Goal: Information Seeking & Learning: Learn about a topic

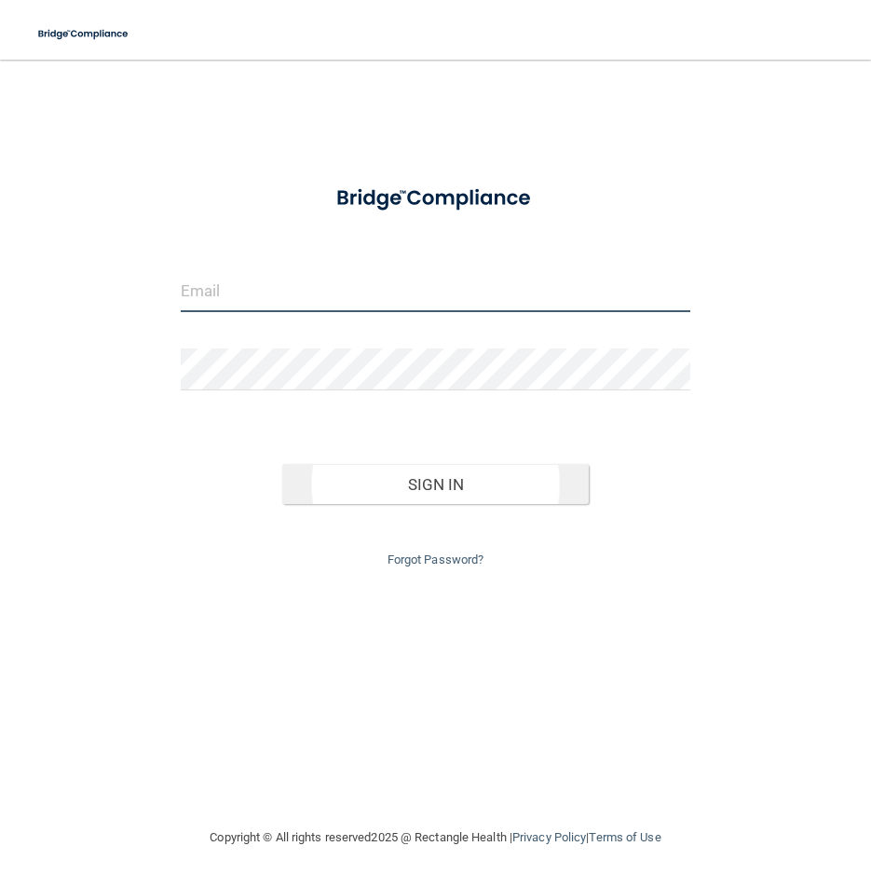
type input "[PERSON_NAME][EMAIL_ADDRESS][DOMAIN_NAME]"
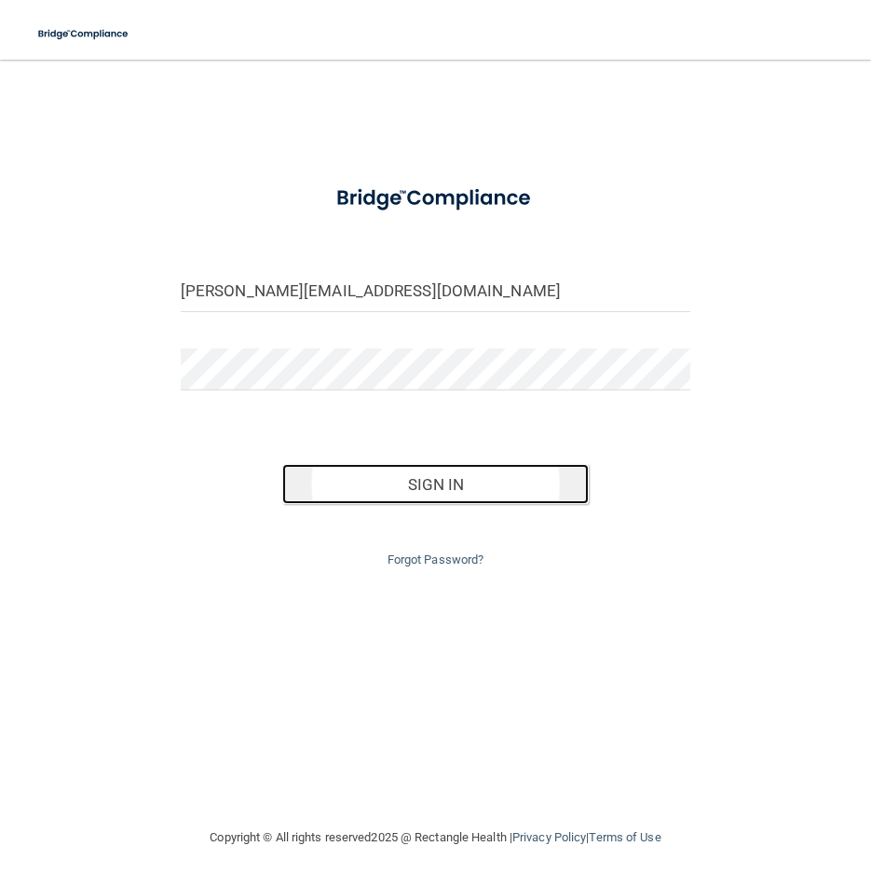
click at [436, 489] on button "Sign In" at bounding box center [435, 484] width 306 height 41
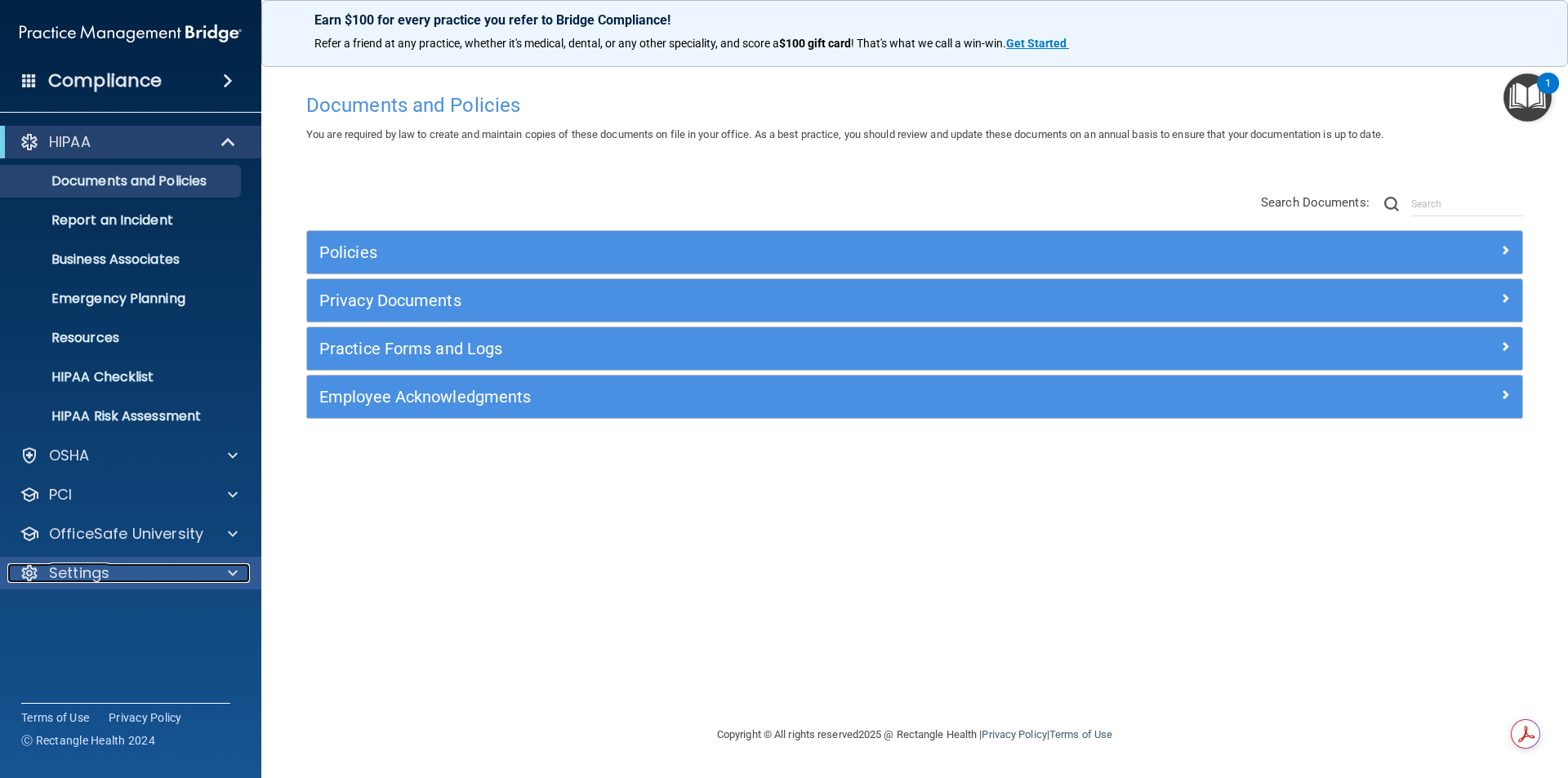
click at [77, 569] on p "Settings" at bounding box center [79, 573] width 60 height 19
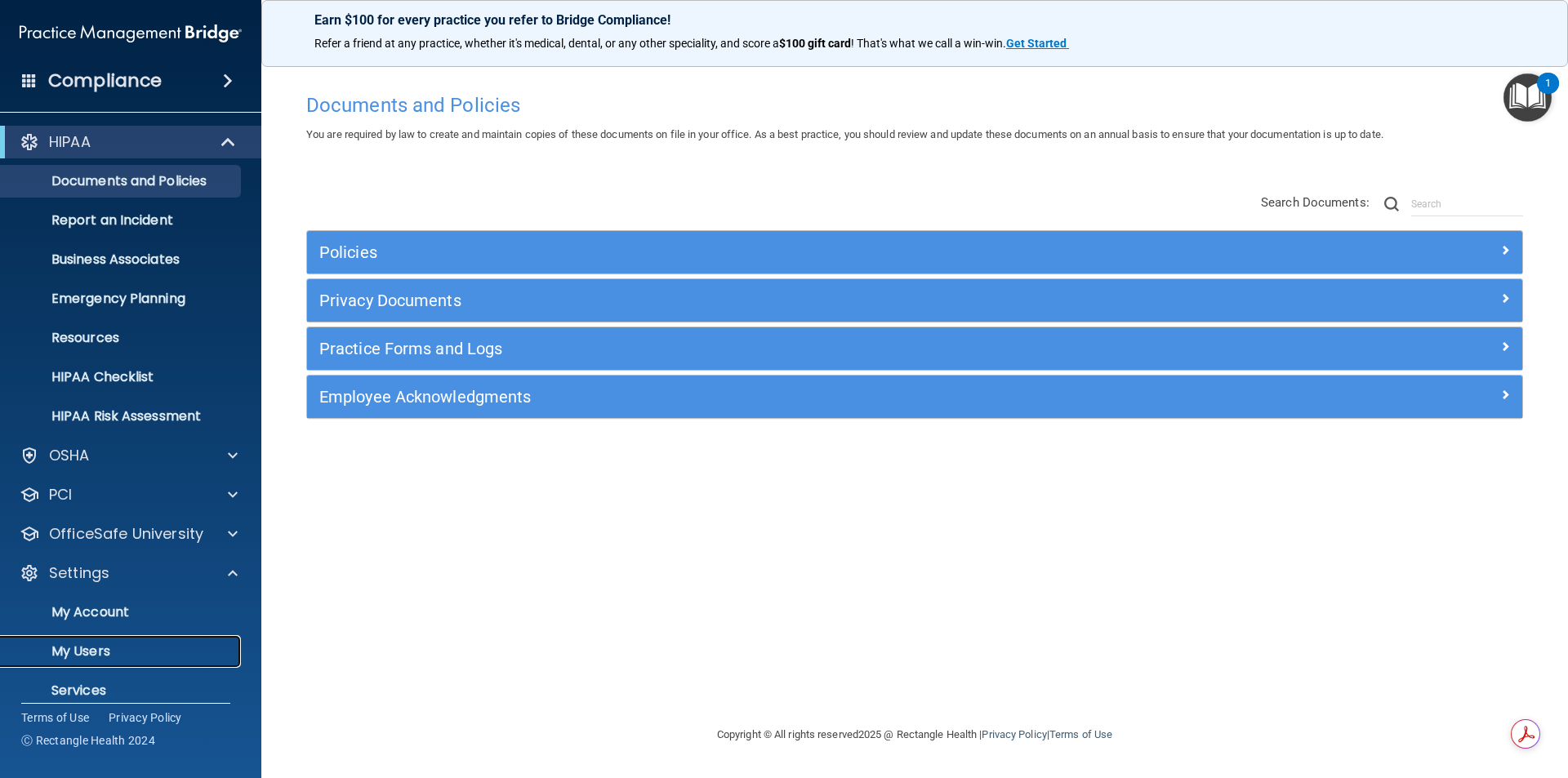
click at [77, 643] on p "My Users" at bounding box center [122, 651] width 223 height 17
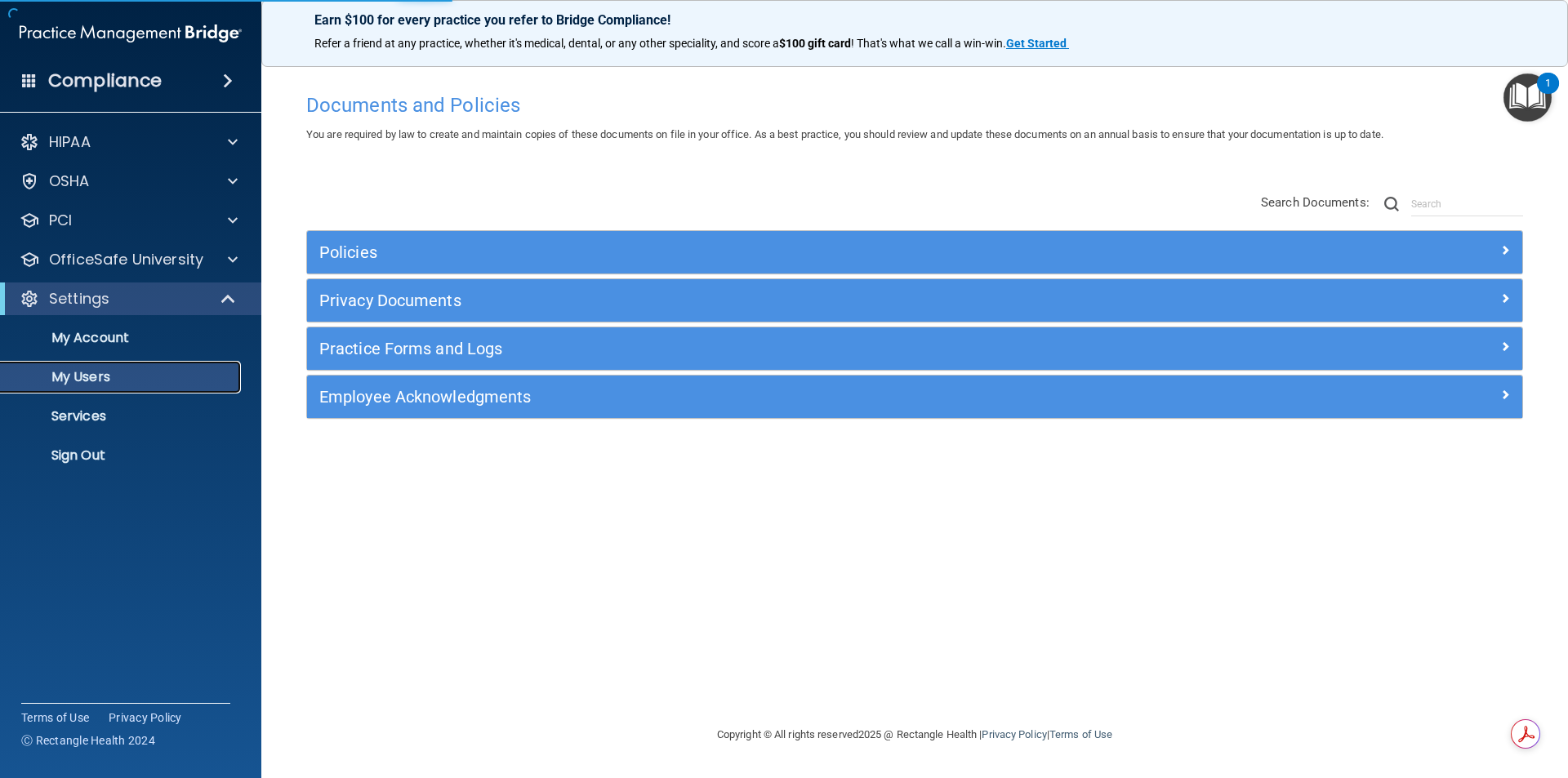
select select "20"
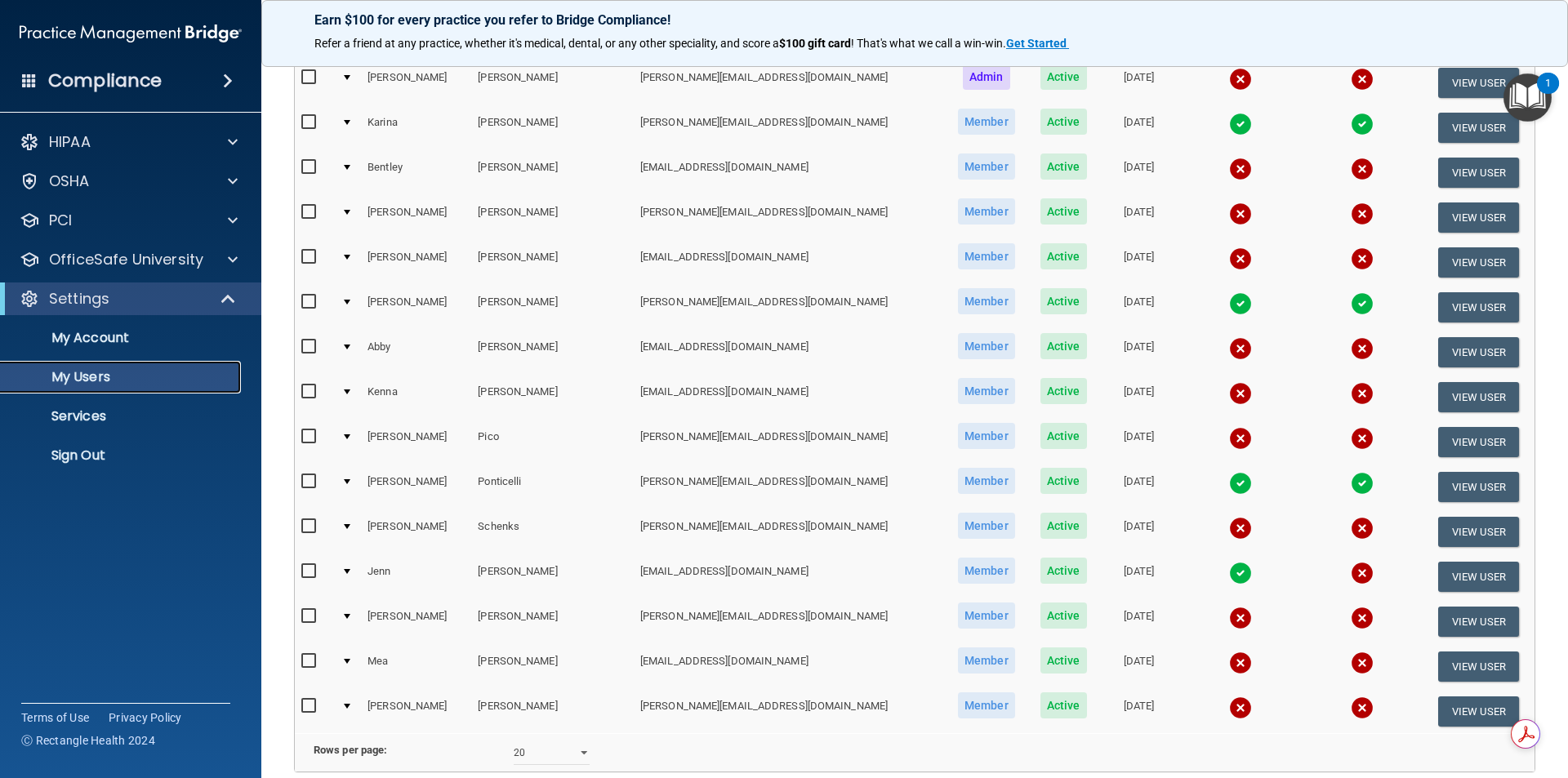
scroll to position [411, 0]
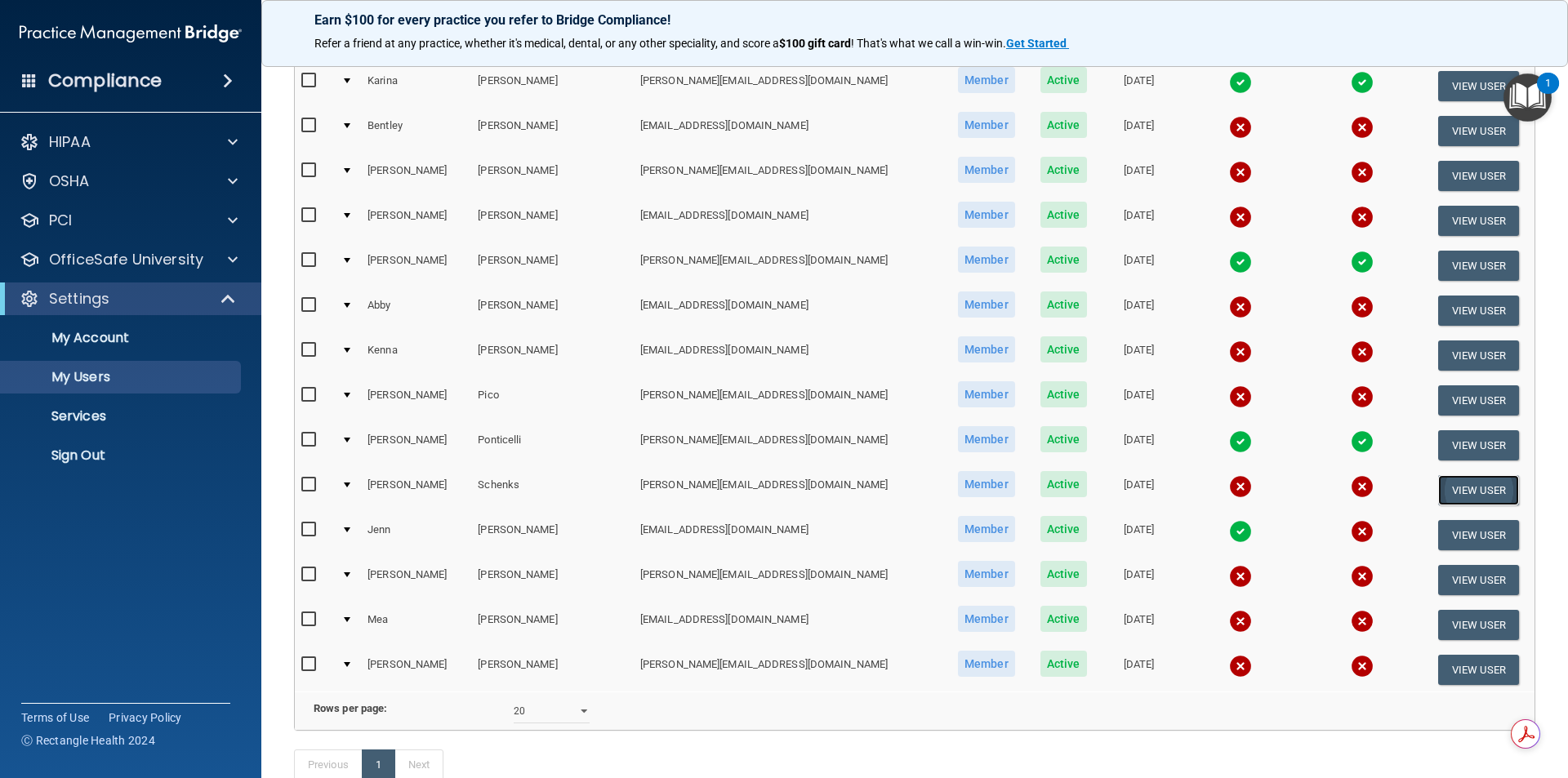
click at [763, 490] on button "View User" at bounding box center [1478, 490] width 81 height 30
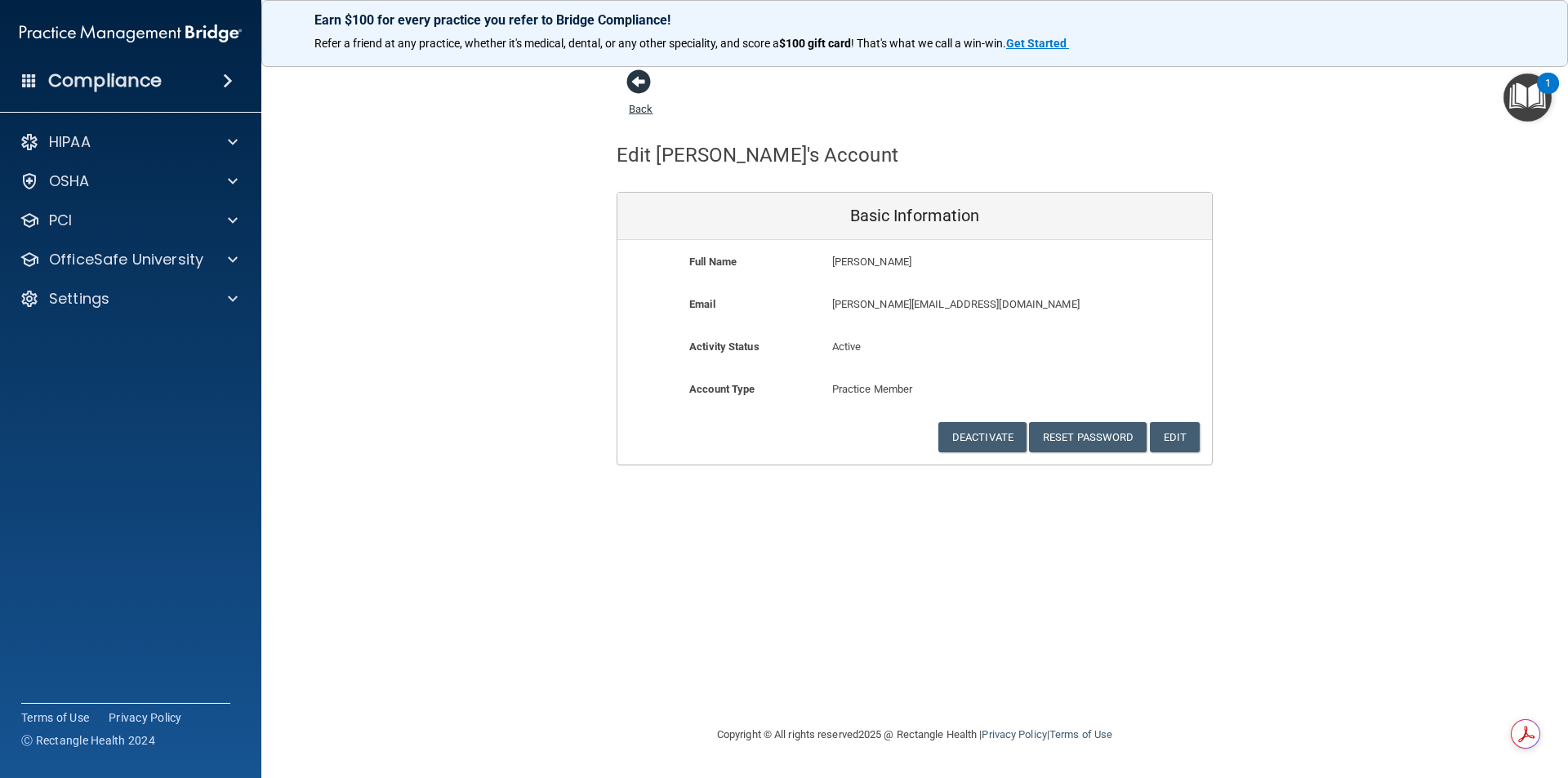
click at [641, 81] on span at bounding box center [639, 81] width 25 height 25
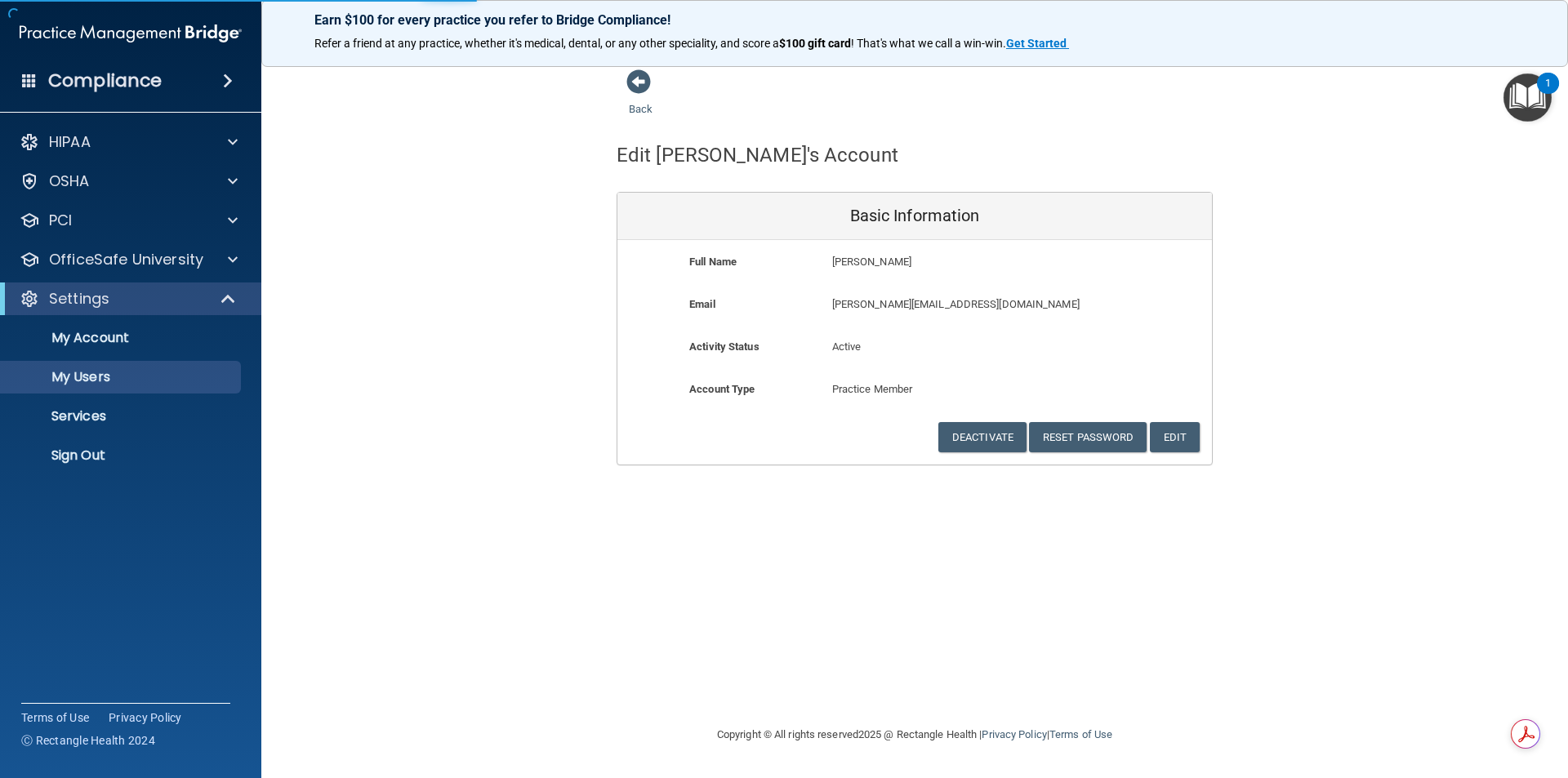
select select "20"
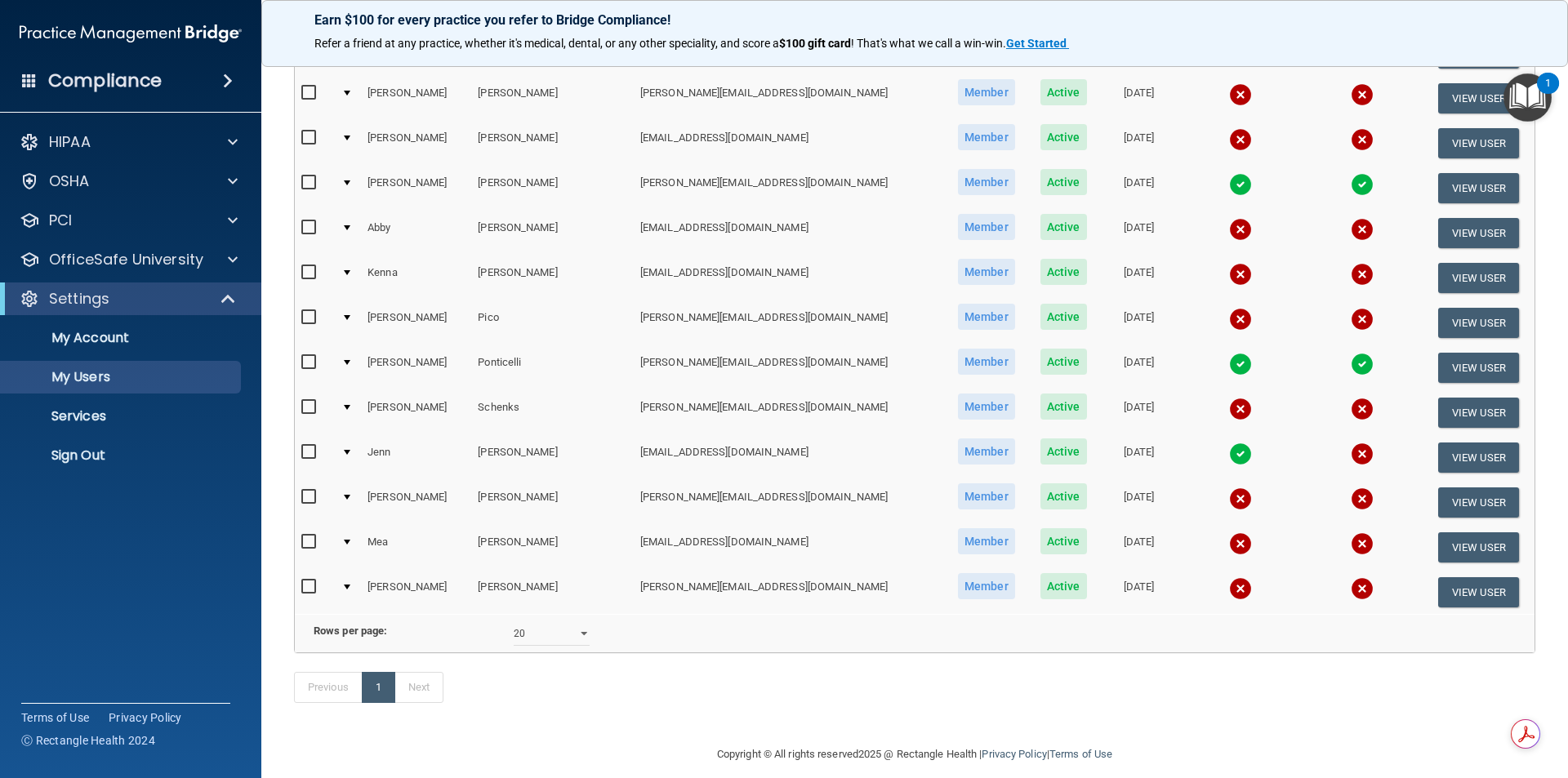
scroll to position [492, 0]
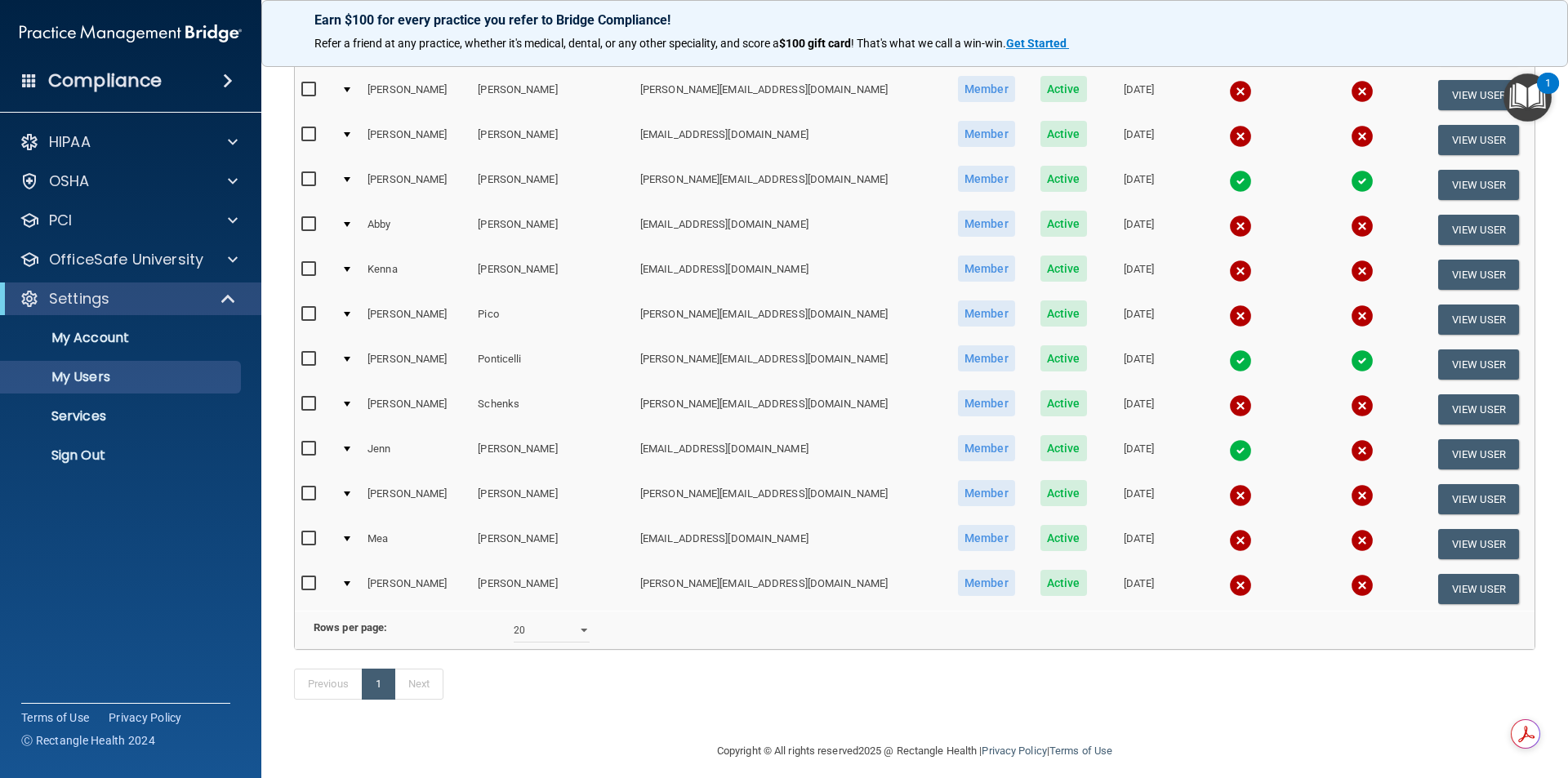
click at [304, 400] on input "checkbox" at bounding box center [310, 404] width 18 height 13
checkbox input "true"
click at [312, 492] on input "checkbox" at bounding box center [310, 493] width 18 height 13
checkbox input "true"
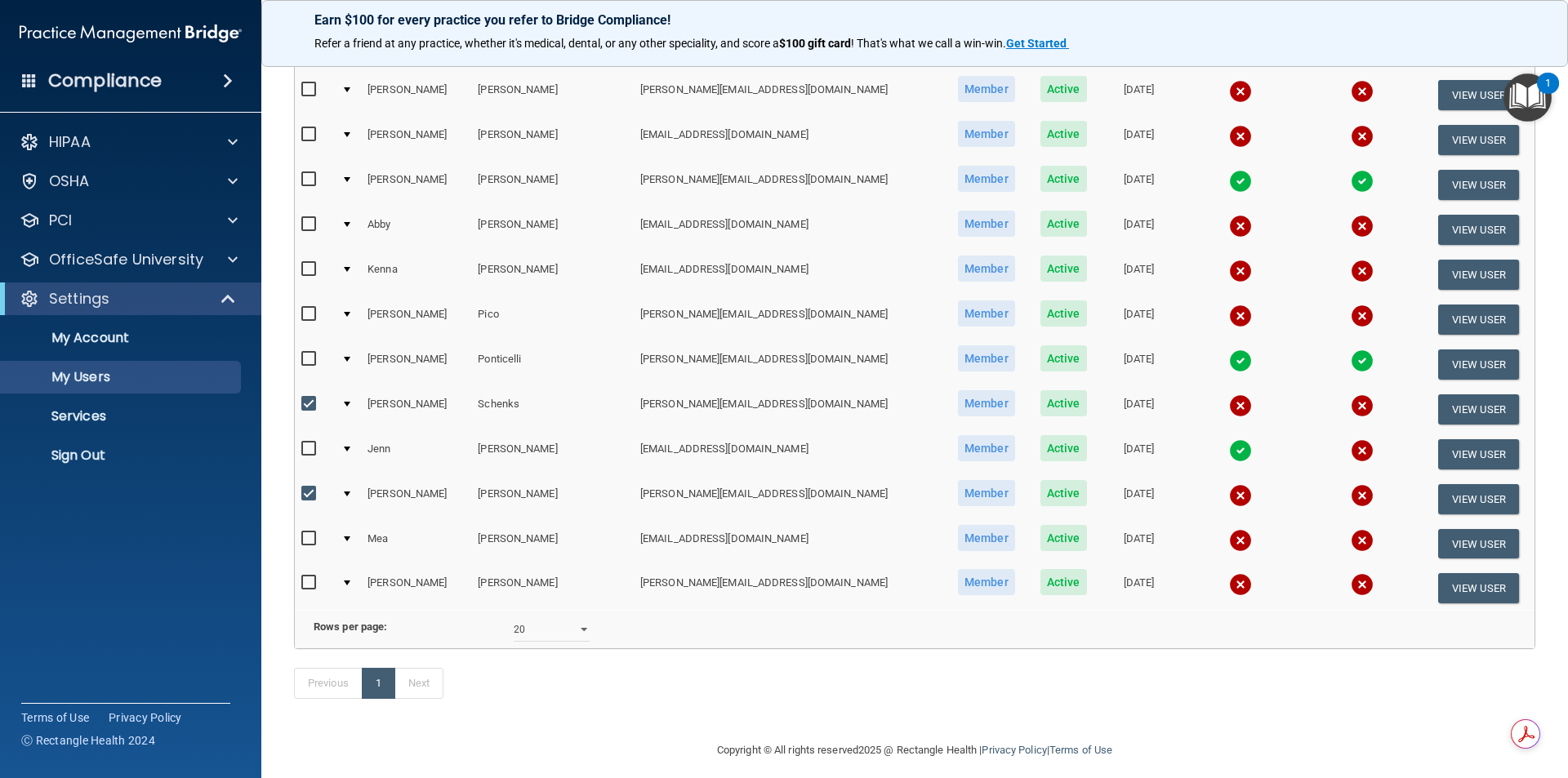
click at [305, 585] on input "checkbox" at bounding box center [310, 583] width 18 height 13
checkbox input "true"
click at [308, 537] on input "checkbox" at bounding box center [310, 538] width 18 height 13
checkbox input "true"
click at [306, 312] on input "checkbox" at bounding box center [310, 314] width 18 height 13
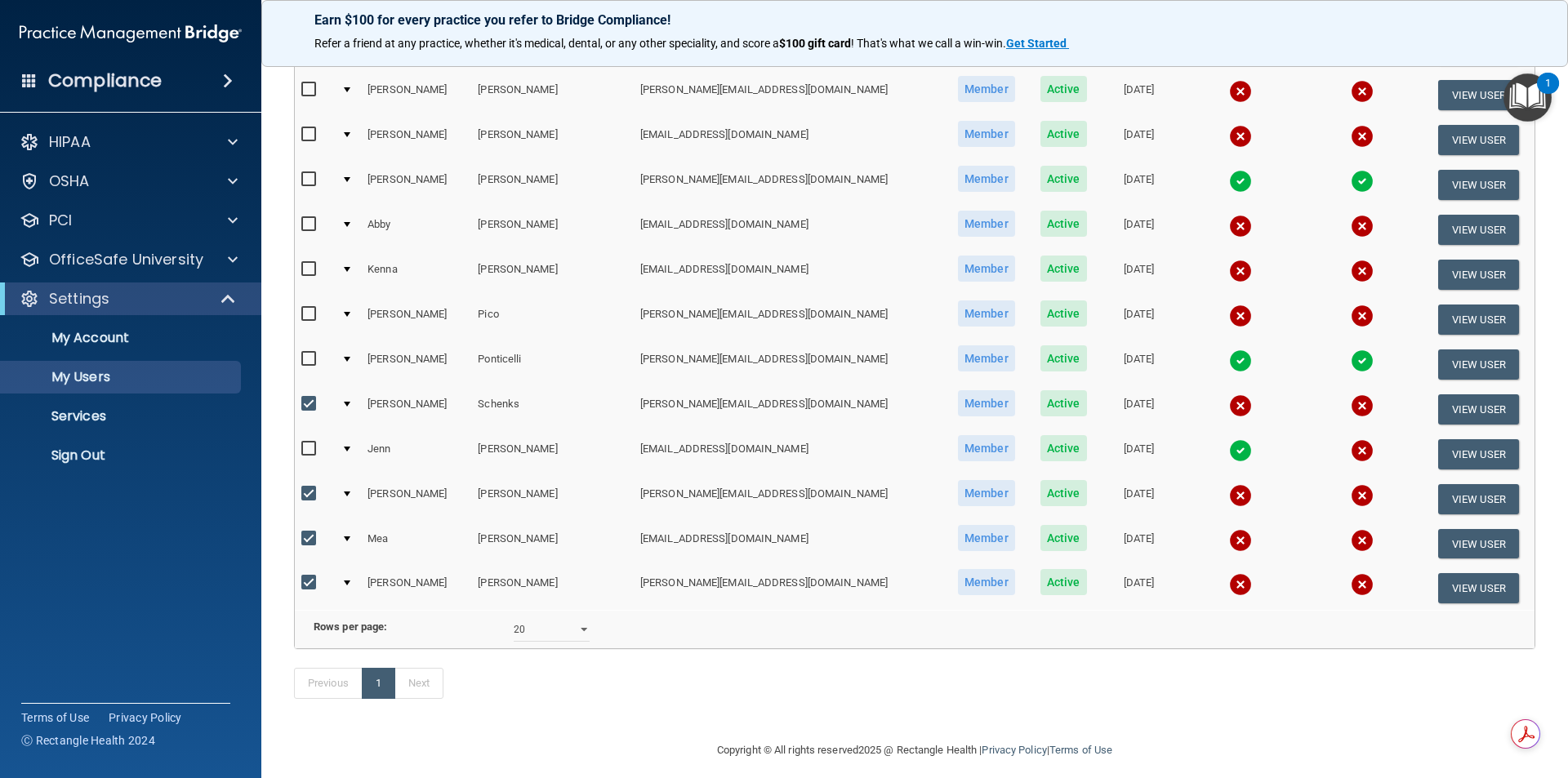
checkbox input "true"
click at [318, 265] on input "checkbox" at bounding box center [310, 269] width 18 height 13
checkbox input "true"
click at [307, 229] on input "checkbox" at bounding box center [310, 224] width 18 height 13
checkbox input "true"
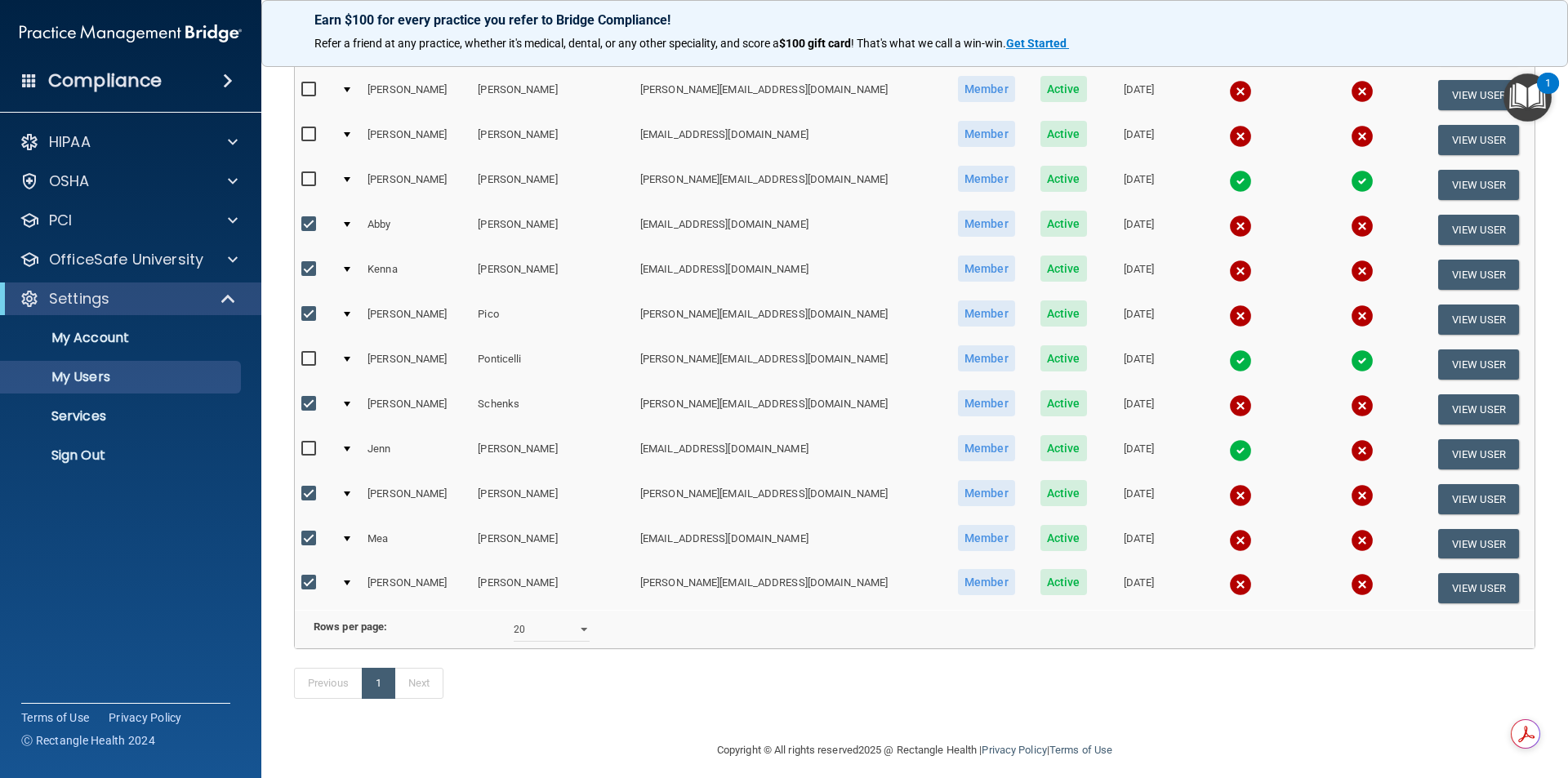
click at [307, 131] on input "checkbox" at bounding box center [310, 134] width 18 height 13
checkbox input "true"
click at [309, 88] on input "checkbox" at bounding box center [310, 89] width 18 height 13
checkbox input "true"
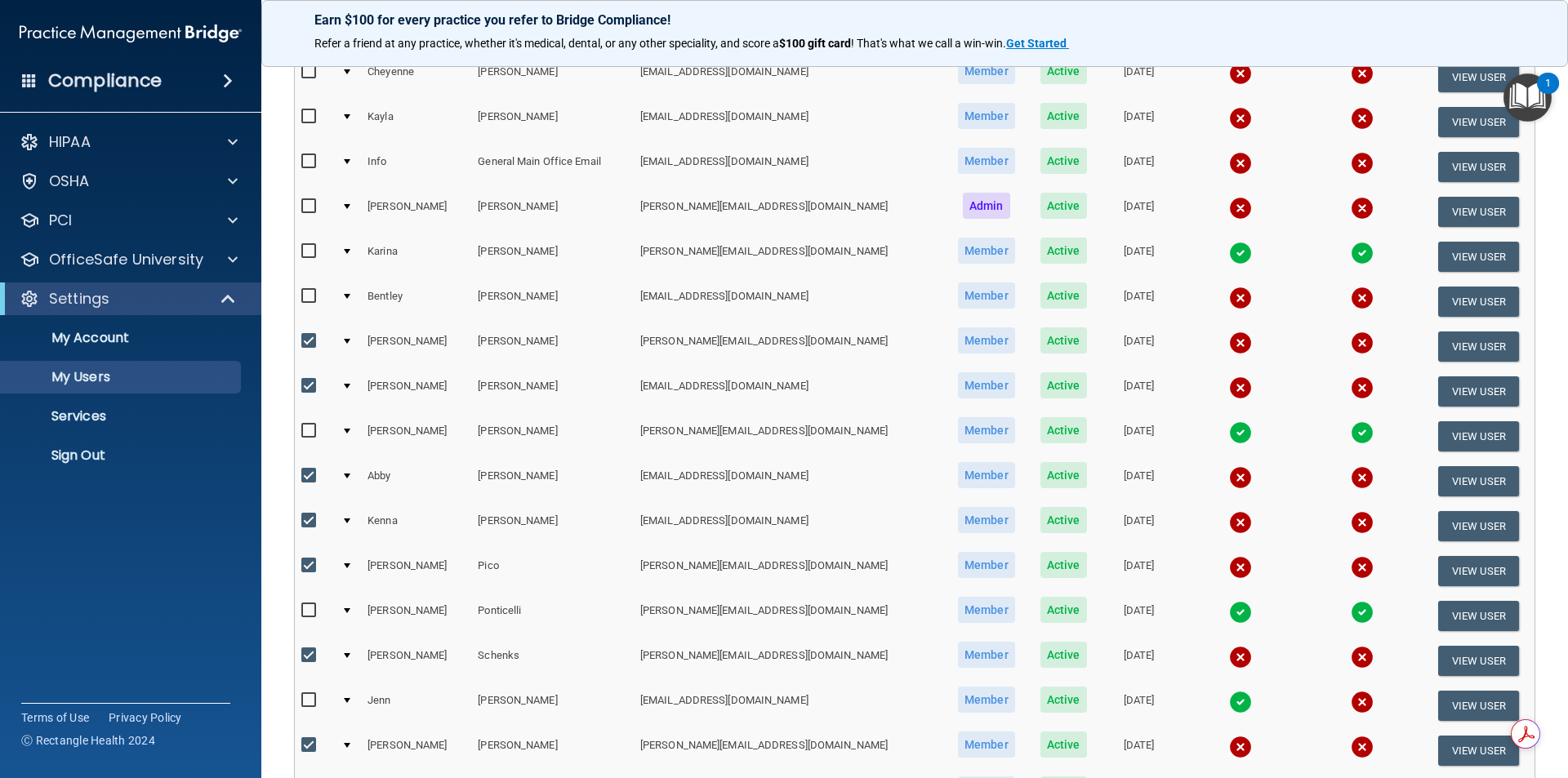
scroll to position [236, 0]
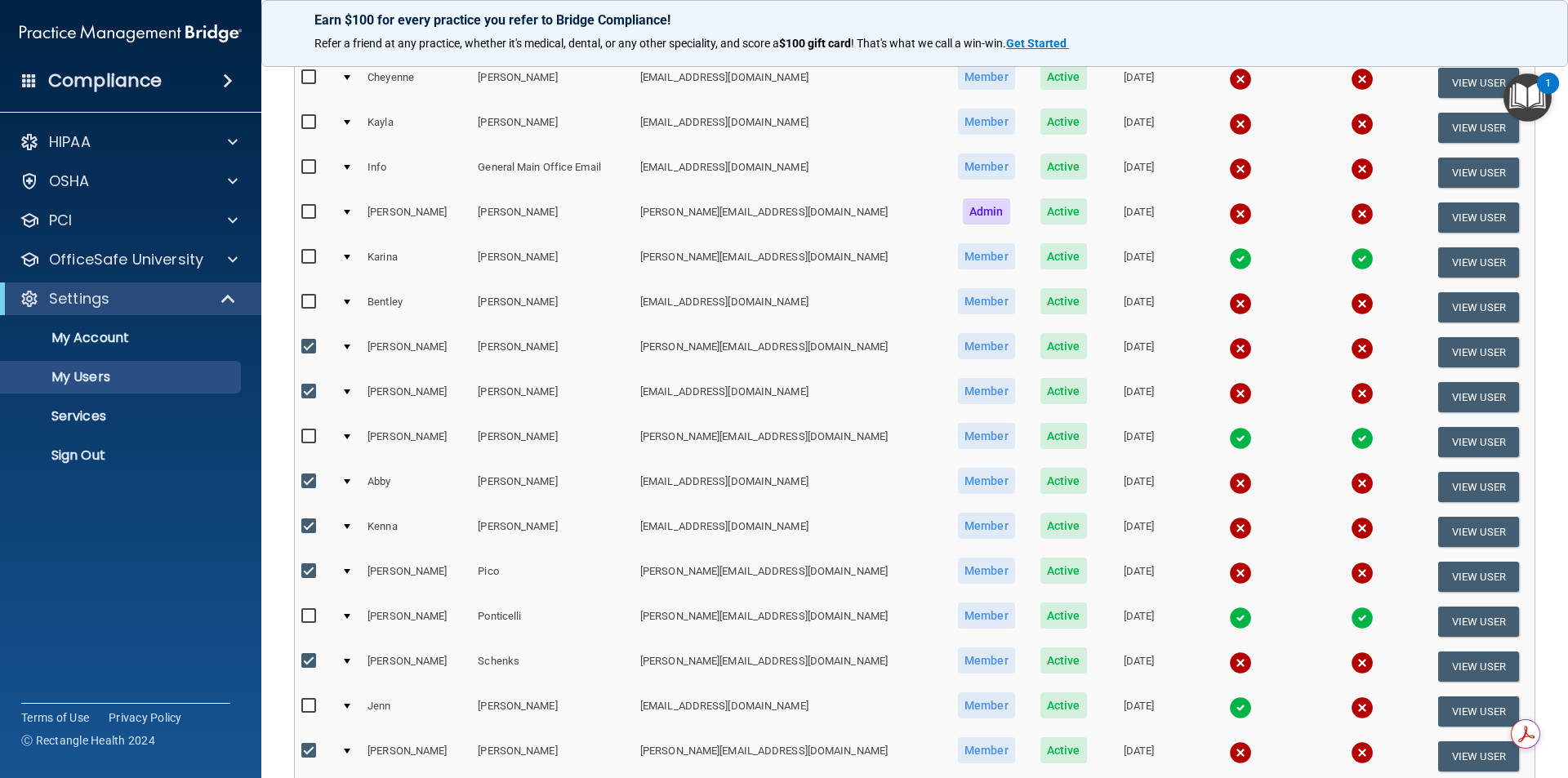
click at [308, 207] on input "checkbox" at bounding box center [310, 212] width 18 height 13
checkbox input "true"
click at [308, 125] on input "checkbox" at bounding box center [310, 122] width 18 height 13
checkbox input "true"
click at [307, 79] on input "checkbox" at bounding box center [310, 77] width 18 height 13
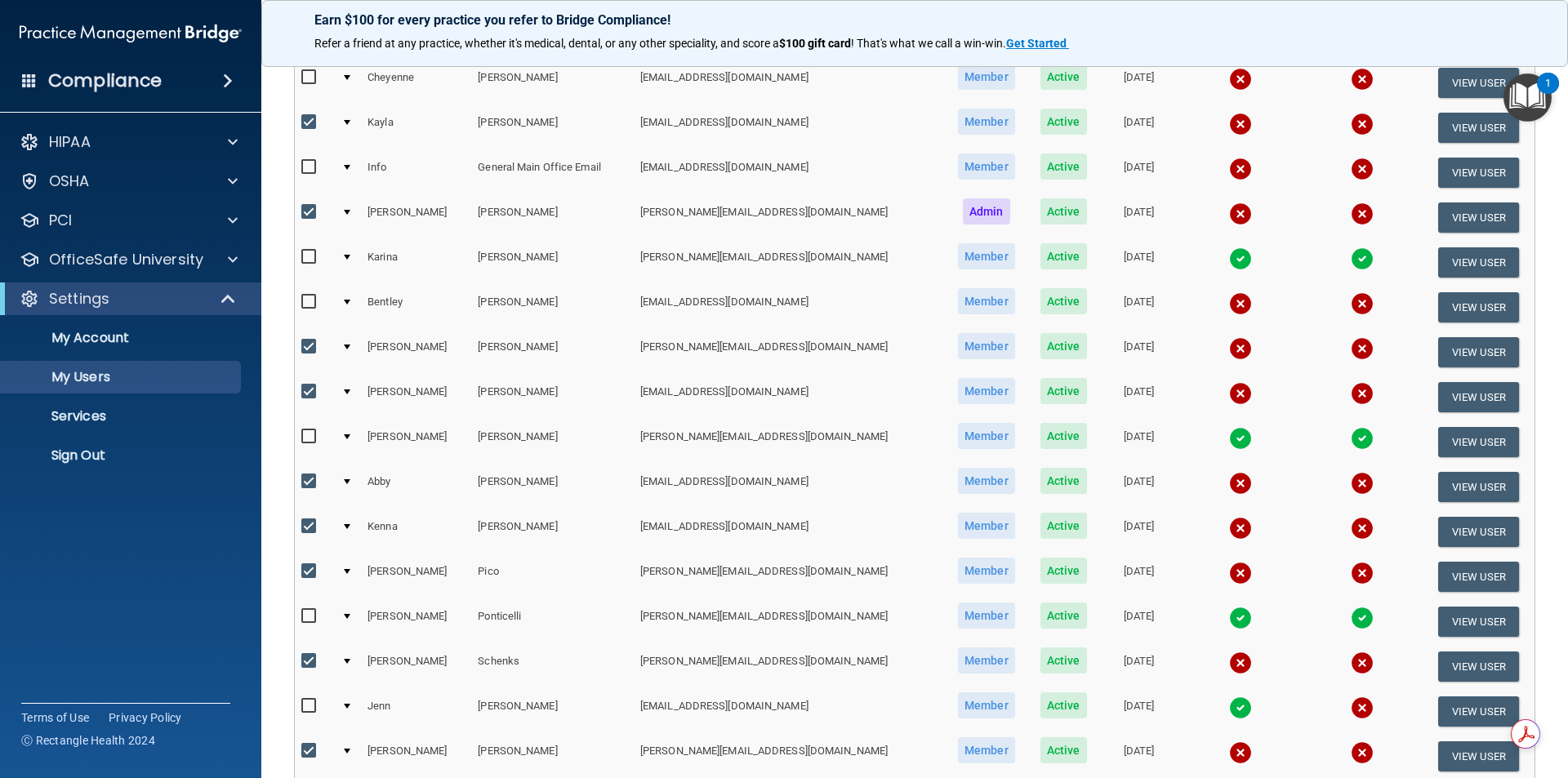
checkbox input "true"
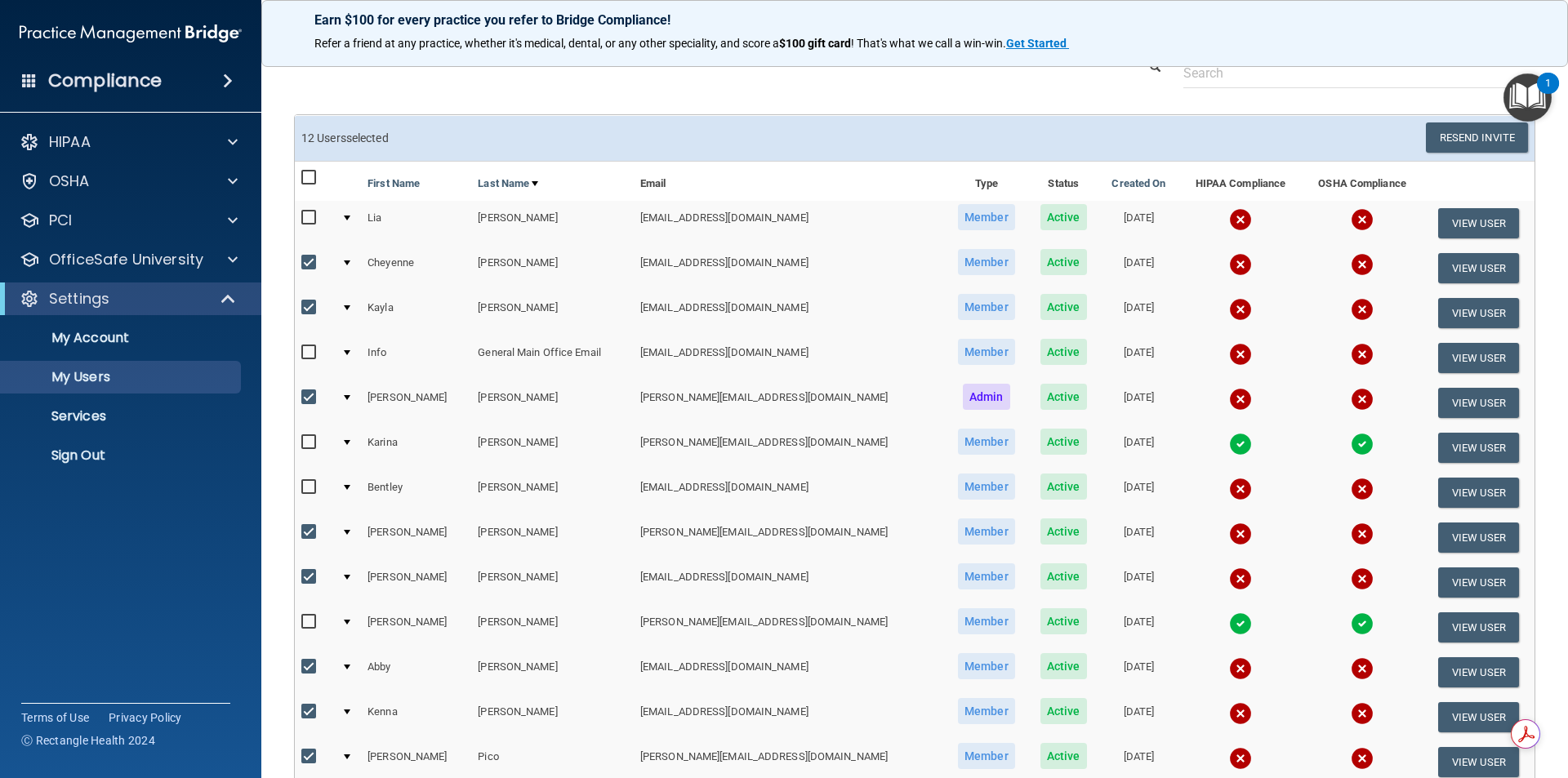
scroll to position [23, 0]
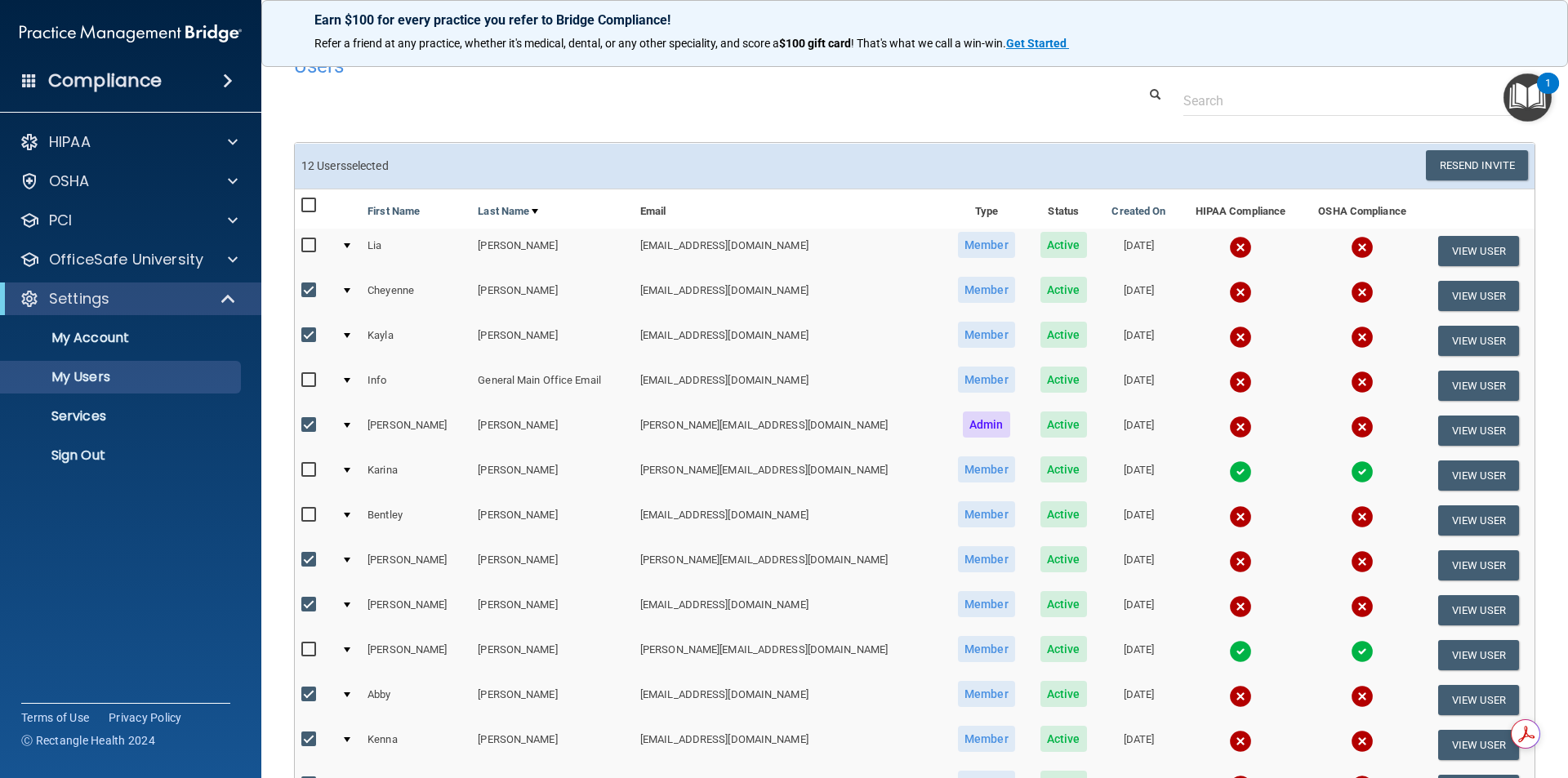
click at [309, 243] on input "checkbox" at bounding box center [310, 245] width 18 height 13
checkbox input "true"
click at [763, 163] on button "Resend Invite" at bounding box center [1476, 165] width 102 height 30
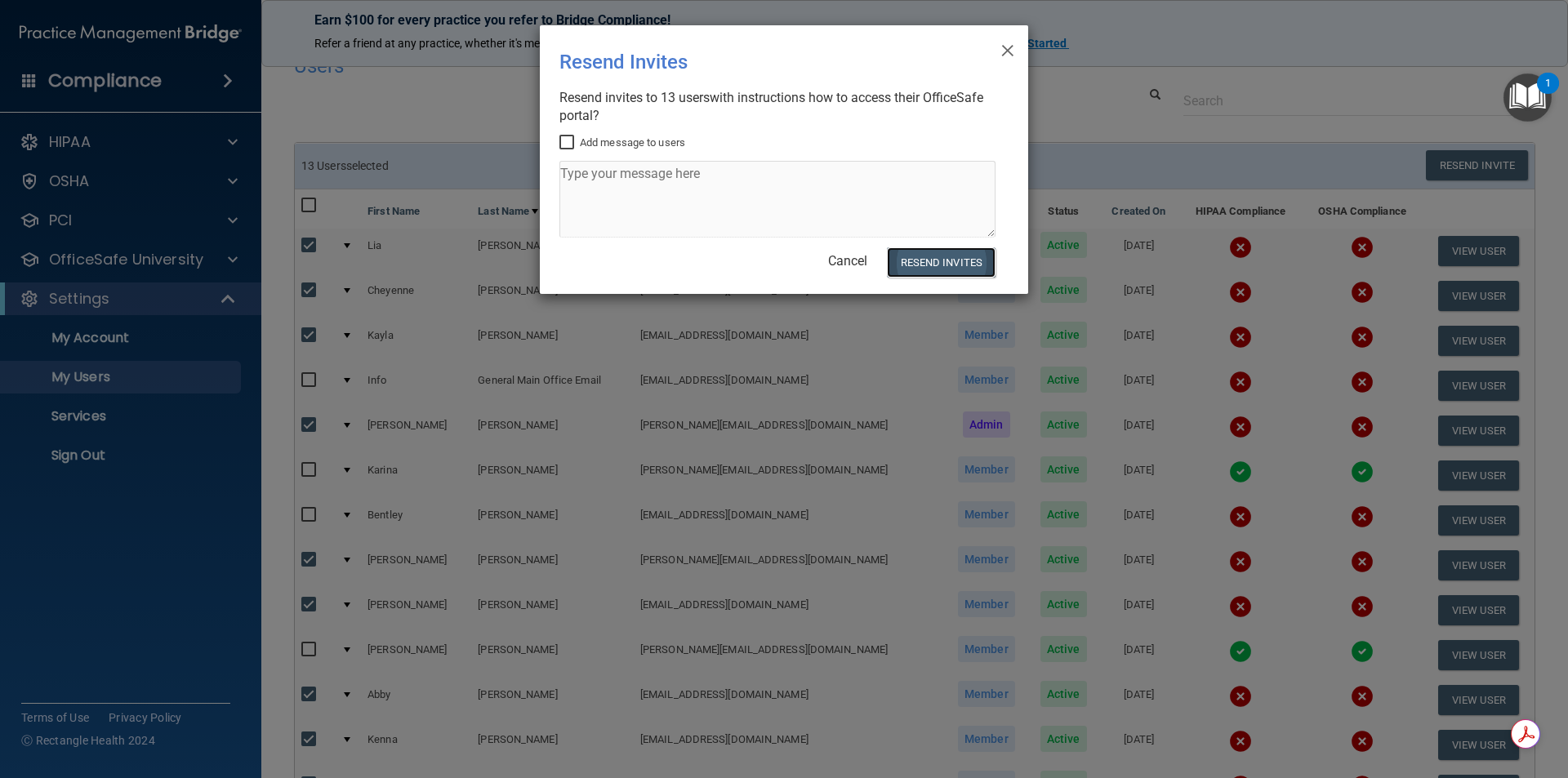
click at [763, 249] on button "Resend Invites" at bounding box center [941, 262] width 109 height 30
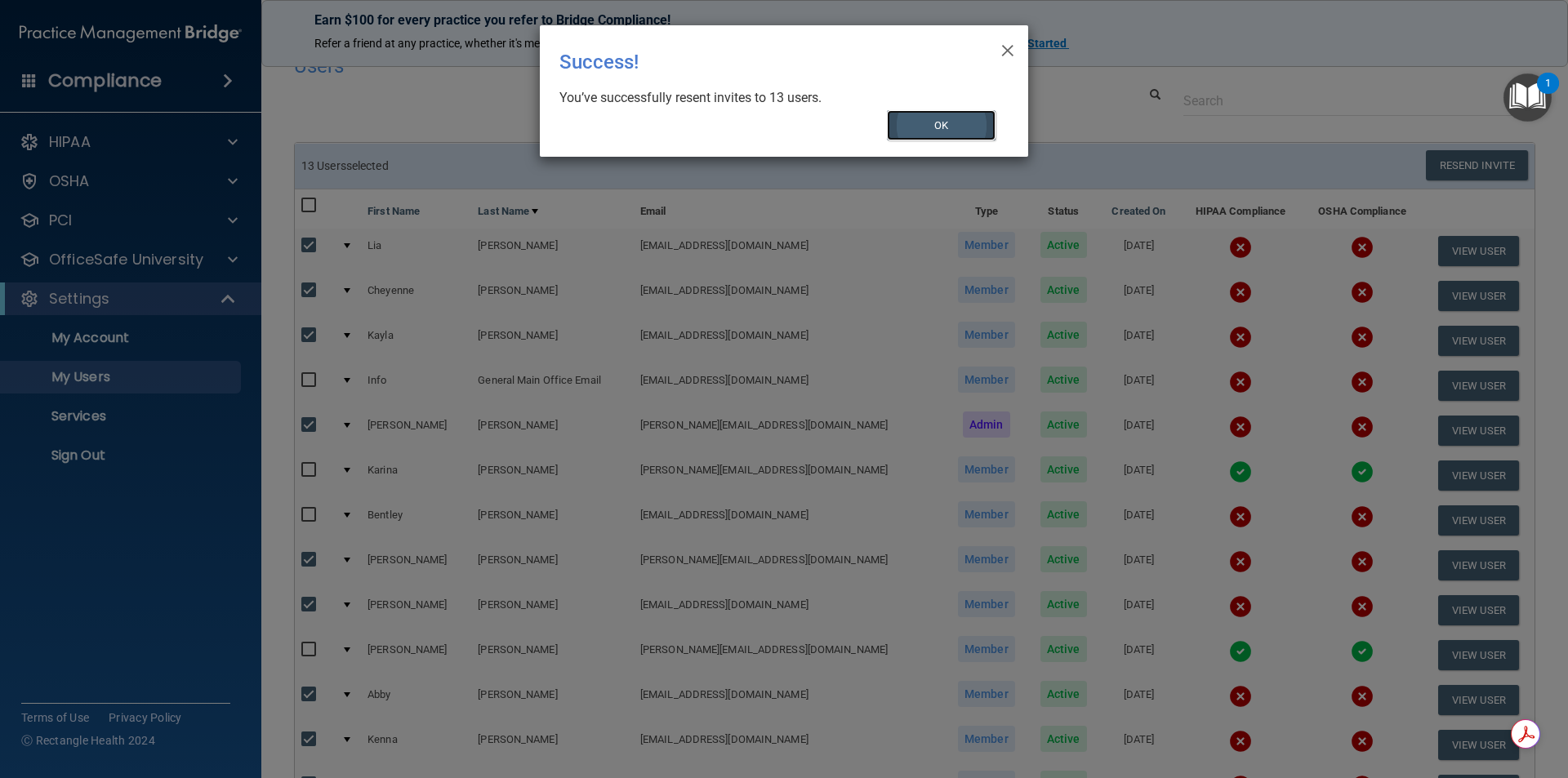
click at [763, 125] on button "OK" at bounding box center [941, 125] width 110 height 30
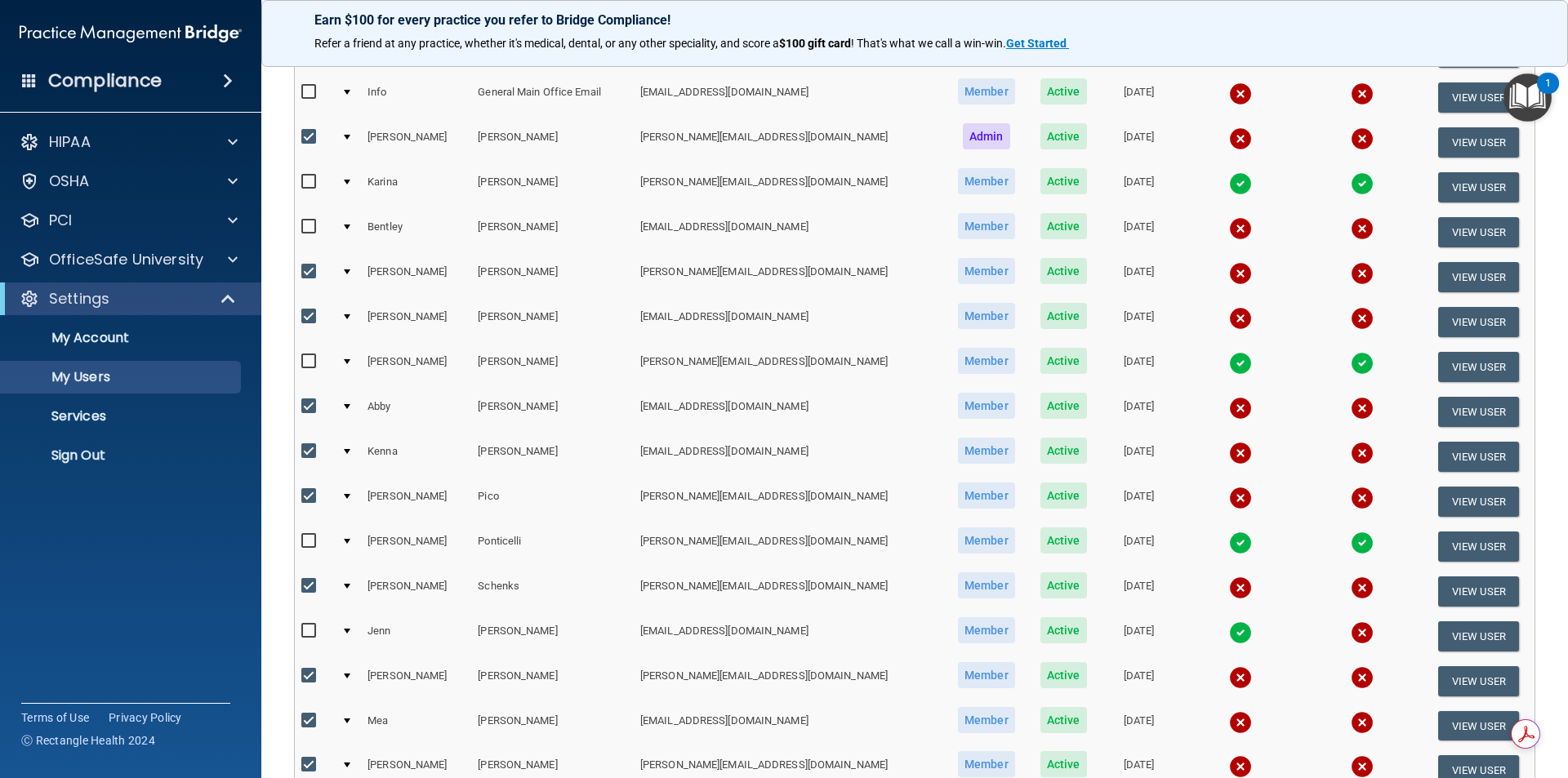
scroll to position [529, 0]
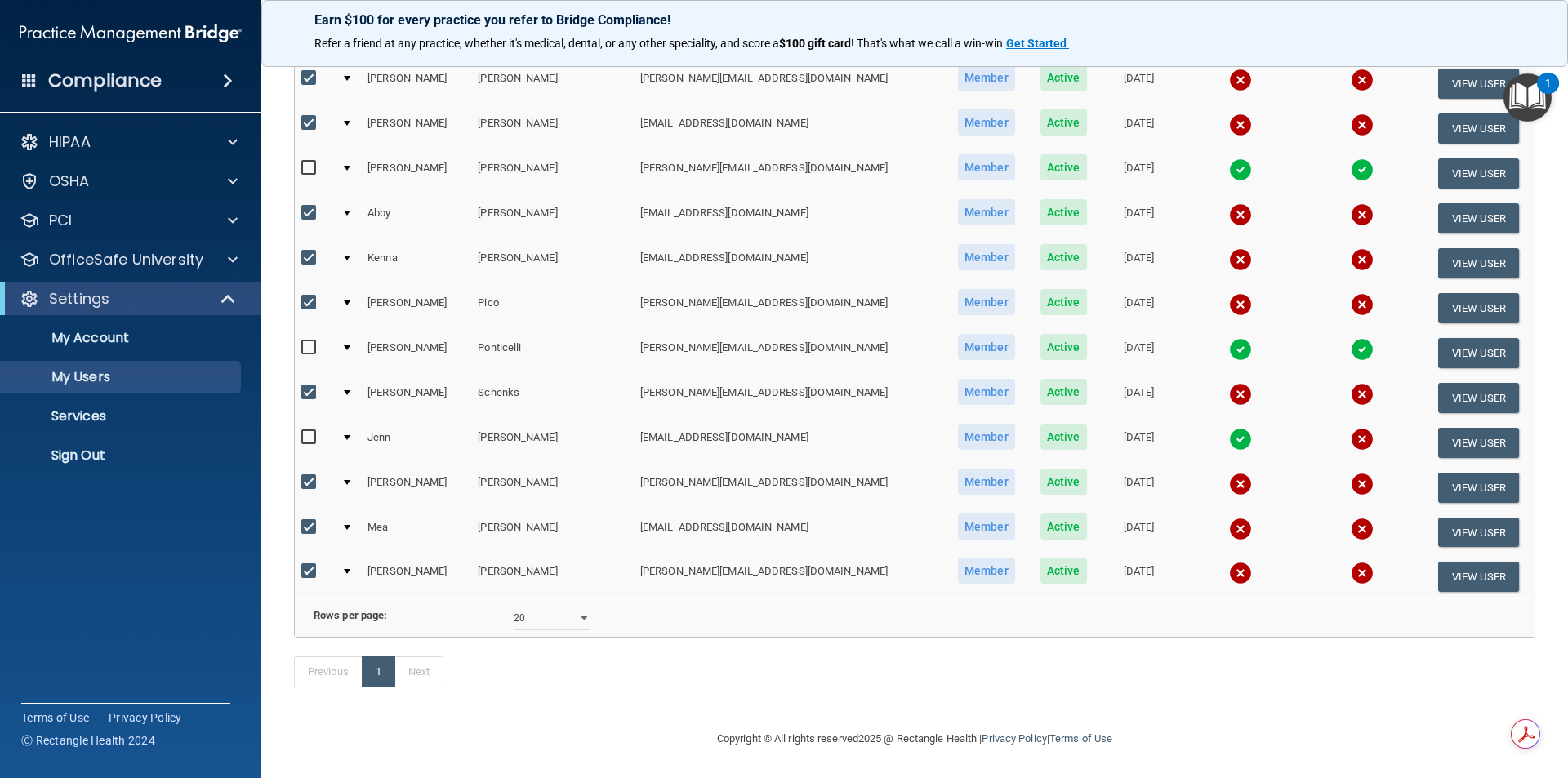
click at [308, 431] on input "checkbox" at bounding box center [310, 437] width 18 height 13
click at [310, 431] on input "checkbox" at bounding box center [310, 437] width 18 height 13
checkbox input "false"
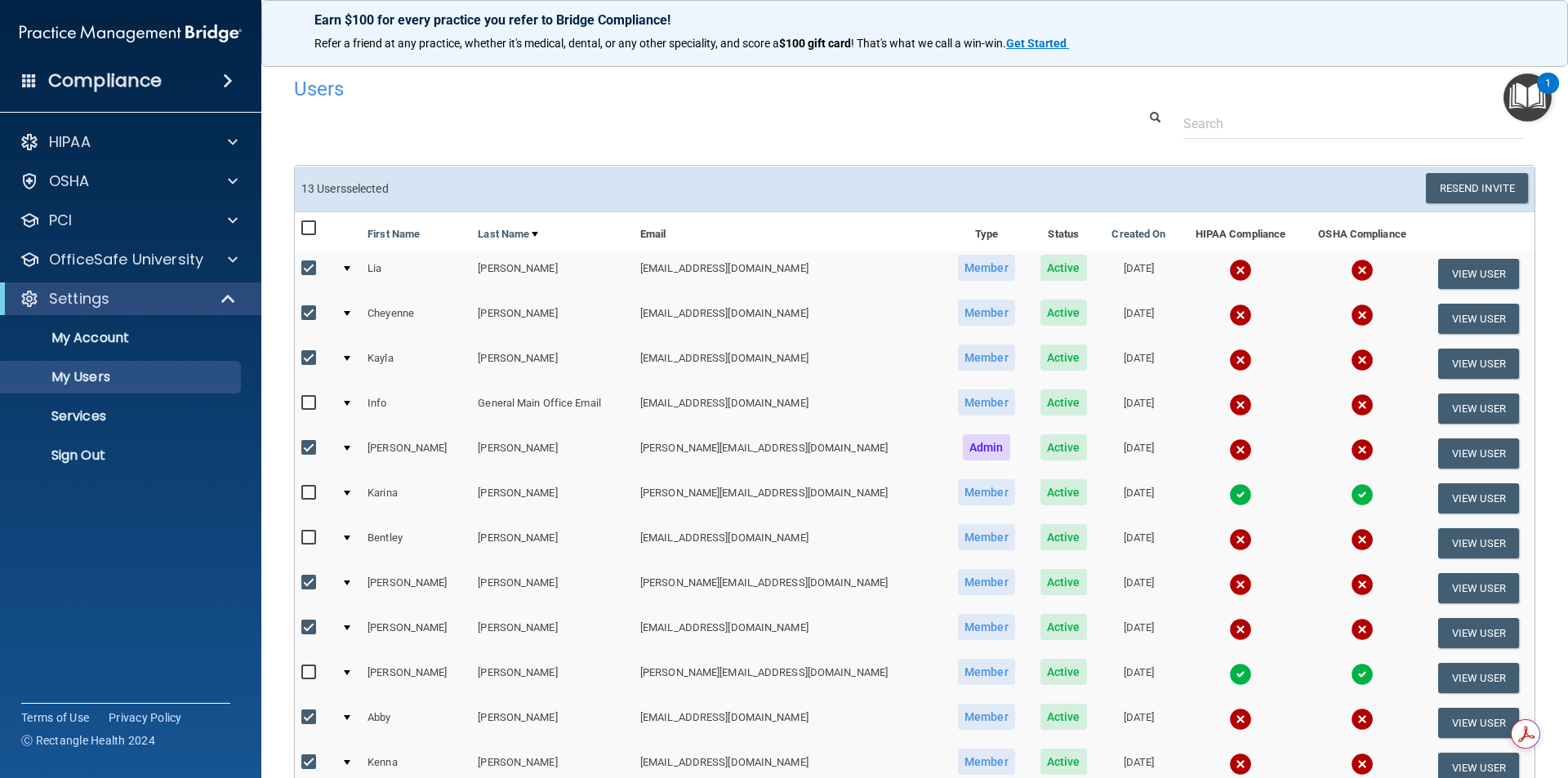
click at [304, 230] on input "checkbox" at bounding box center [310, 228] width 18 height 13
checkbox input "true"
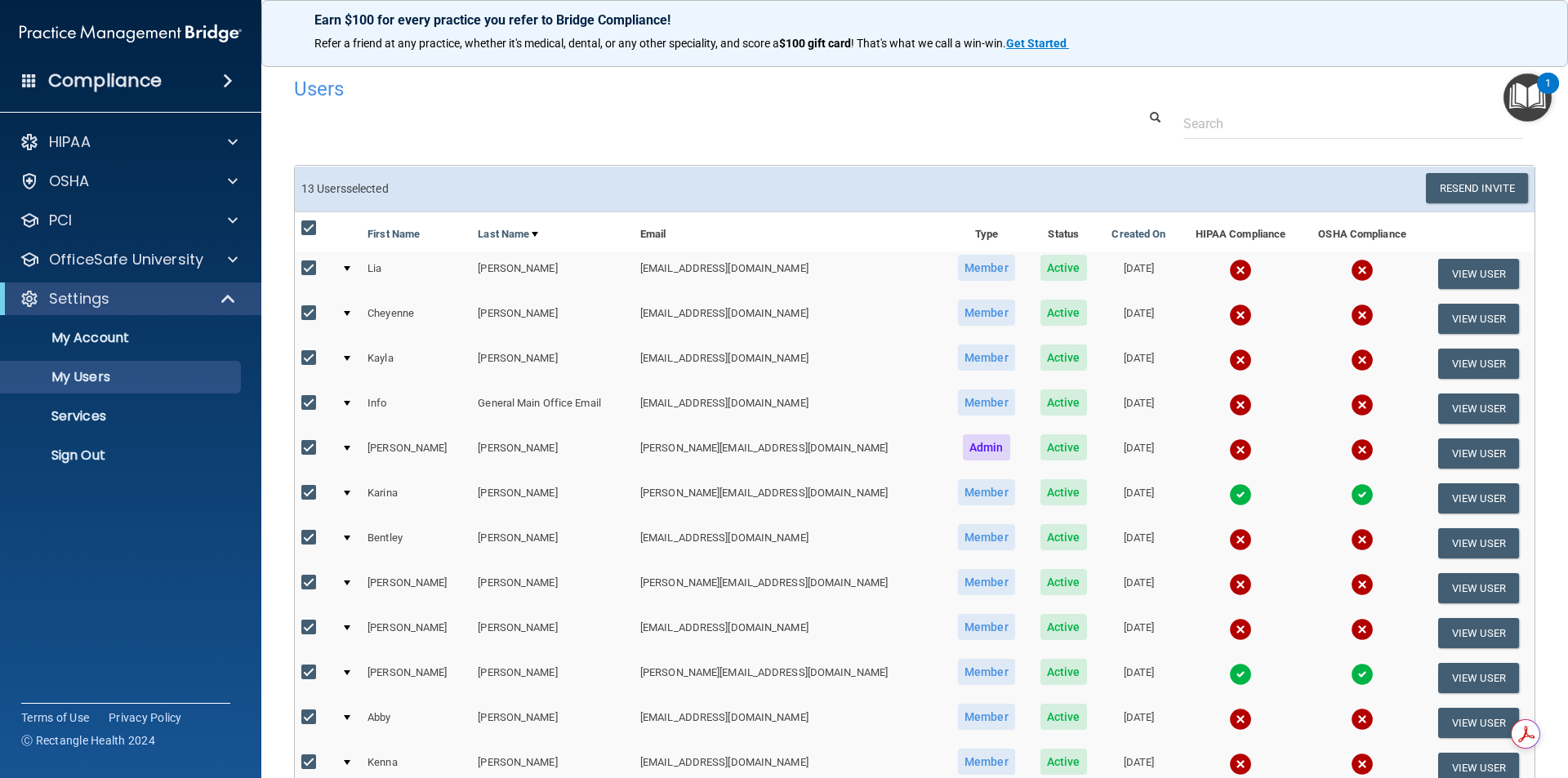
checkbox input "true"
click at [304, 230] on input "checkbox" at bounding box center [310, 228] width 18 height 13
checkbox input "false"
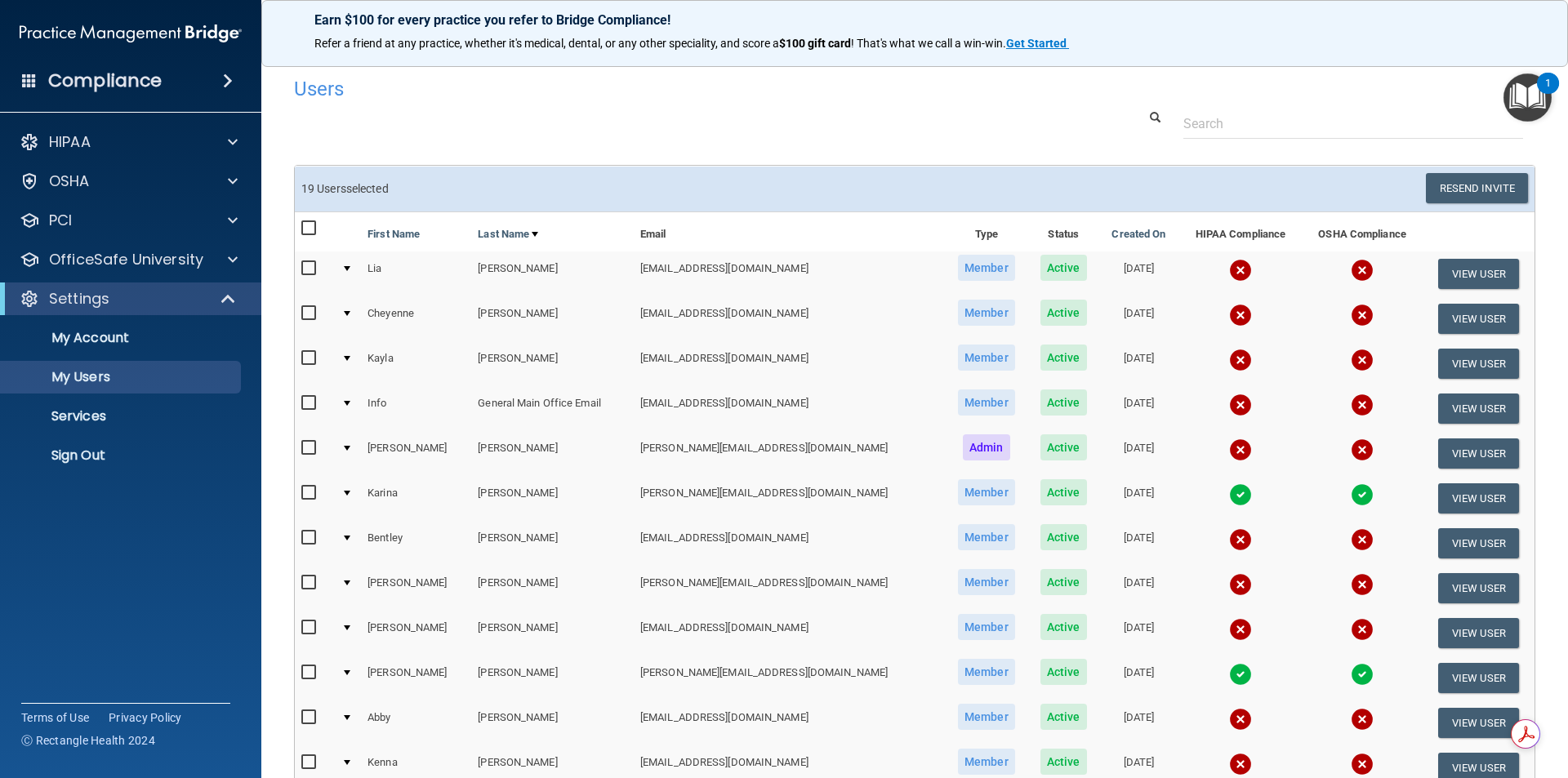
checkbox input "false"
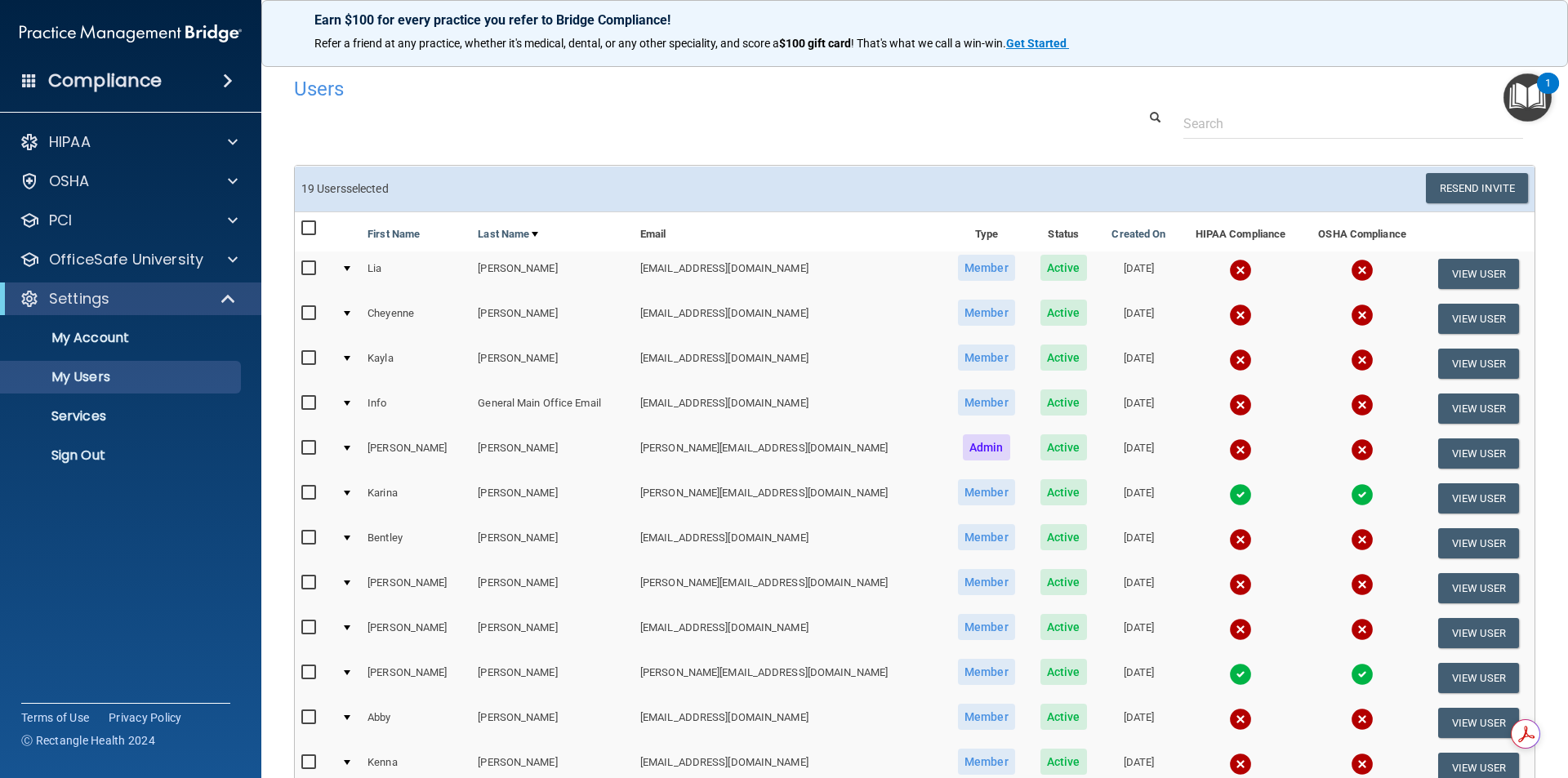
checkbox input "false"
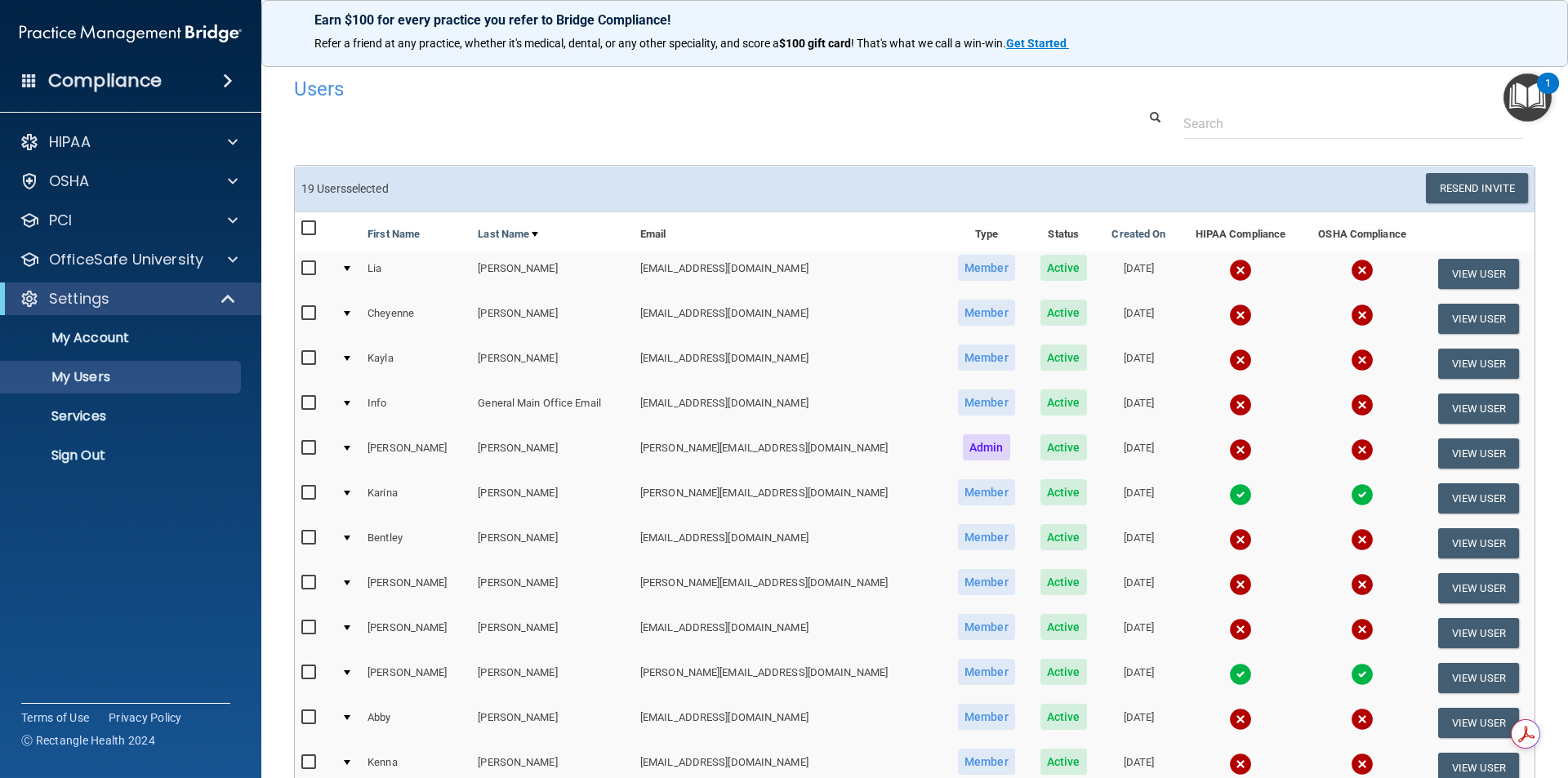
checkbox input "false"
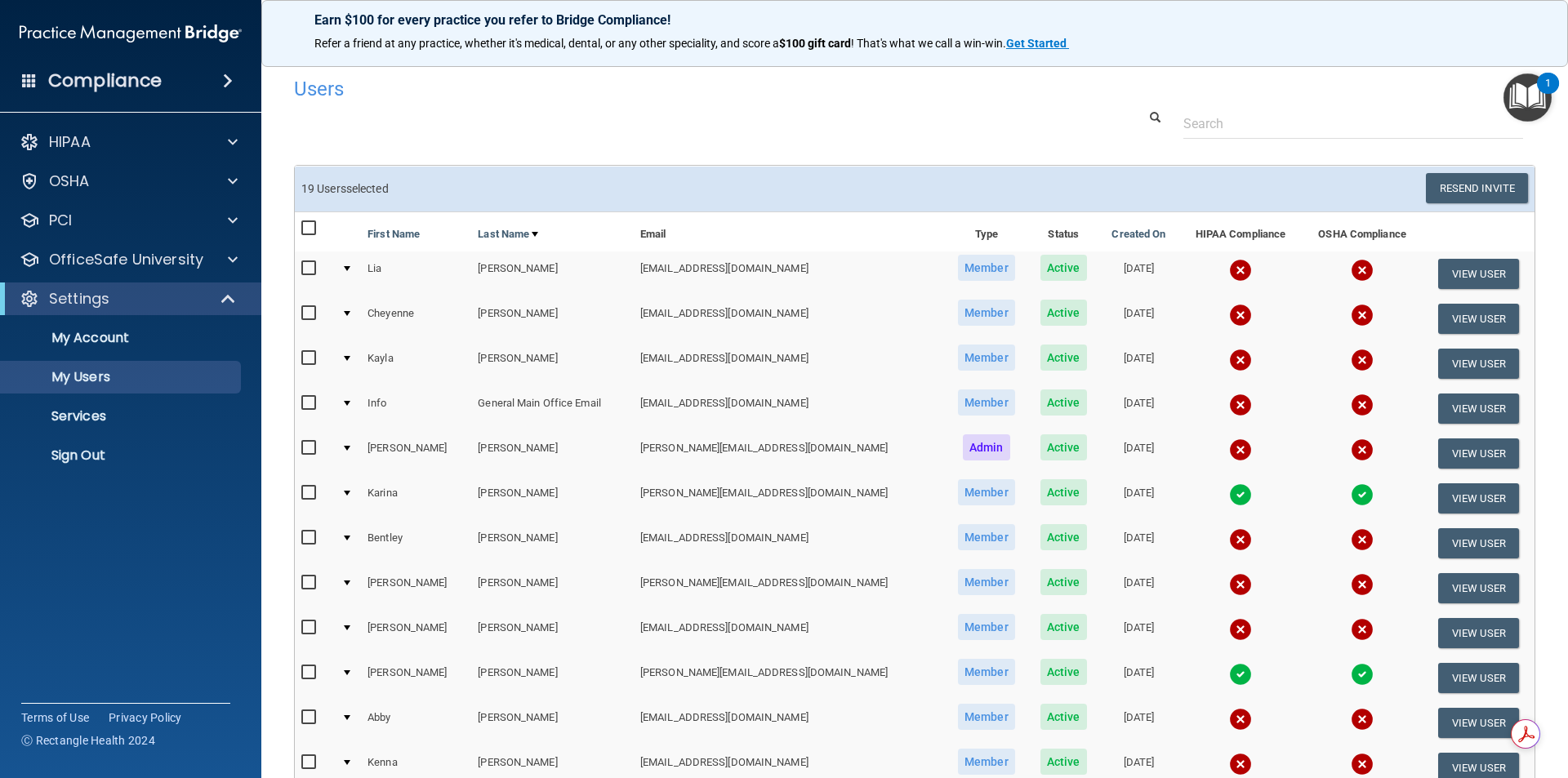
checkbox input "false"
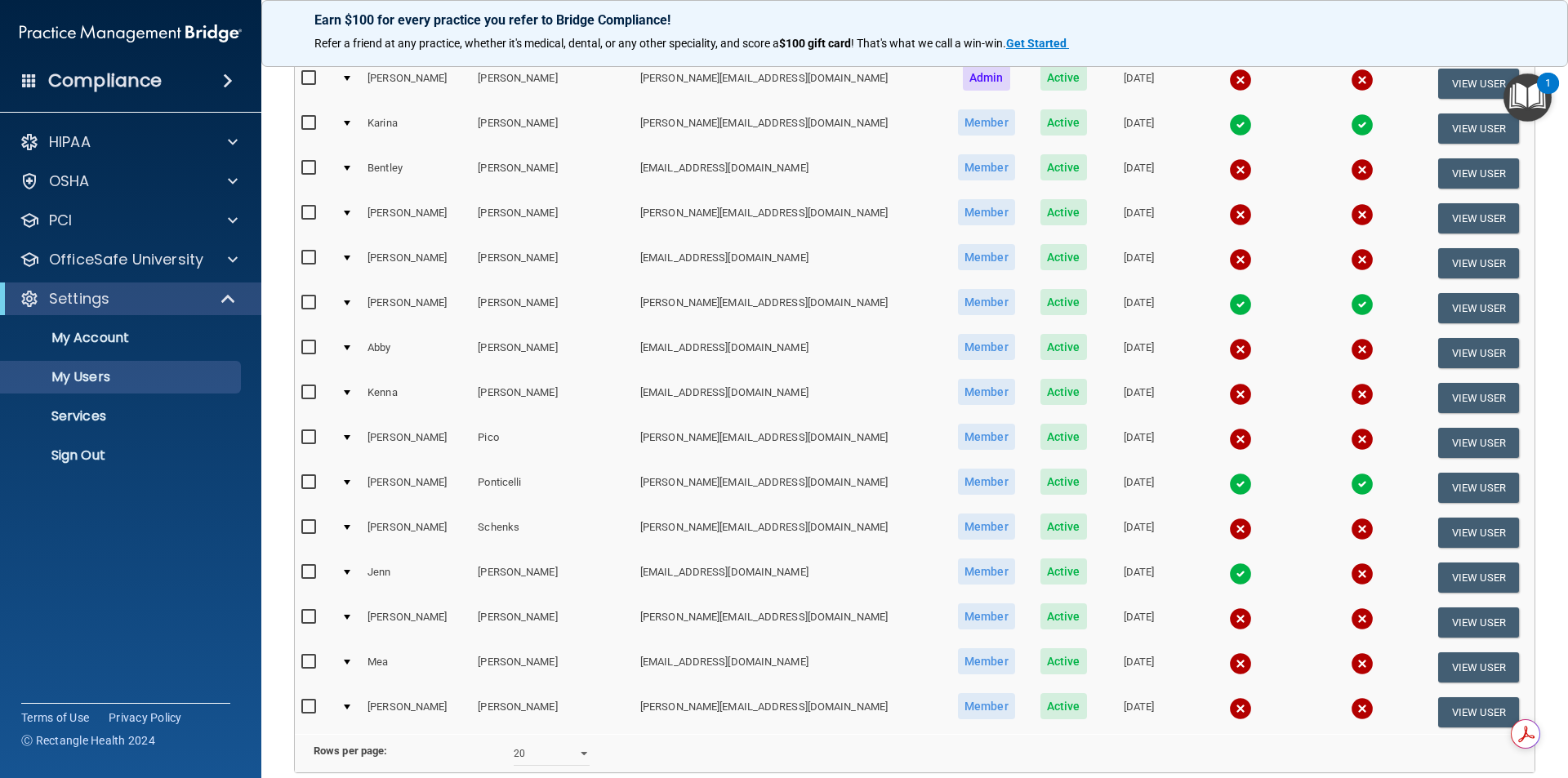
scroll to position [369, 0]
click at [317, 576] on input "checkbox" at bounding box center [310, 571] width 18 height 13
checkbox input "true"
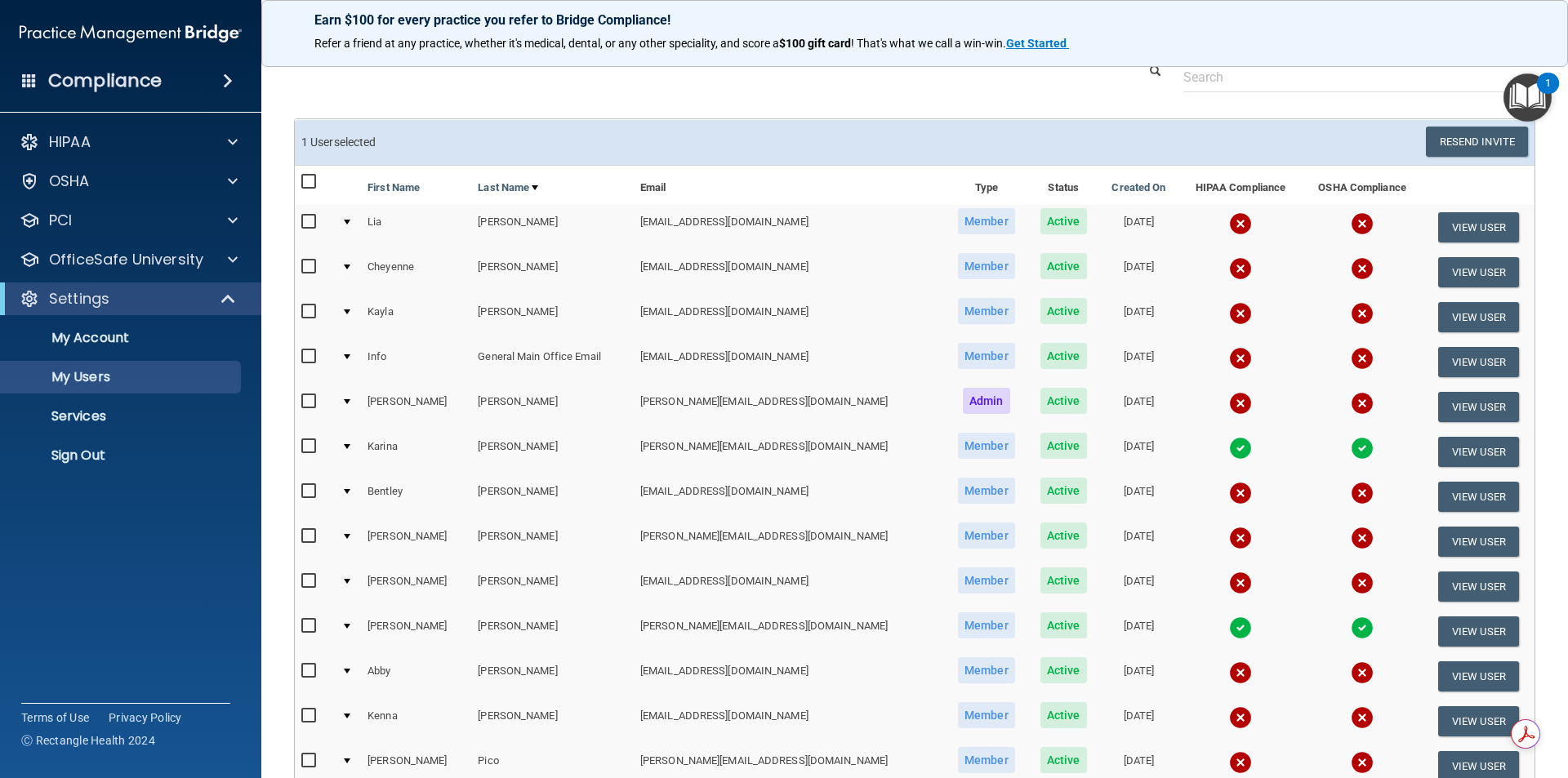
scroll to position [0, 0]
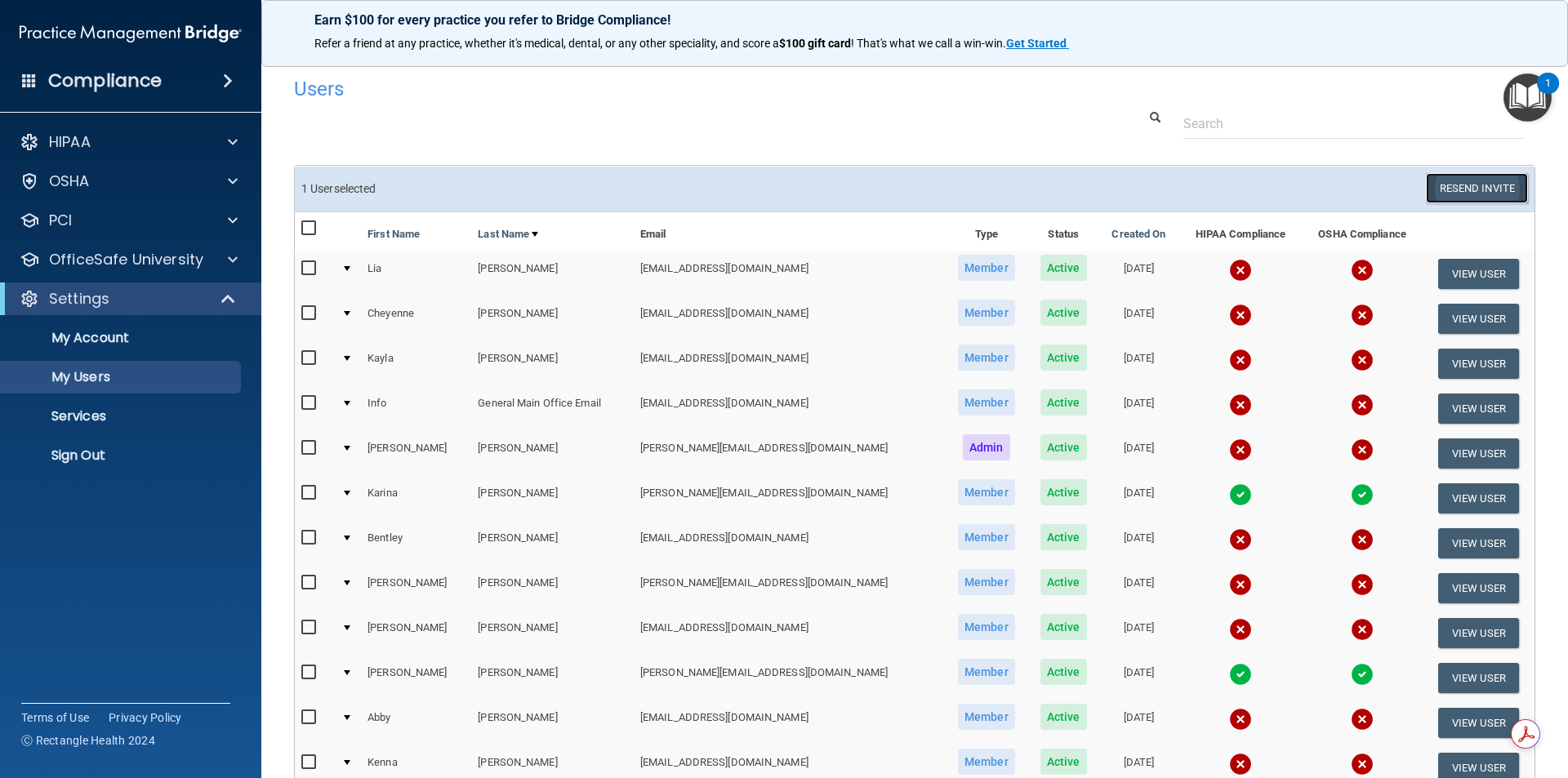
click at [763, 182] on button "Resend Invite" at bounding box center [1476, 187] width 102 height 30
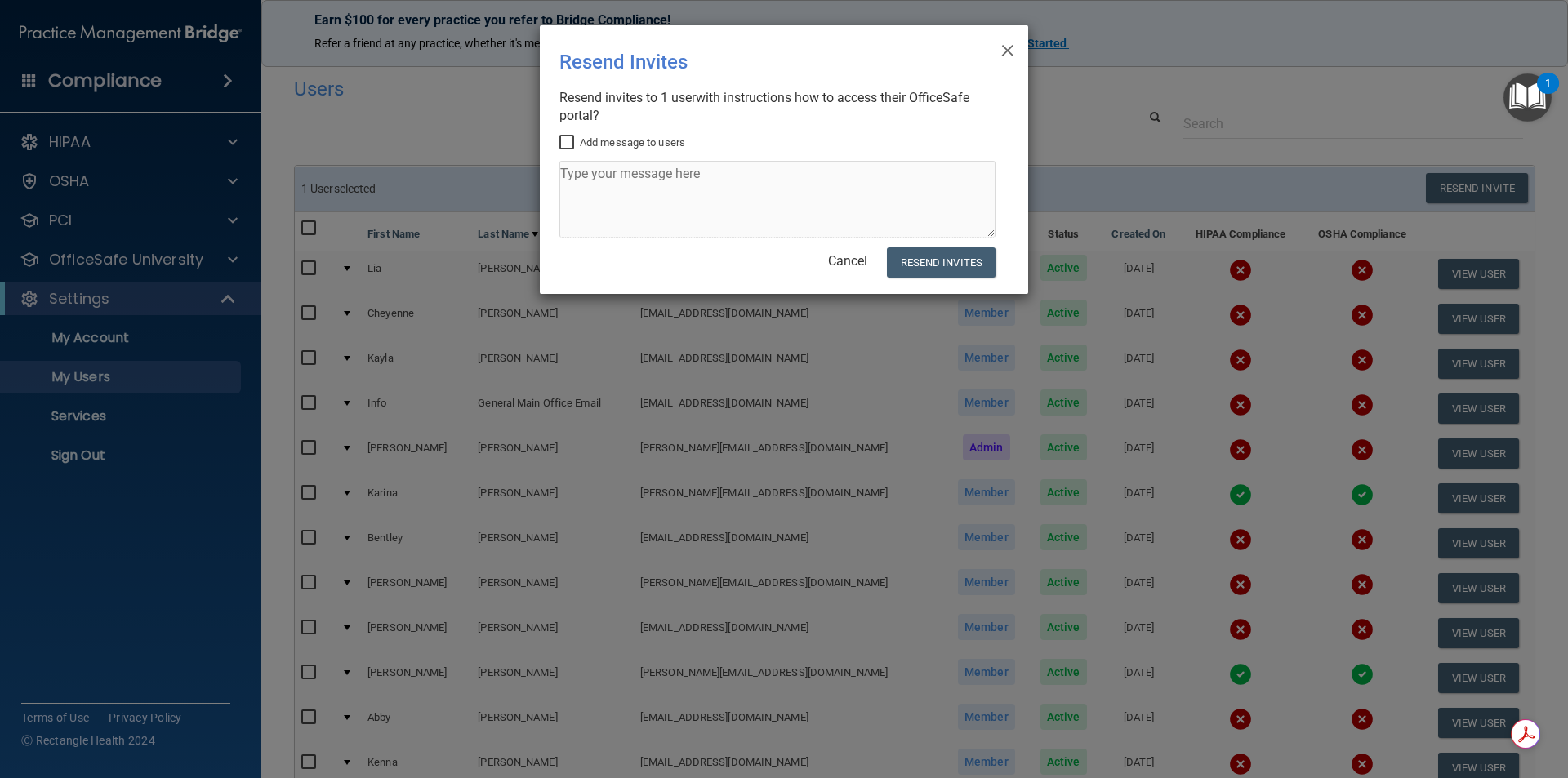
click at [564, 144] on input "Add message to users" at bounding box center [568, 143] width 18 height 13
checkbox input "true"
click at [602, 184] on textarea at bounding box center [777, 200] width 436 height 77
type textarea "Hi Jenn! I got your Hipaa cert! Thank you! It shows the Osha one is missing sti…"
click at [763, 255] on button "Resend Invites" at bounding box center [941, 262] width 109 height 30
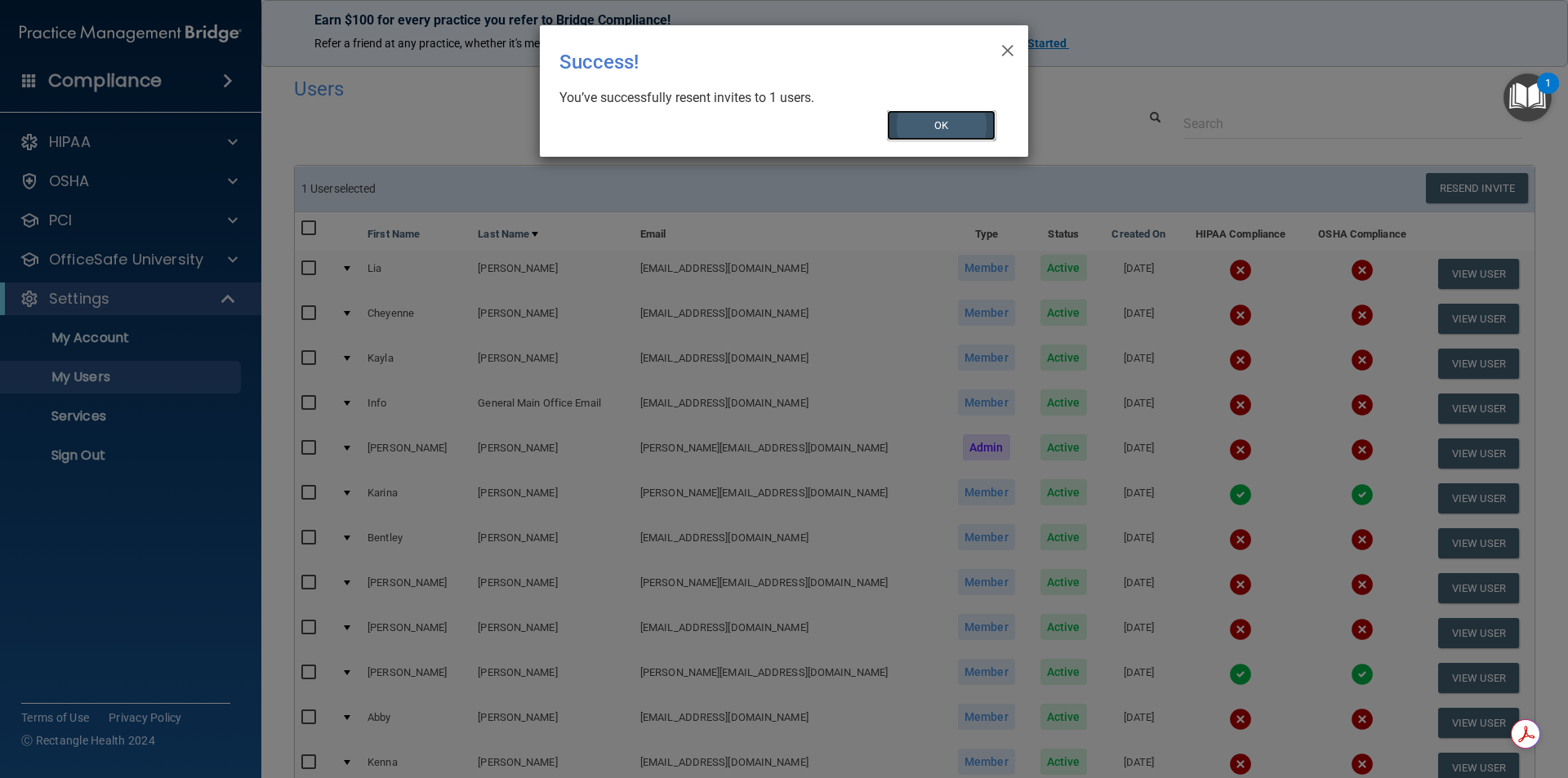
click at [763, 124] on button "OK" at bounding box center [941, 125] width 110 height 30
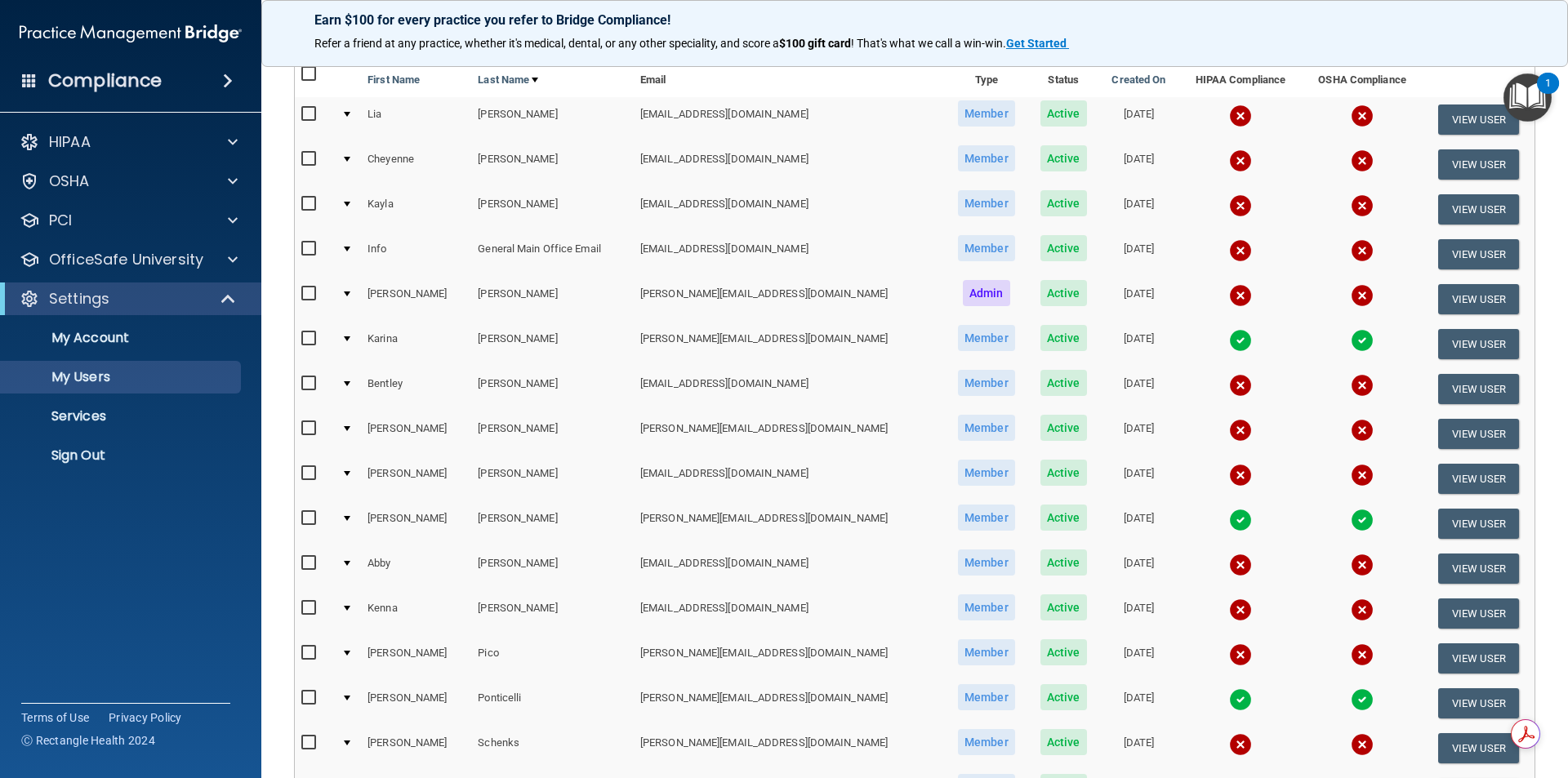
scroll to position [187, 0]
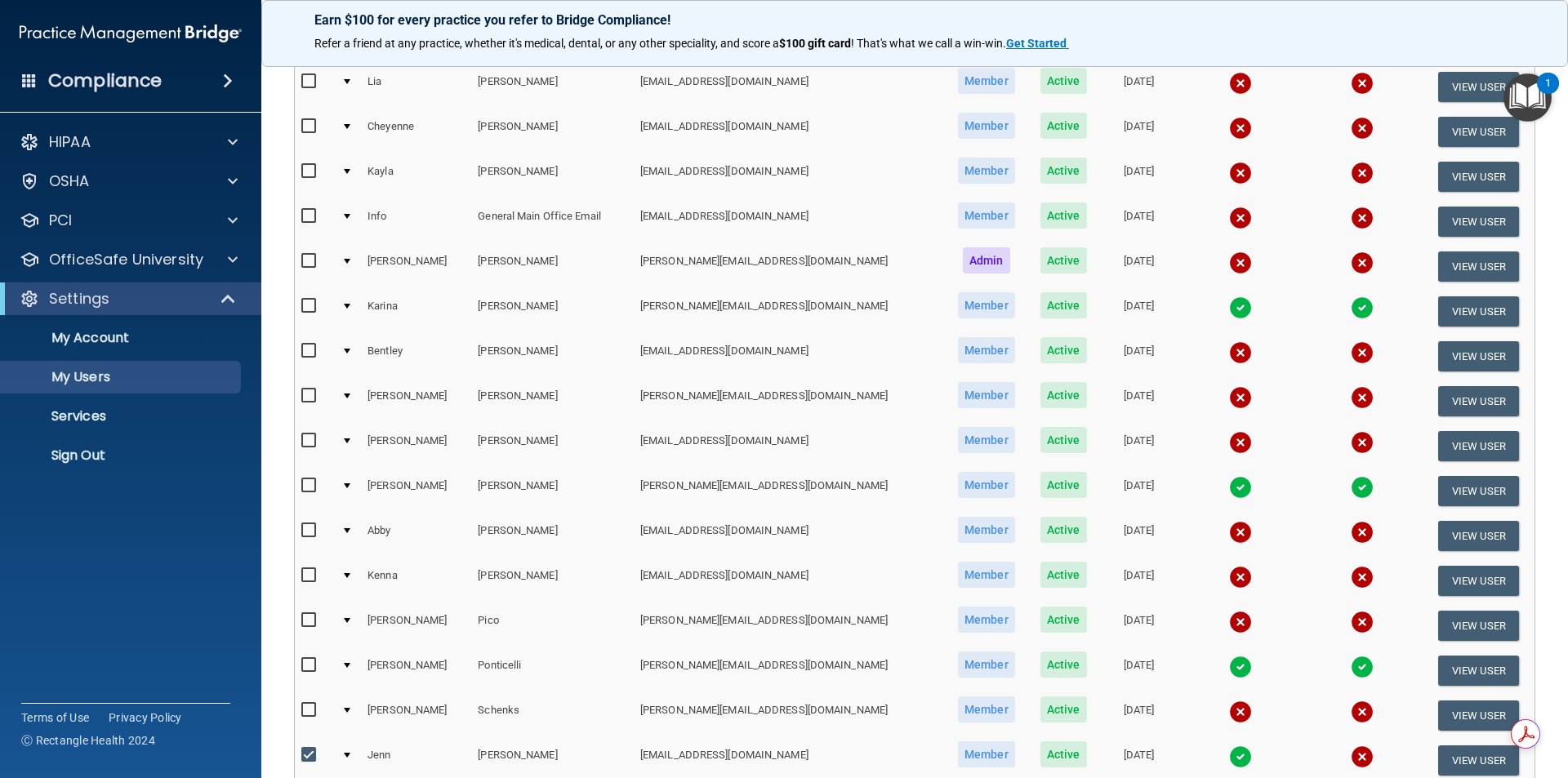
click at [312, 350] on input "checkbox" at bounding box center [310, 350] width 18 height 13
checkbox input "true"
click at [763, 356] on button "View User" at bounding box center [1478, 356] width 81 height 30
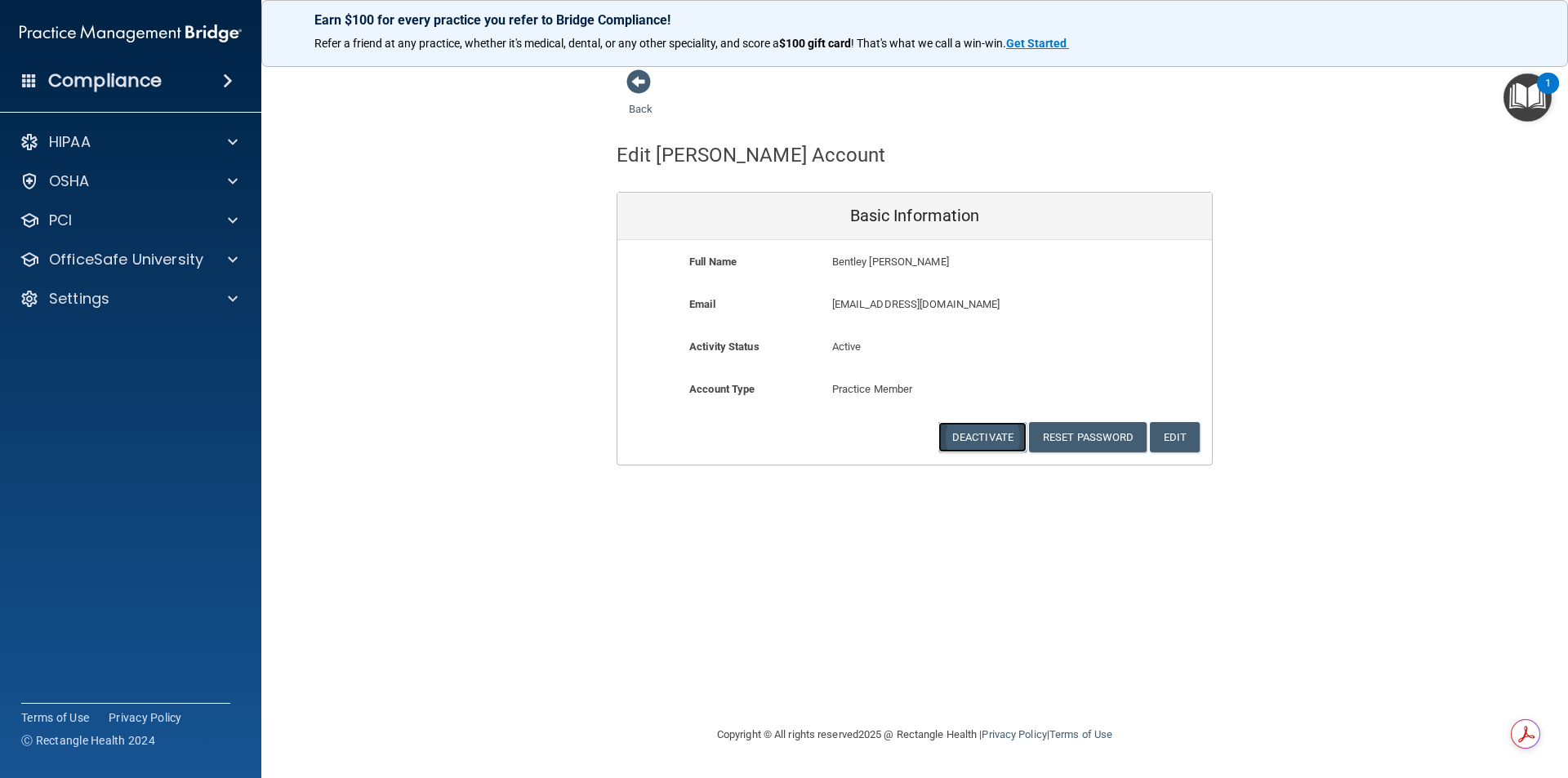
click at [763, 437] on button "Deactivate" at bounding box center [982, 437] width 89 height 30
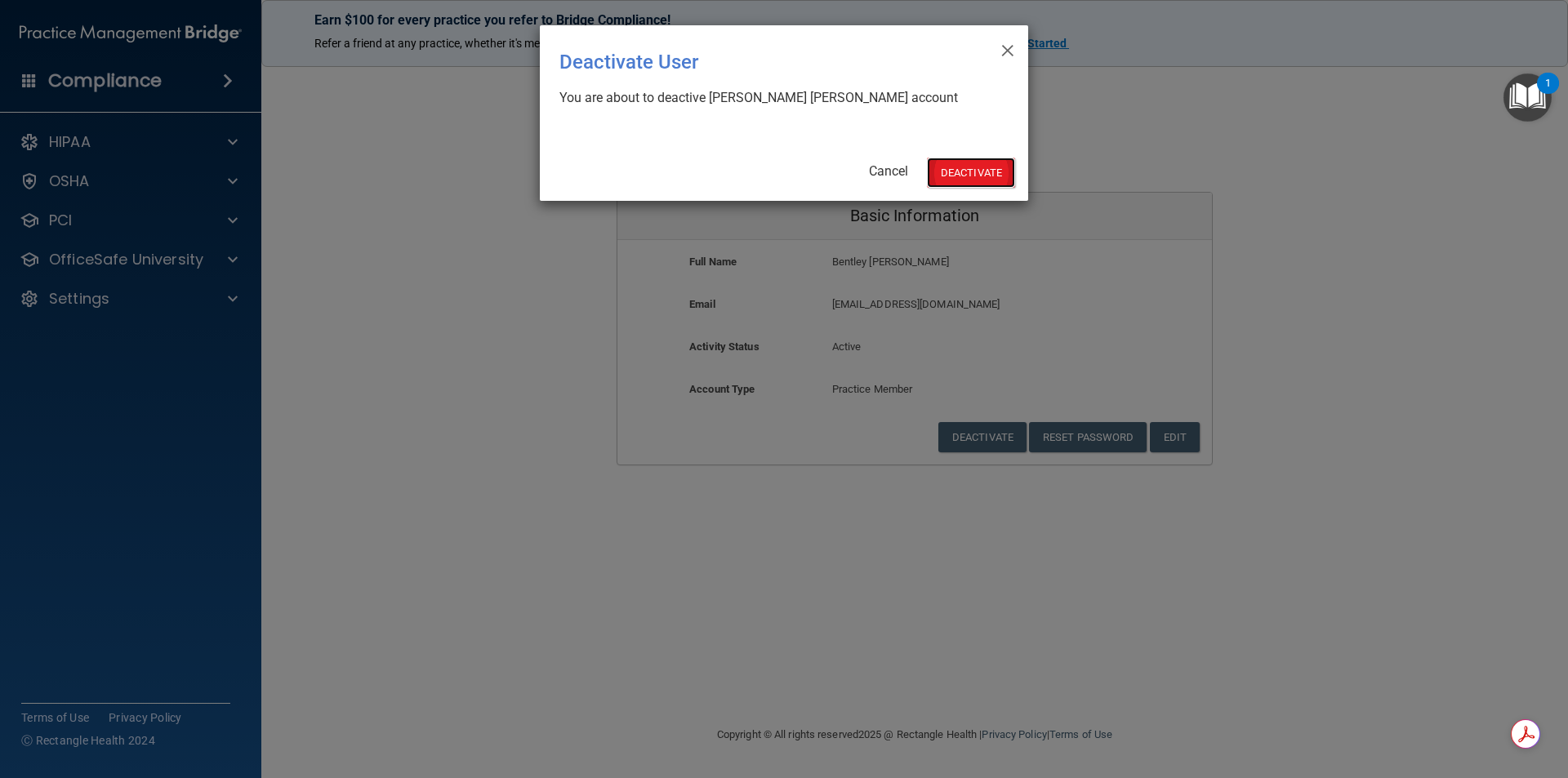
click at [763, 169] on button "Deactivate" at bounding box center [970, 173] width 89 height 30
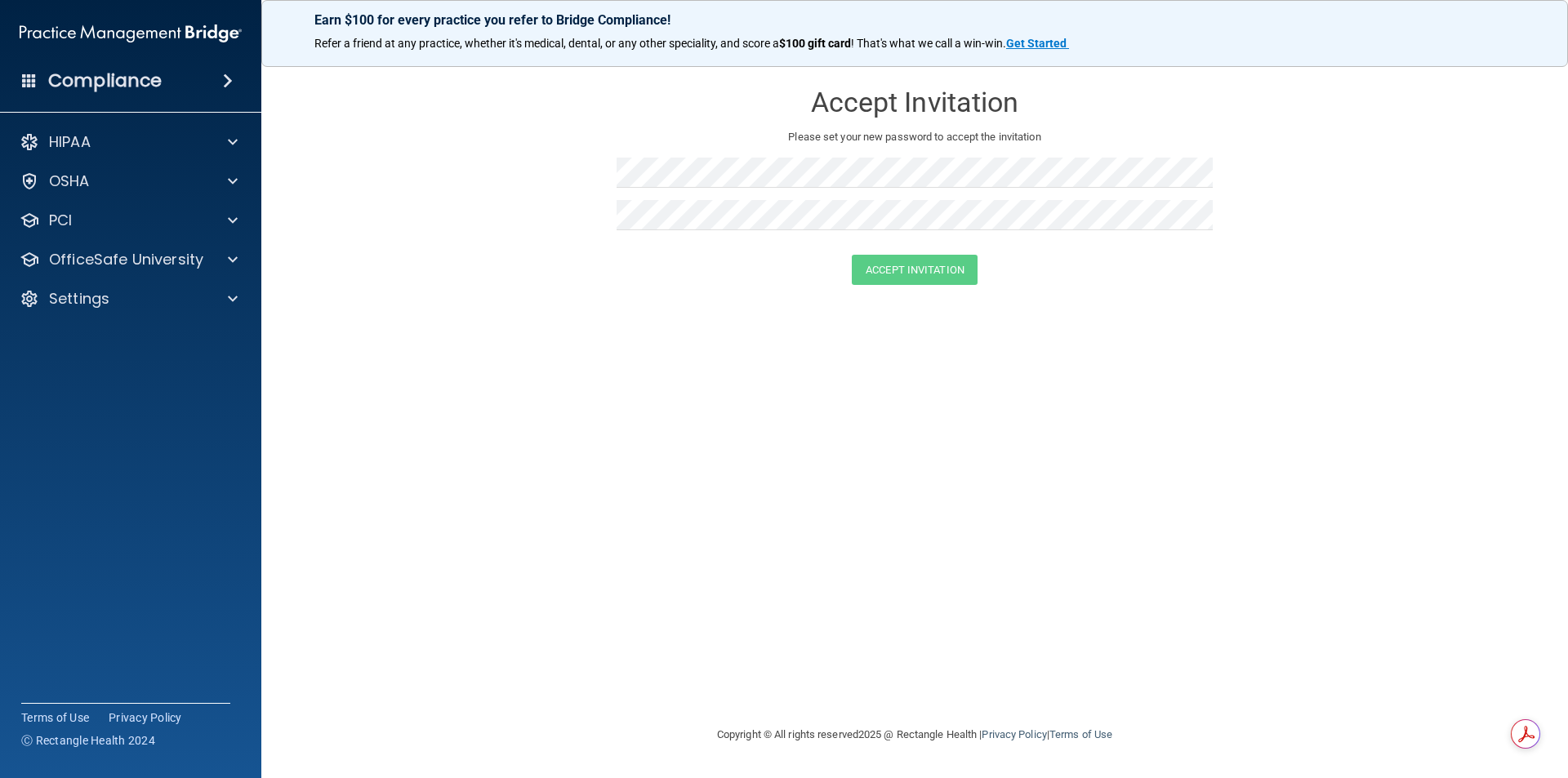
click at [377, 257] on div "Accept Invitation" at bounding box center [914, 270] width 1266 height 30
click at [59, 285] on div "Settings" at bounding box center [131, 298] width 262 height 32
click at [68, 296] on p "Settings" at bounding box center [79, 299] width 60 height 19
click at [106, 373] on p "My Users" at bounding box center [122, 377] width 223 height 17
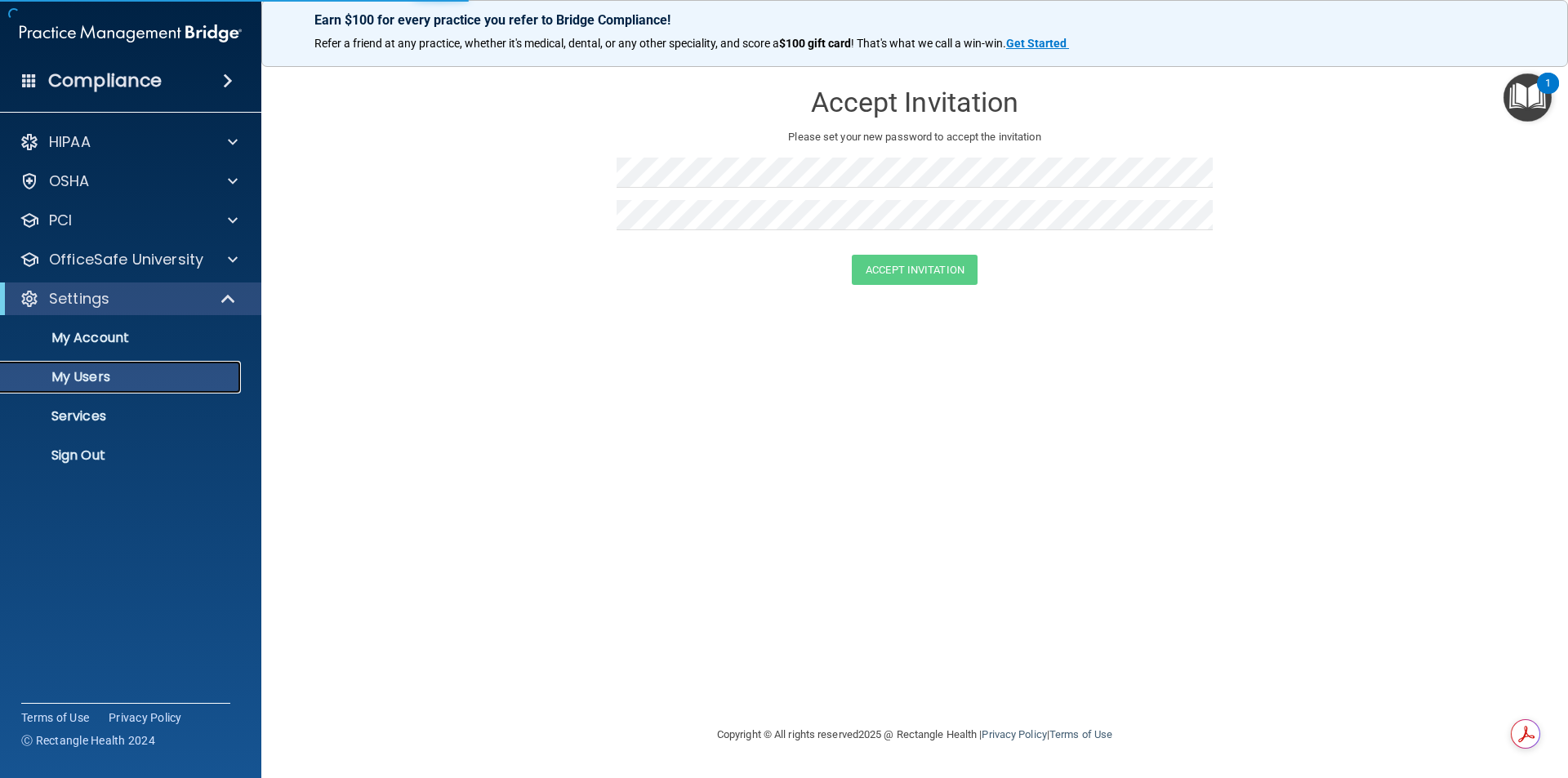
select select "20"
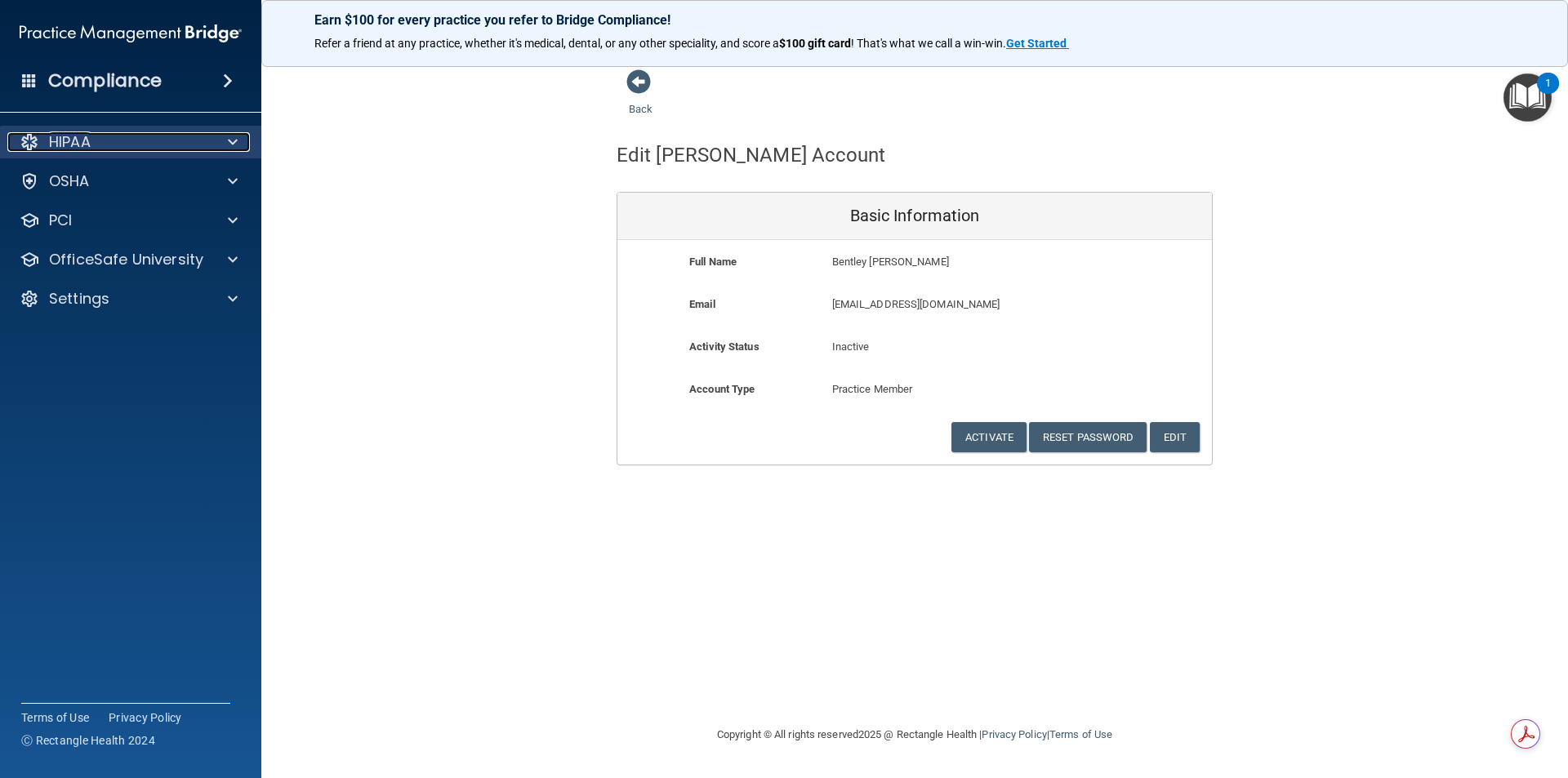
click at [53, 135] on p "HIPAA" at bounding box center [70, 142] width 42 height 19
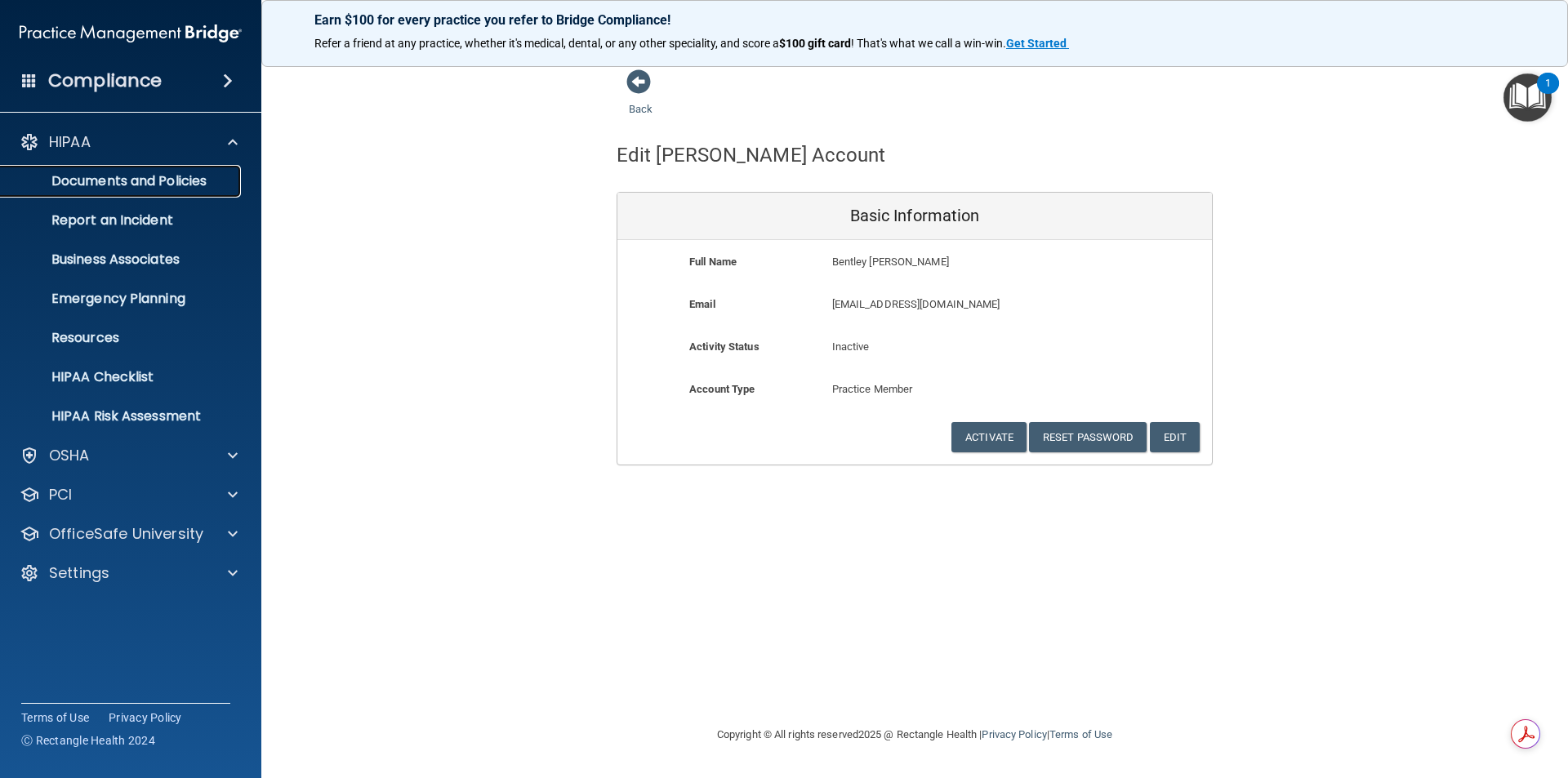
click at [85, 176] on p "Documents and Policies" at bounding box center [122, 180] width 223 height 17
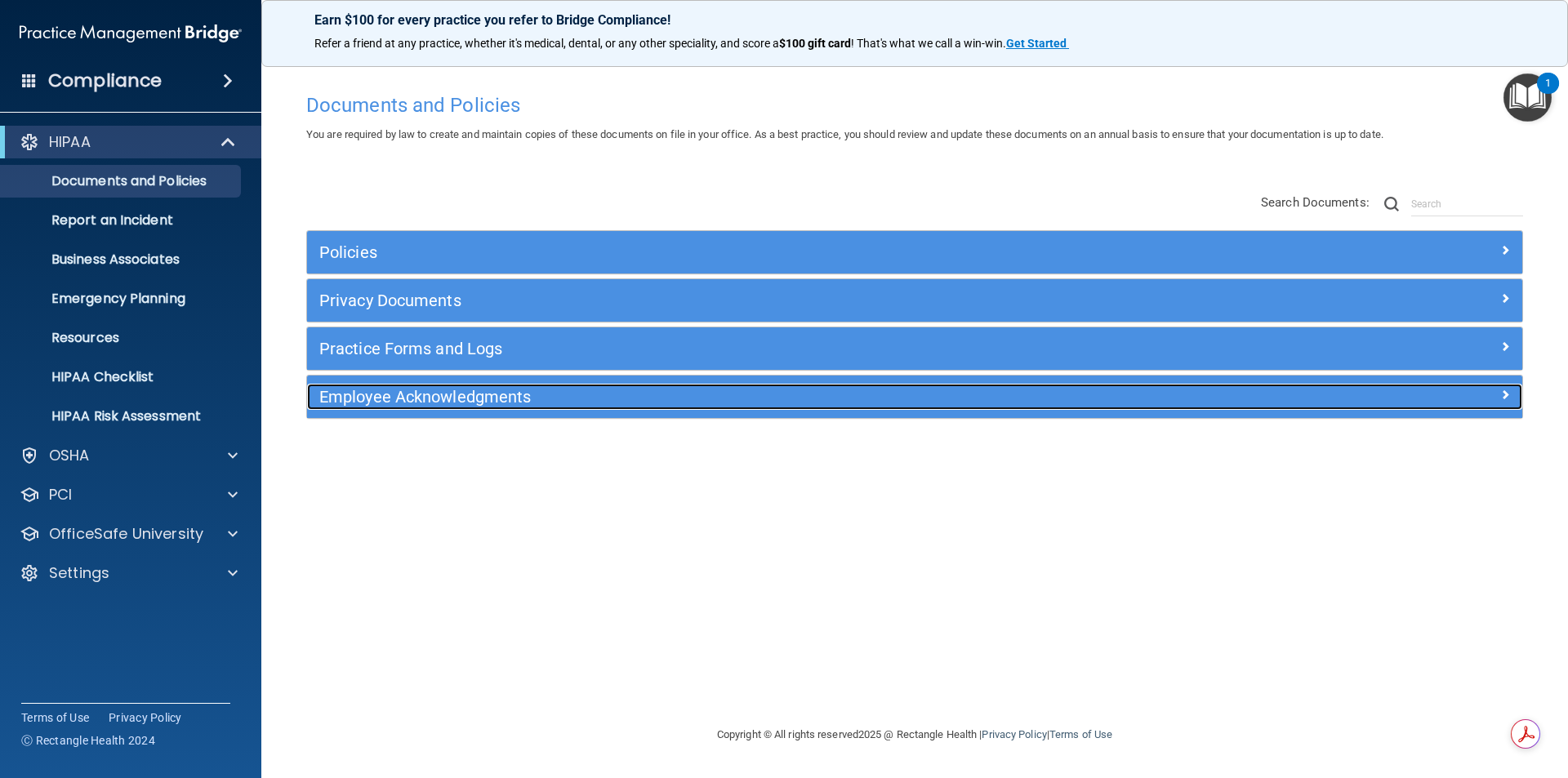
click at [380, 393] on h5 "Employee Acknowledgments" at bounding box center [763, 396] width 887 height 18
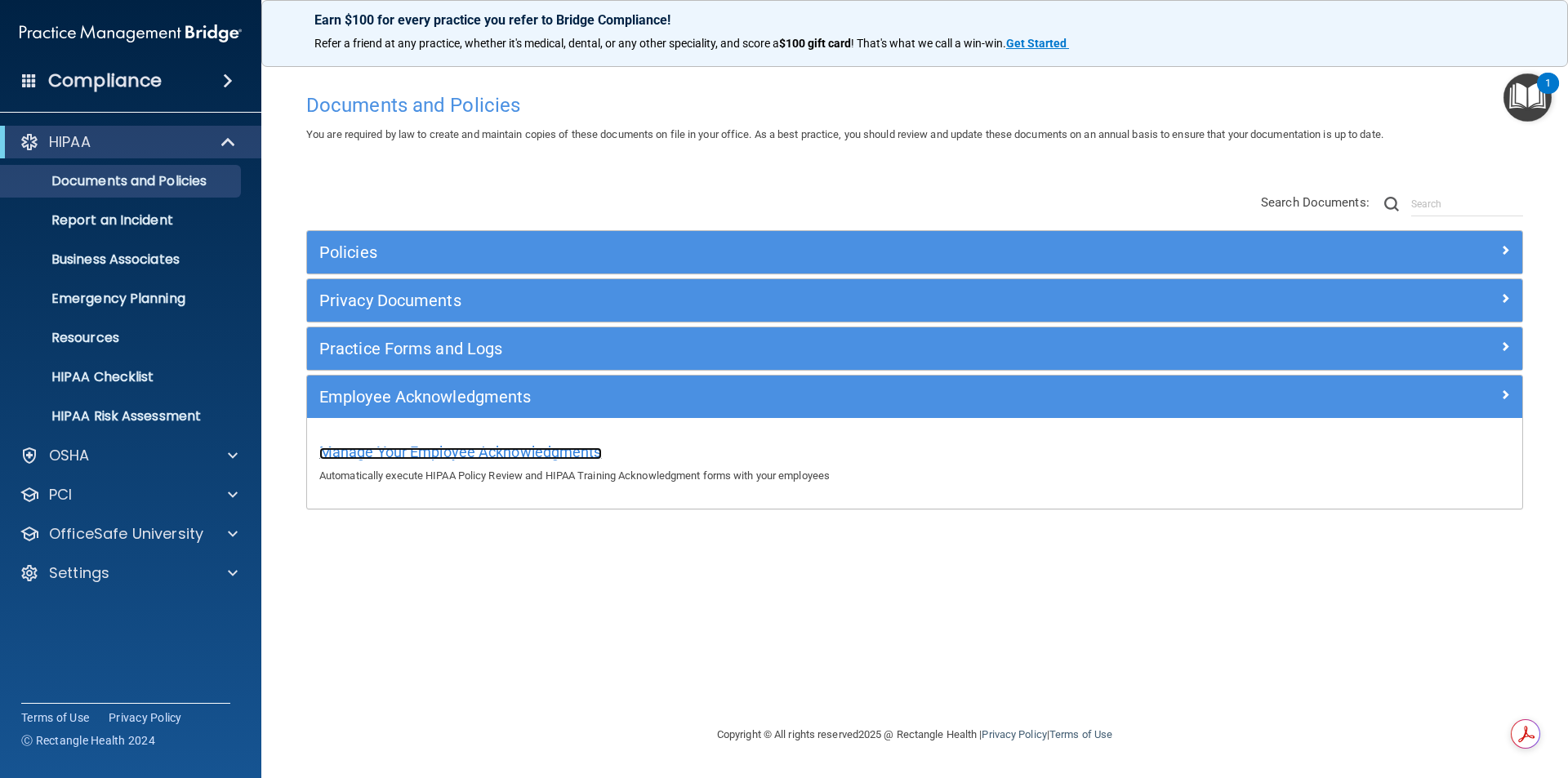
click at [423, 455] on span "Manage Your Employee Acknowledgments" at bounding box center [460, 452] width 282 height 18
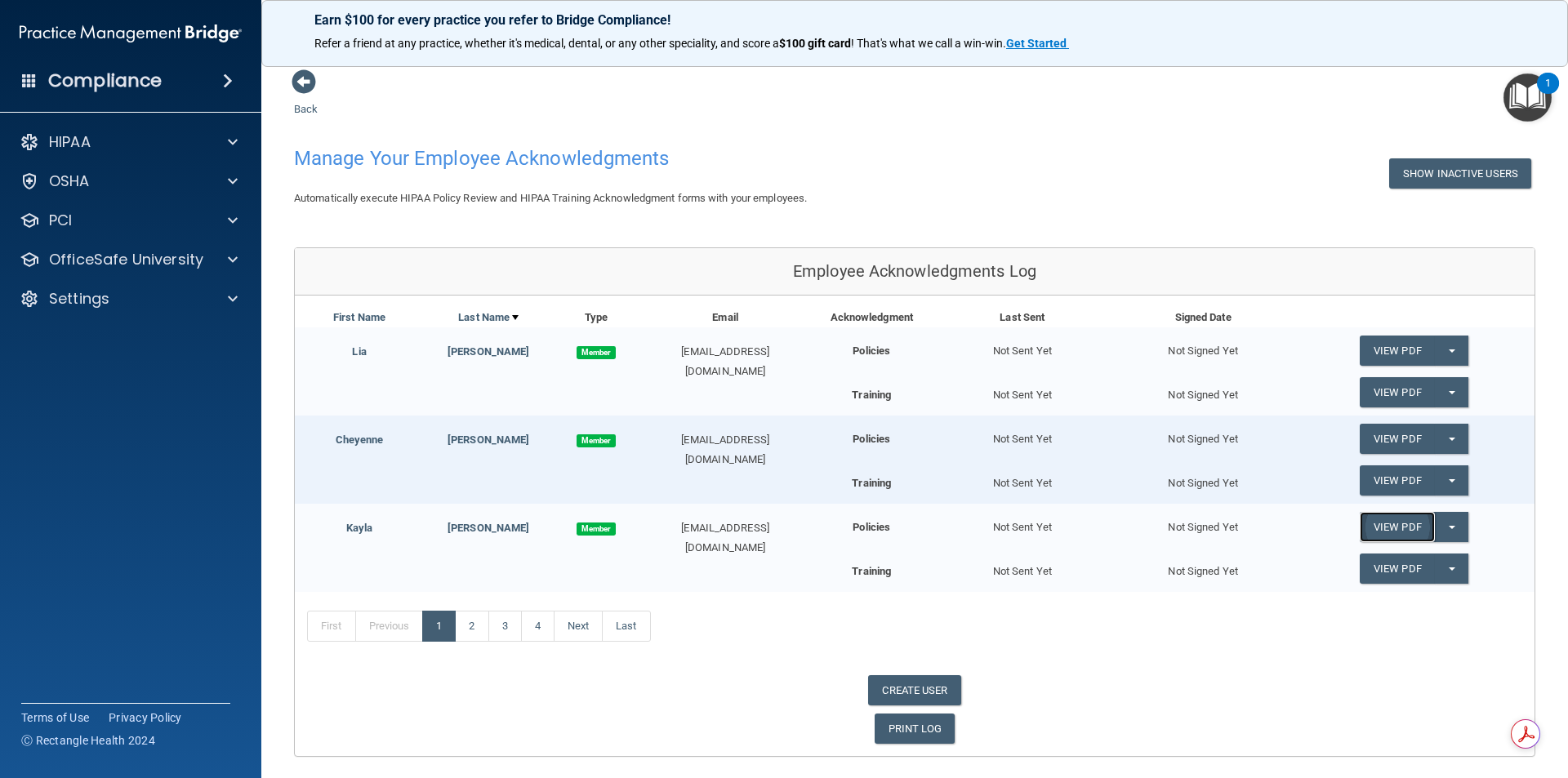
click at [1398, 524] on link "View PDF" at bounding box center [1397, 527] width 75 height 30
click at [77, 173] on p "OSHA" at bounding box center [69, 181] width 41 height 19
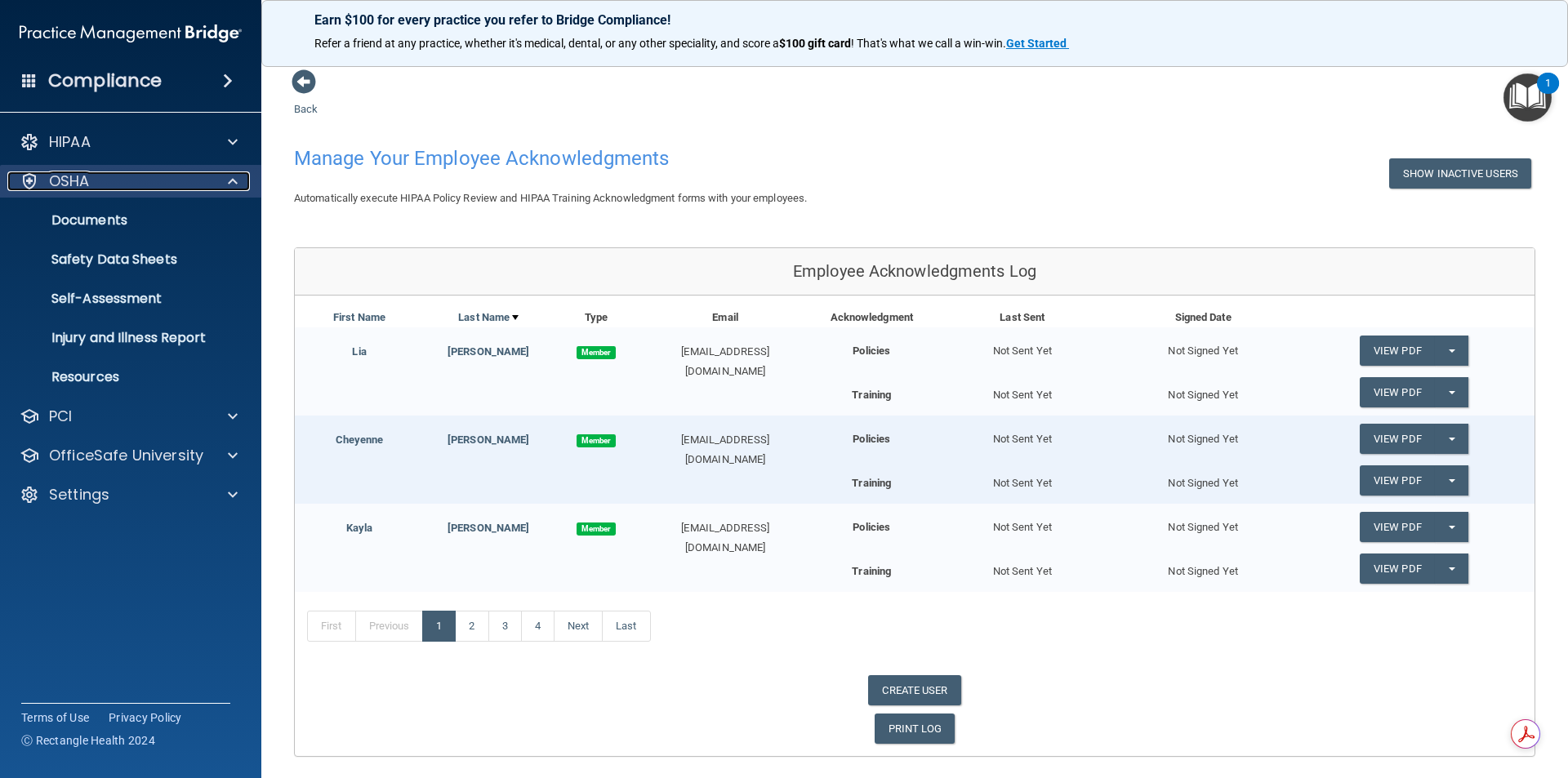
click at [77, 173] on p "OSHA" at bounding box center [69, 181] width 41 height 19
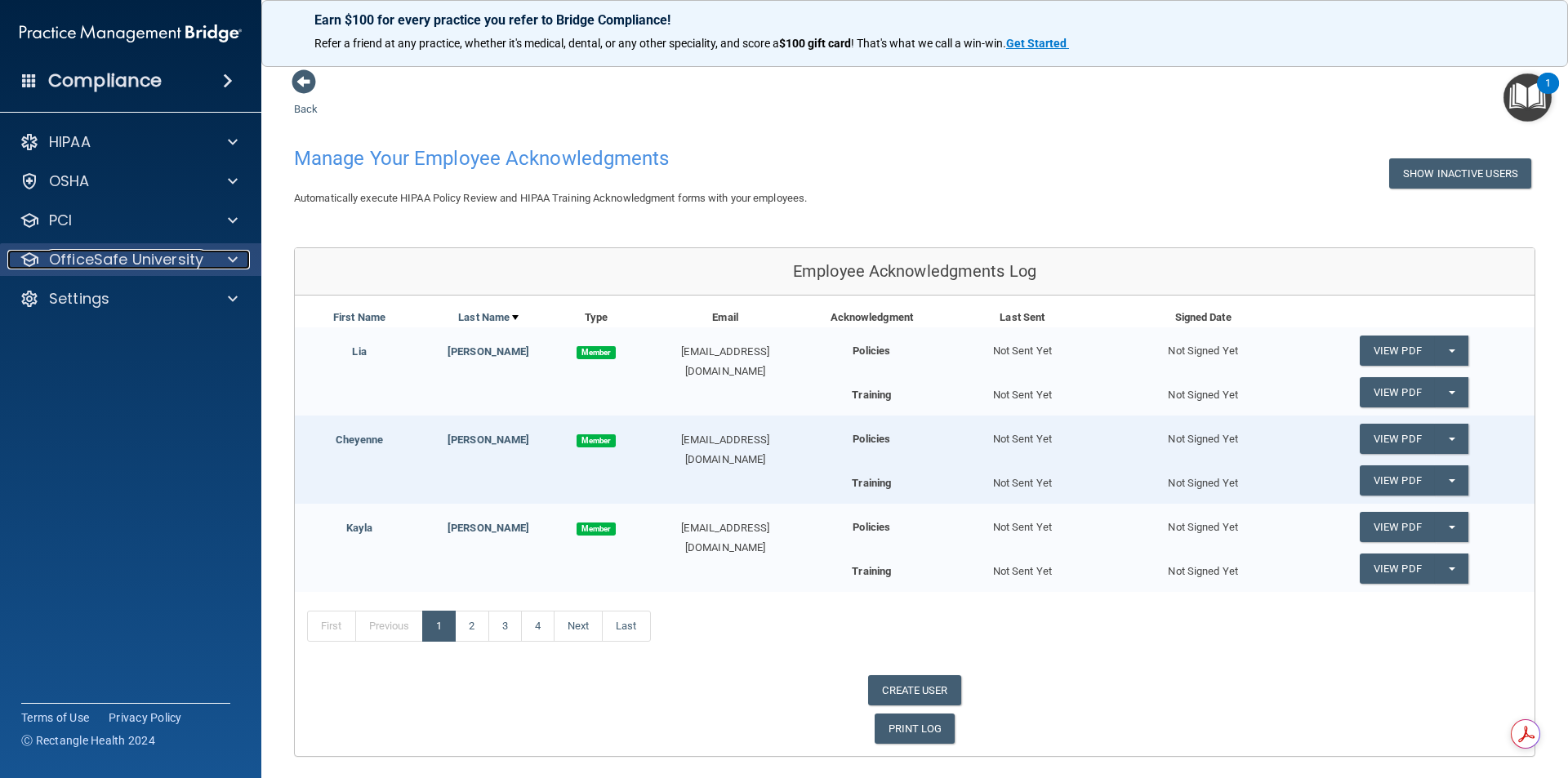
click at [91, 262] on p "OfficeSafe University" at bounding box center [126, 259] width 154 height 19
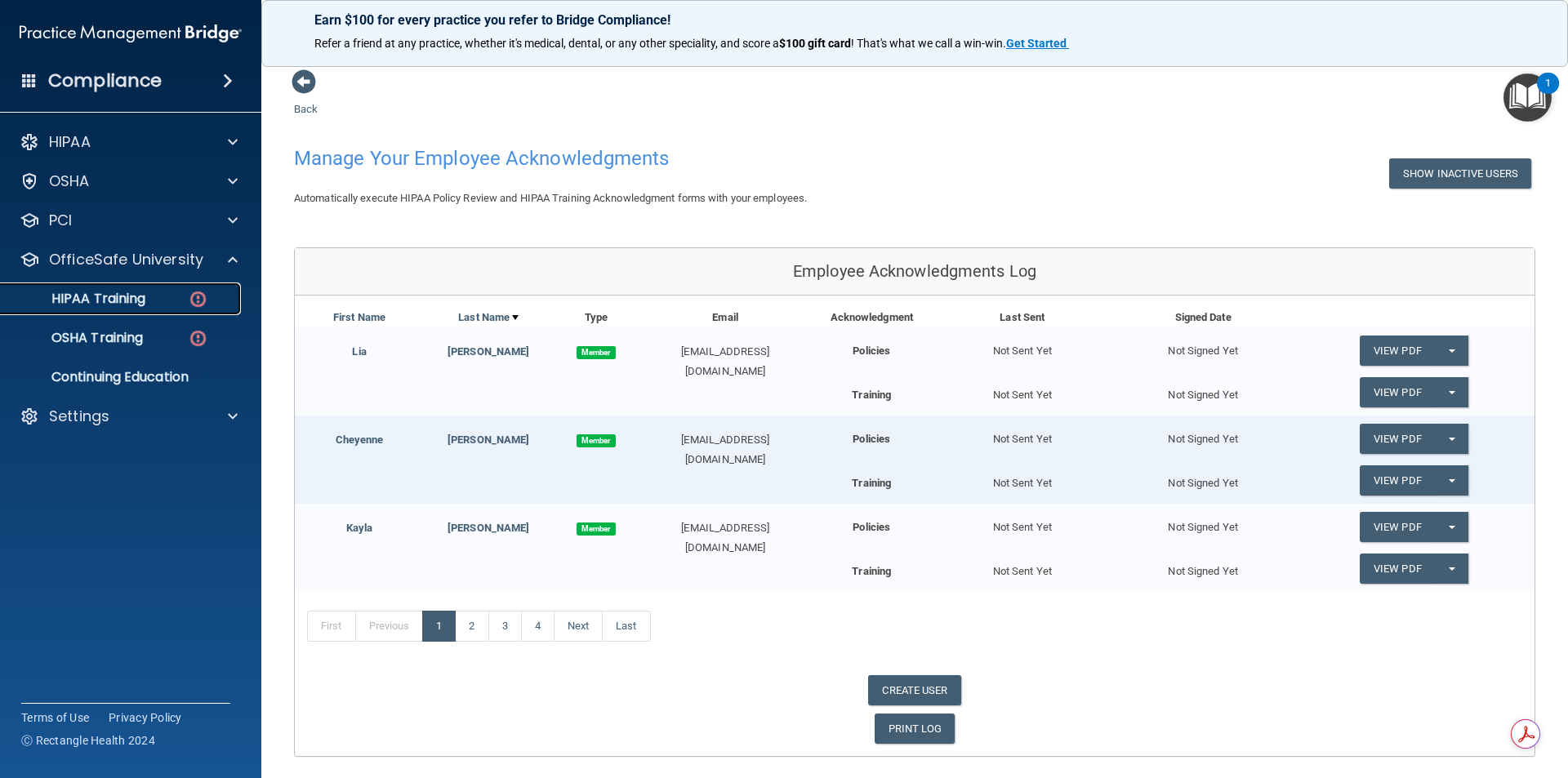
click at [92, 294] on p "HIPAA Training" at bounding box center [78, 299] width 135 height 17
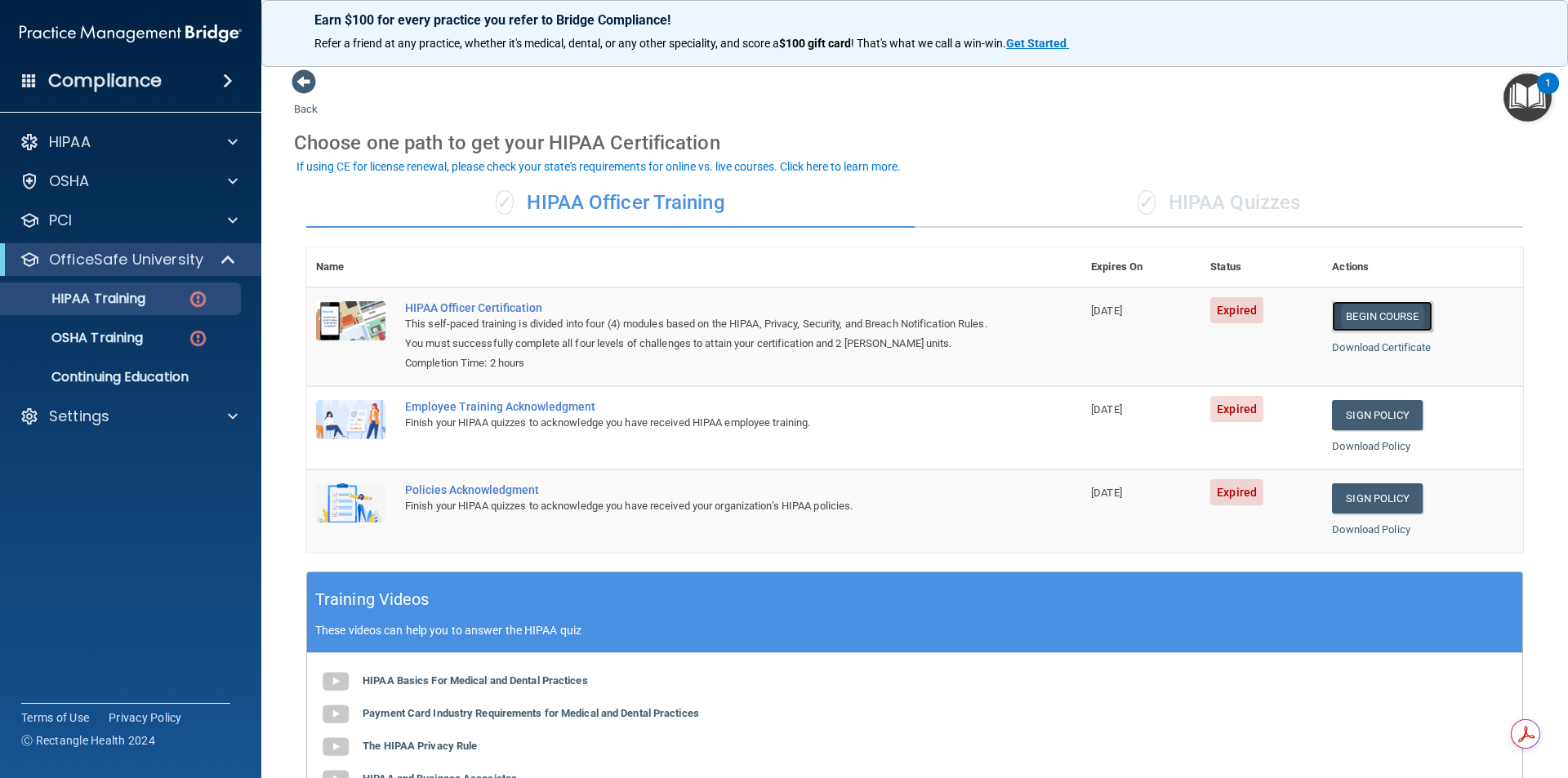
click at [1378, 313] on link "Begin Course" at bounding box center [1381, 316] width 100 height 30
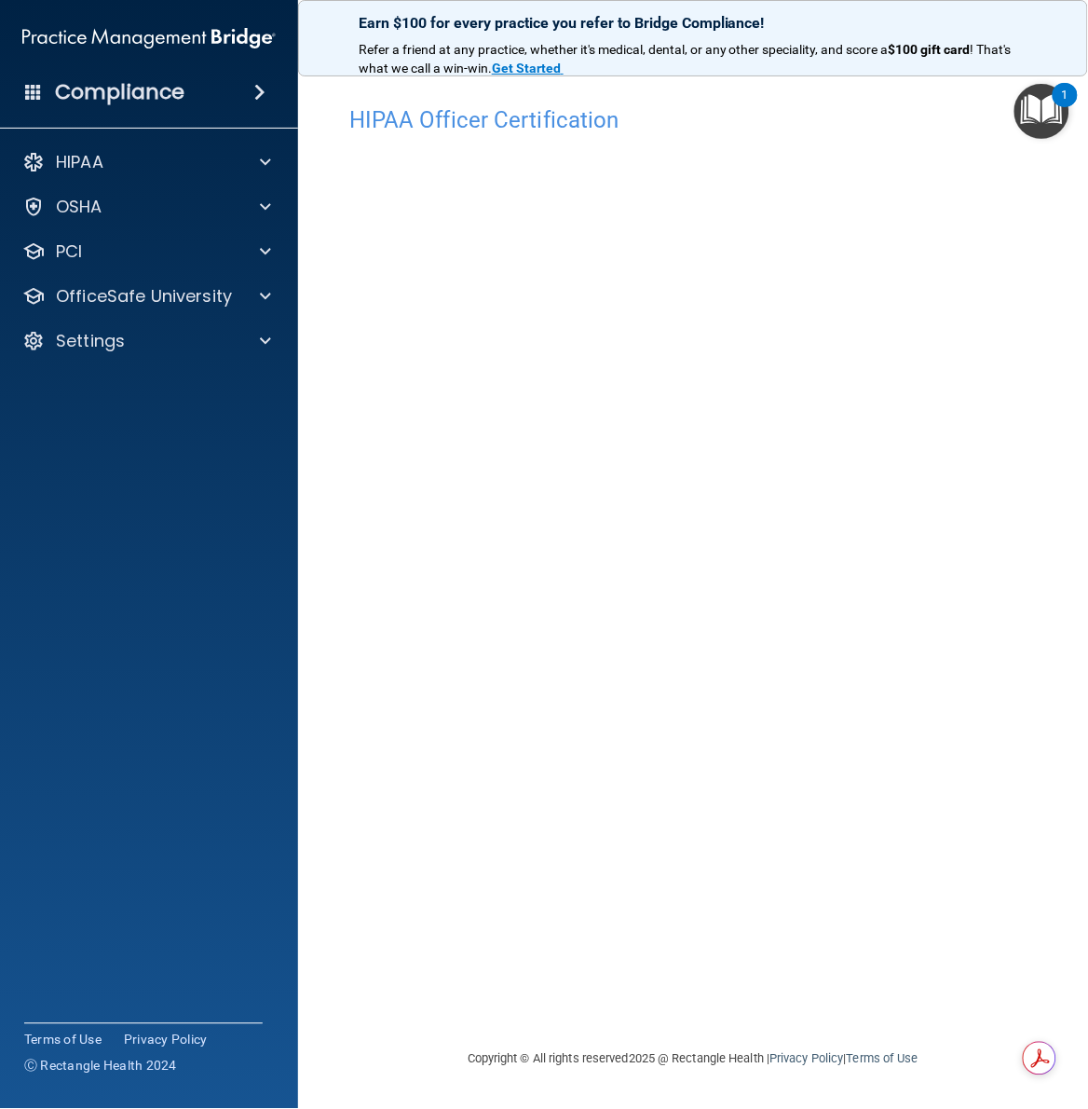
click at [1043, 104] on img "Open Resource Center, 1 new notification" at bounding box center [1041, 111] width 55 height 55
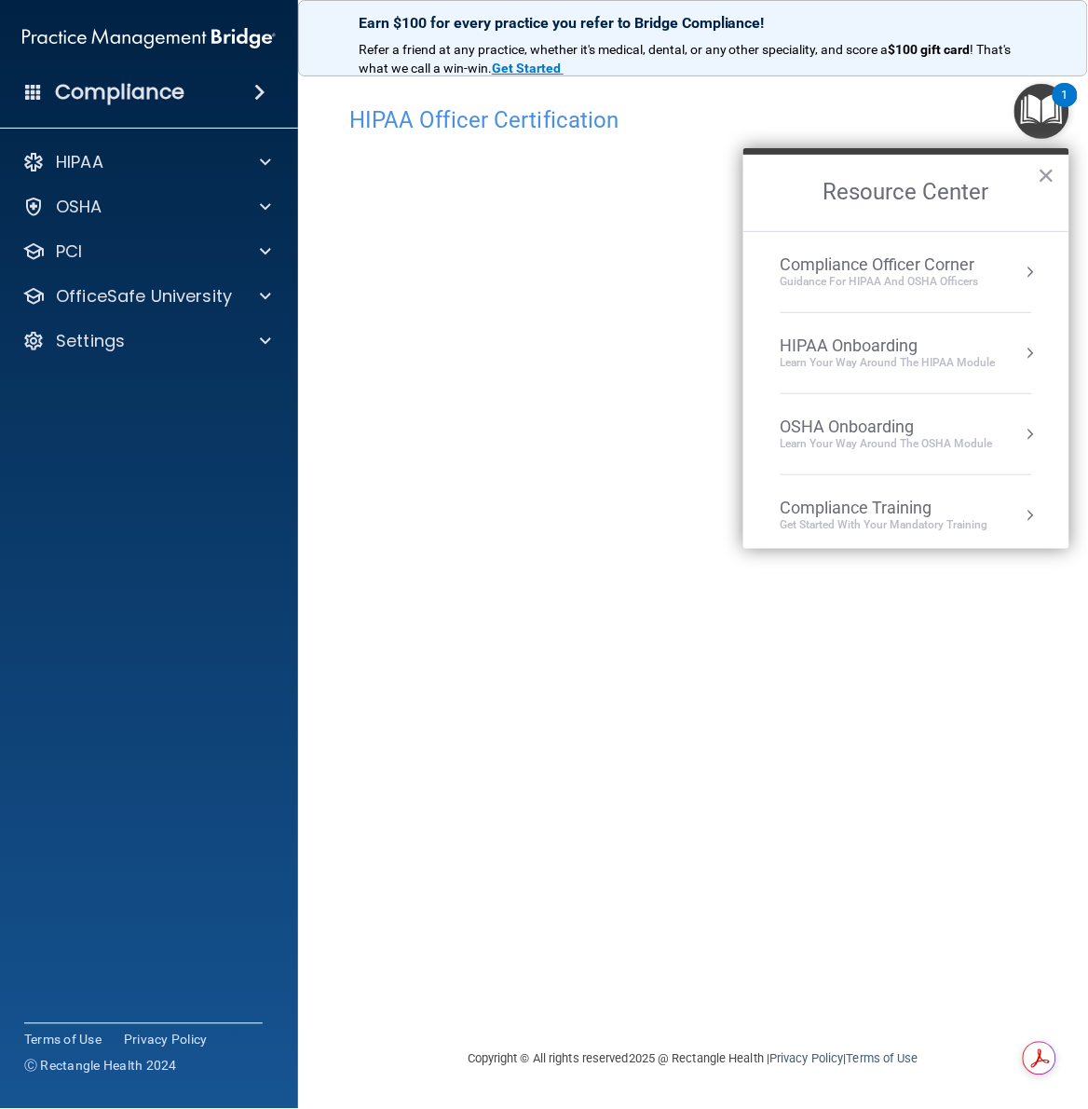
click at [981, 97] on div "HIPAA Officer Certification" at bounding box center [692, 120] width 715 height 46
click at [1041, 110] on img "Open Resource Center, 1 new notification" at bounding box center [1041, 111] width 55 height 55
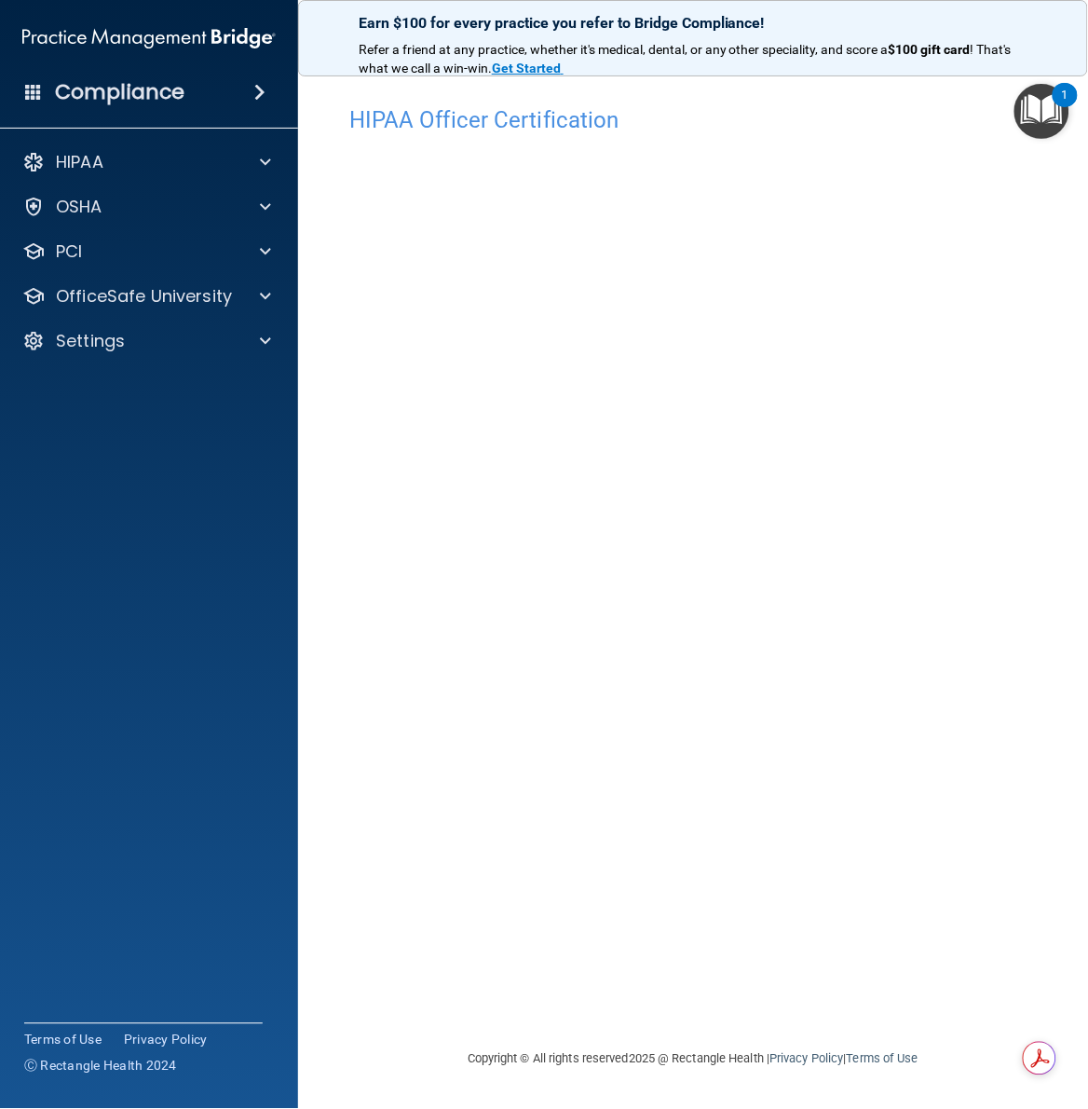
click at [673, 818] on div "HIPAA Officer Certification This course doesn’t expire until 03/20/2024. Are yo…" at bounding box center [692, 572] width 715 height 951
click at [85, 342] on p "Settings" at bounding box center [90, 341] width 69 height 22
click at [99, 435] on p "My Users" at bounding box center [139, 430] width 254 height 19
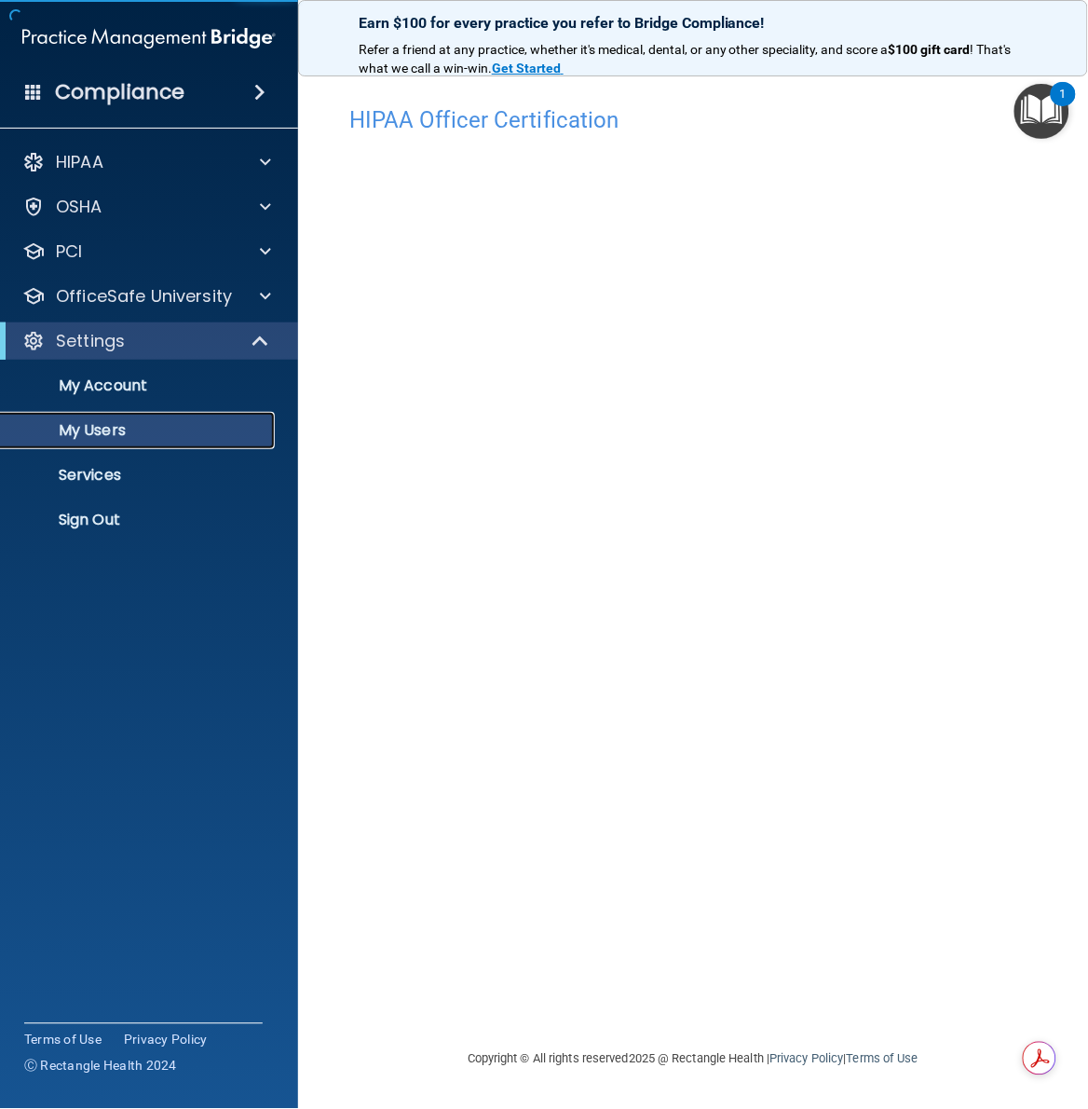
select select "20"
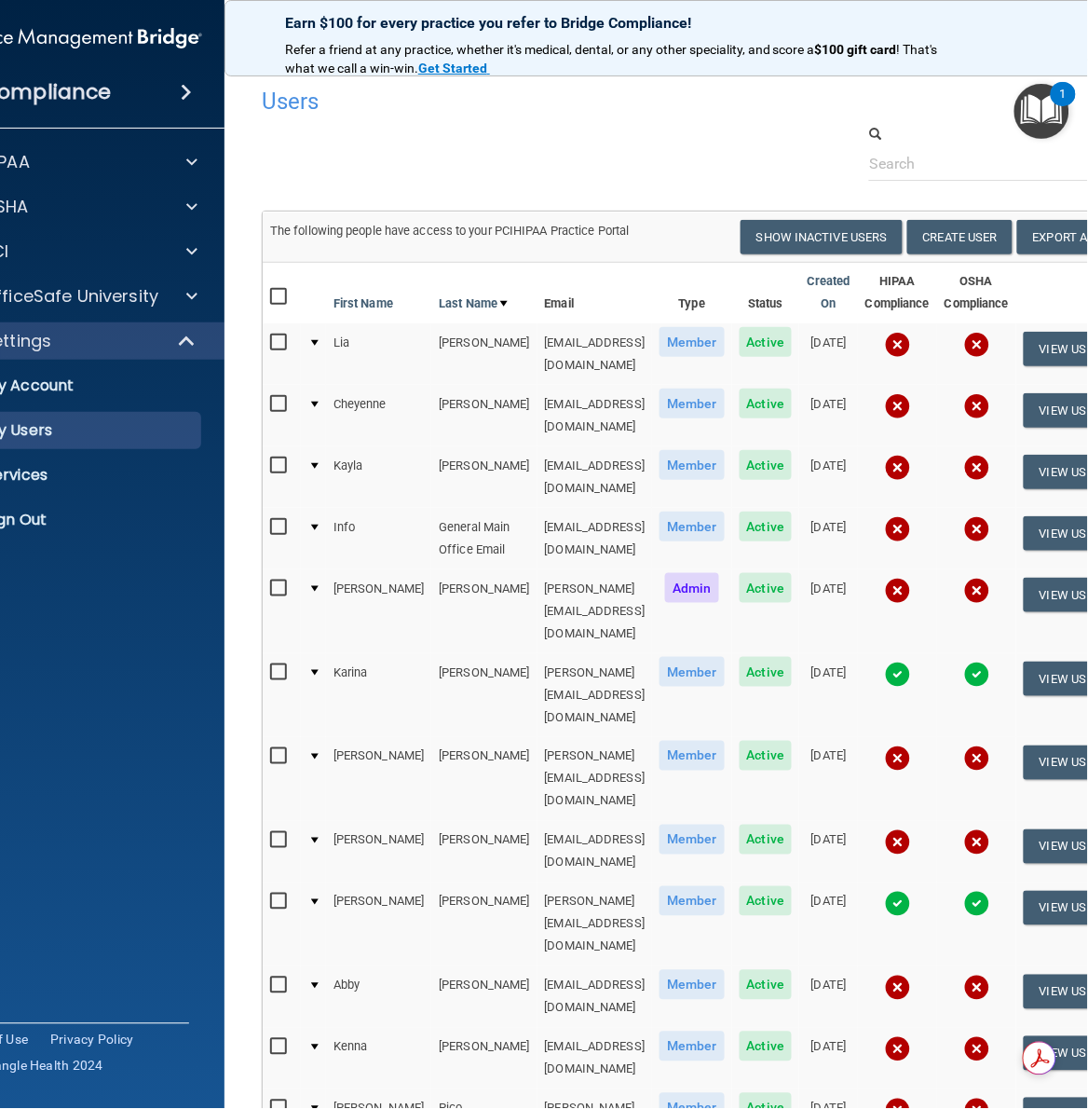
click at [552, 174] on div at bounding box center [693, 152] width 891 height 57
click at [573, 154] on div at bounding box center [693, 152] width 891 height 57
click at [121, 858] on accordion "HIPAA Documents and Policies Report an Incident Business Associates Emergency P…" at bounding box center [75, 501] width 299 height 731
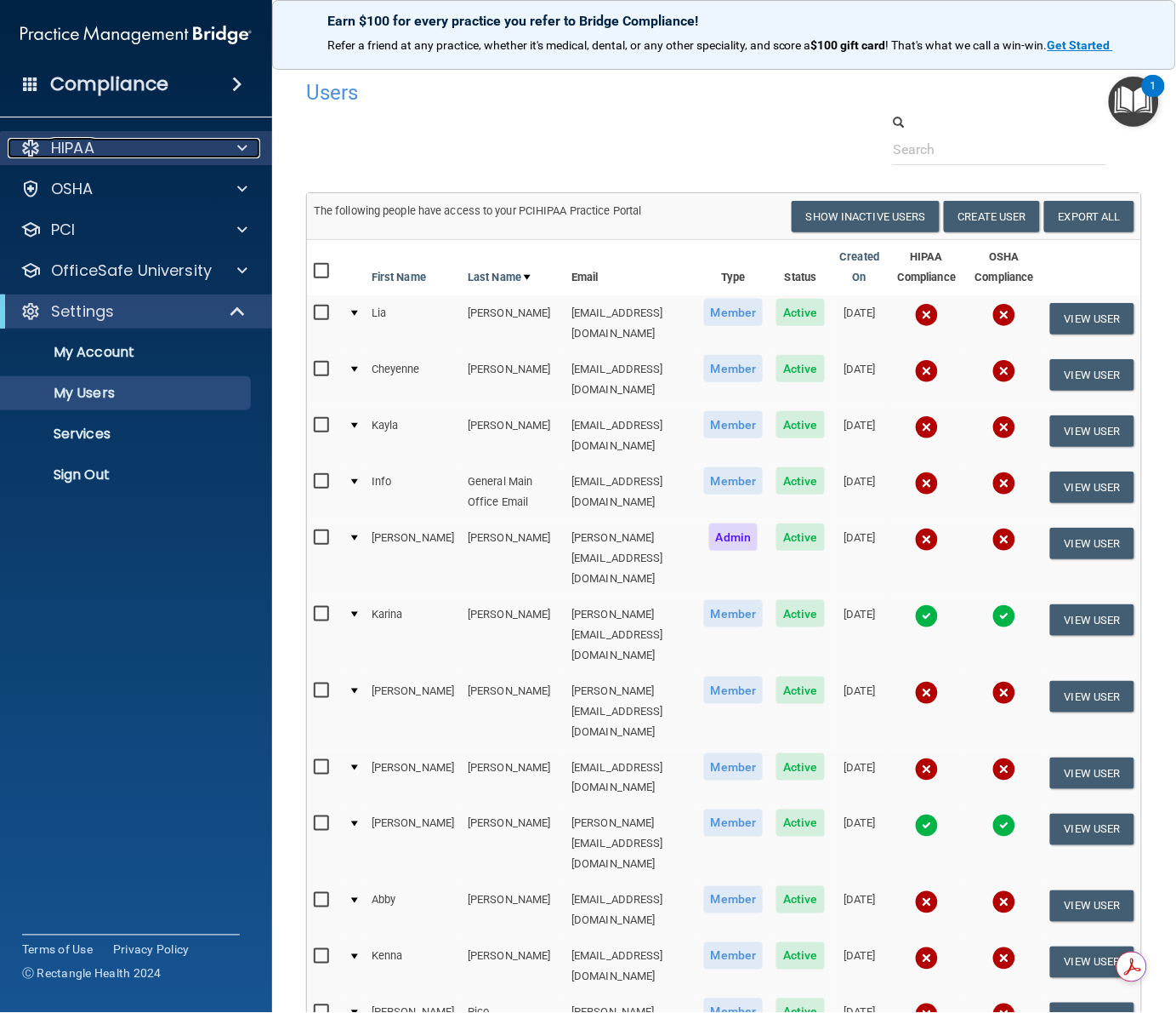
click at [88, 146] on div "HIPAA" at bounding box center [112, 148] width 211 height 20
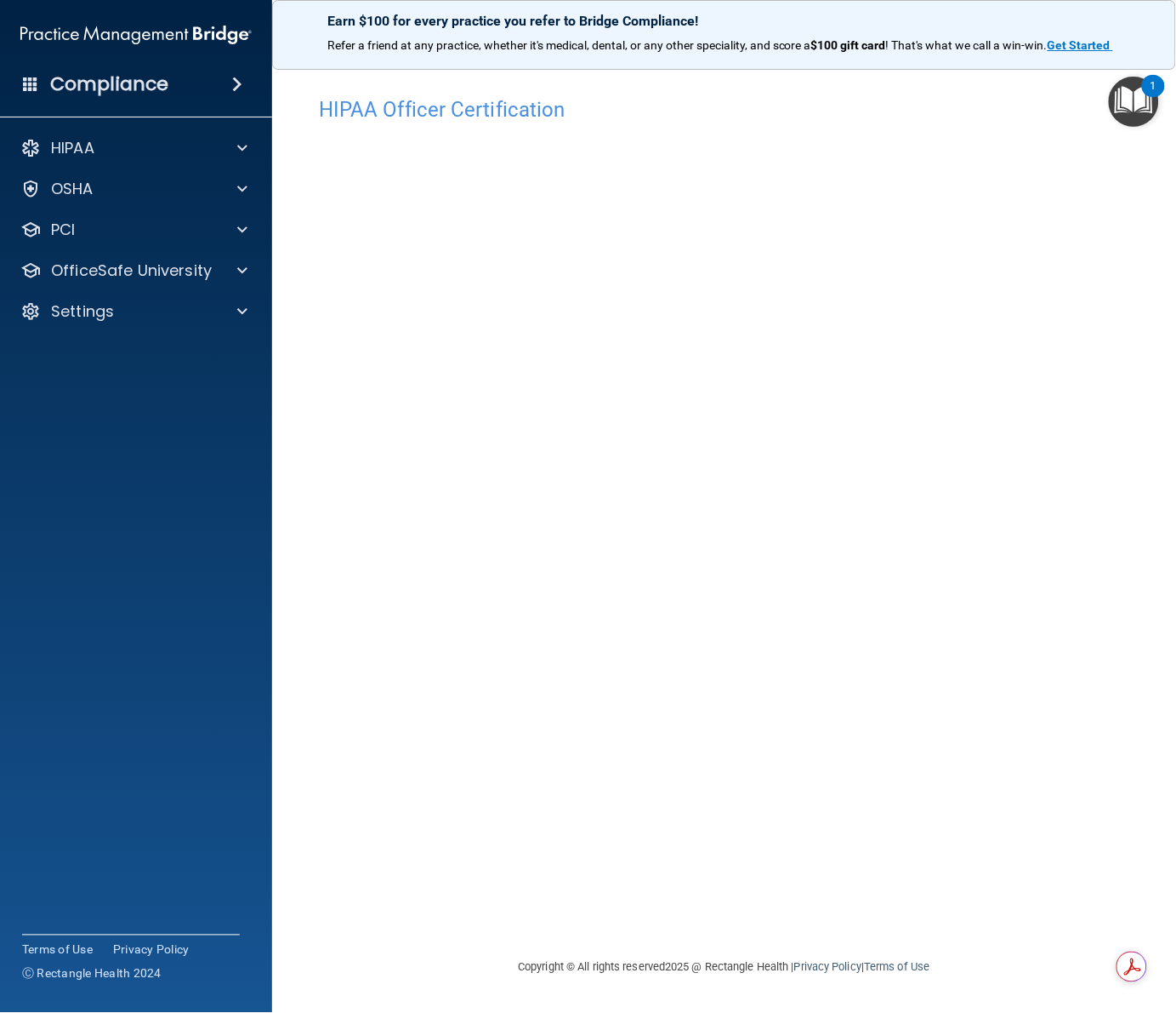
click at [1171, 500] on main "HIPAA Officer Certification This course doesn’t expire until 03/20/2024. Are yo…" at bounding box center [724, 533] width 904 height 958
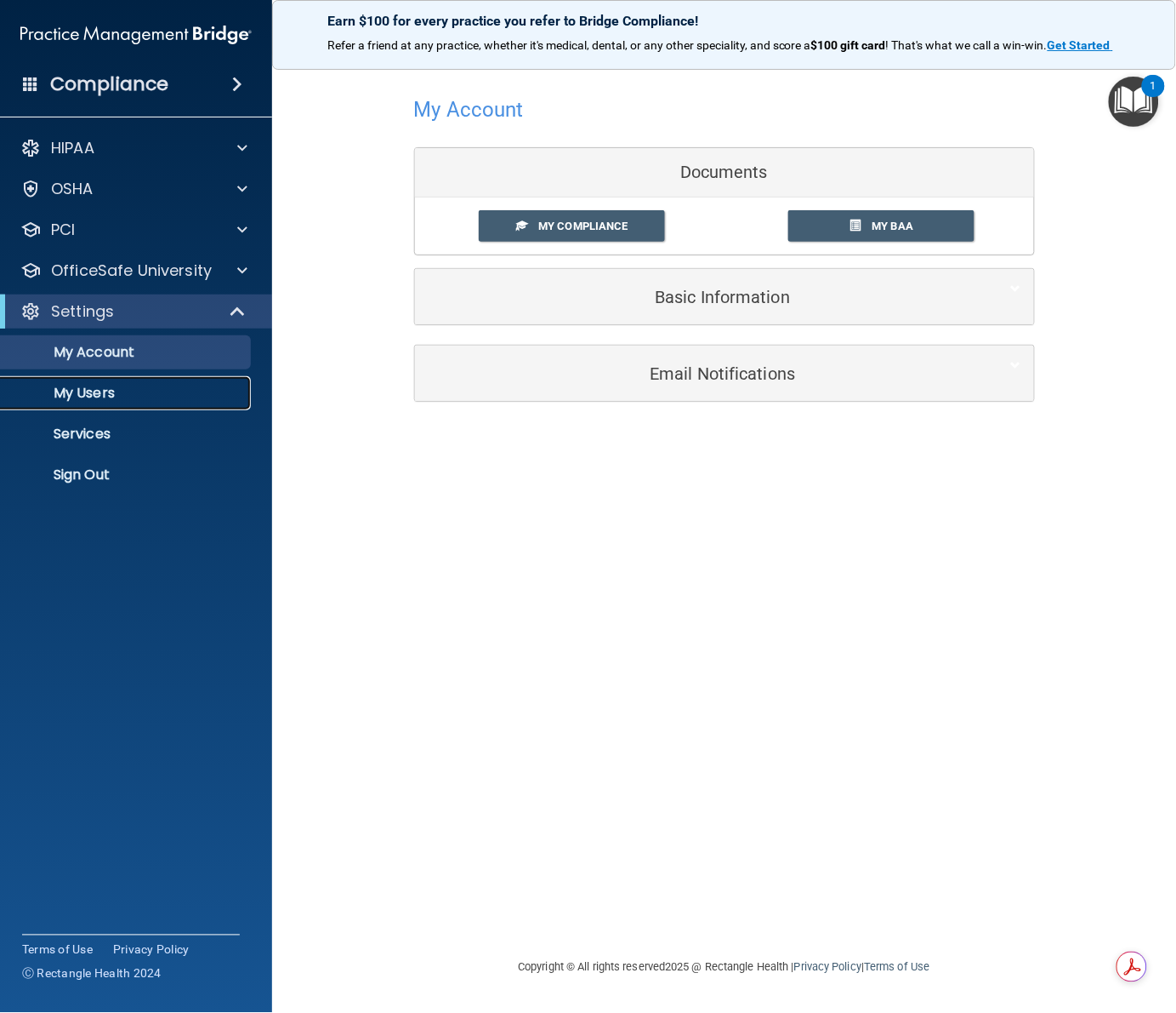
click at [95, 392] on p "My Users" at bounding box center [127, 393] width 232 height 17
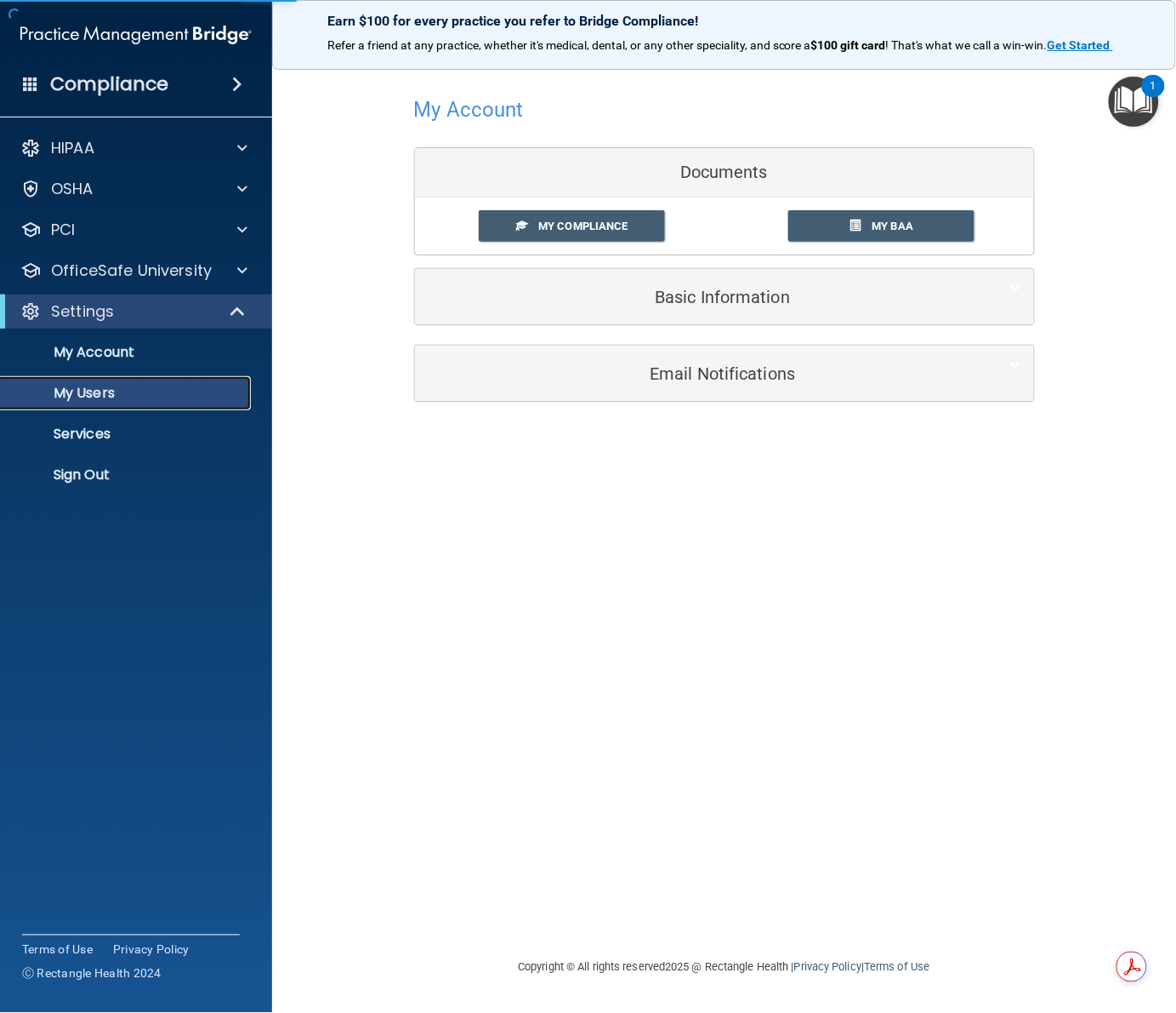
select select "20"
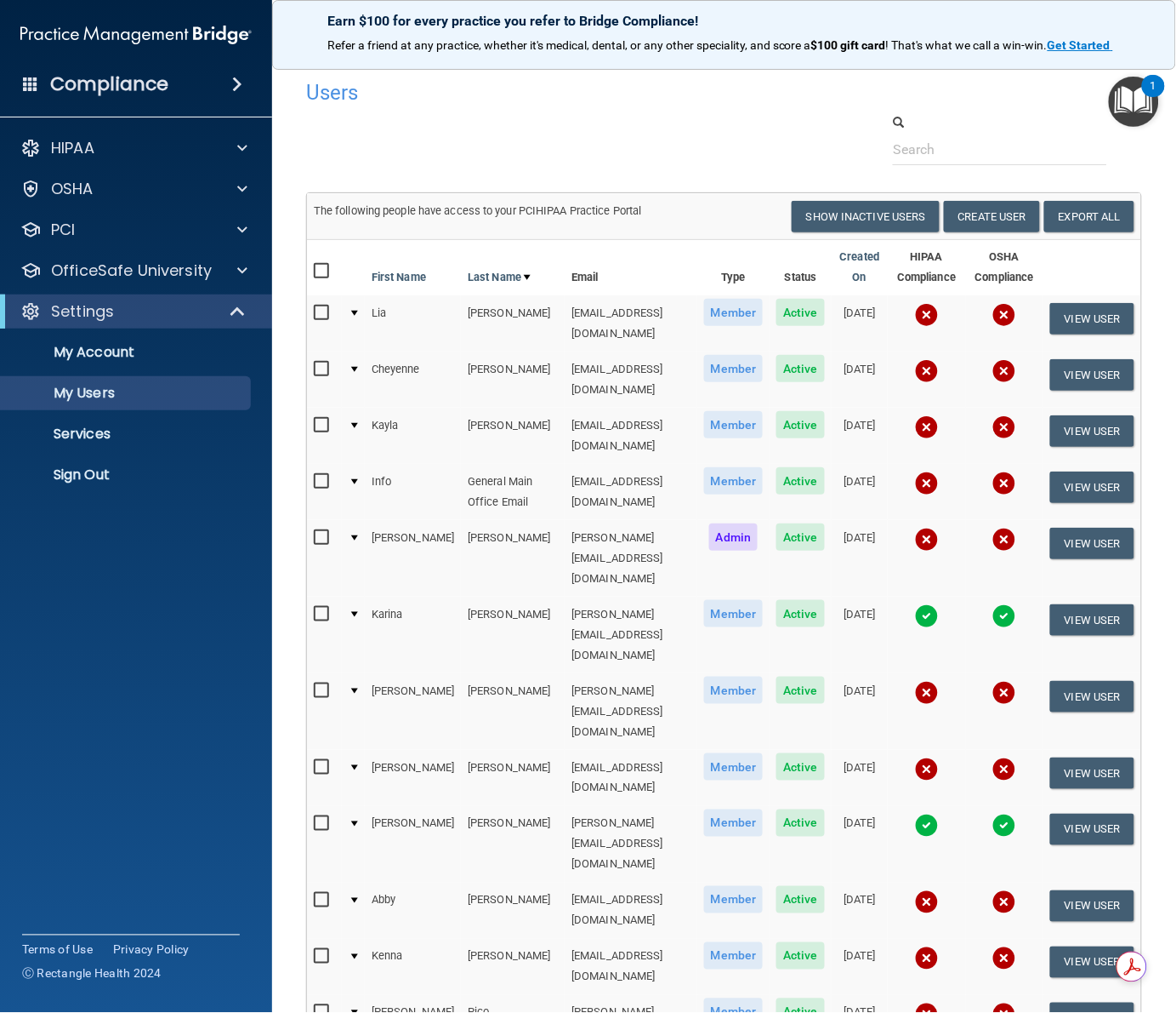
drag, startPoint x: 1165, startPoint y: 477, endPoint x: 1176, endPoint y: 379, distance: 98.6
click at [1176, 379] on html "Compliance HIPAA Documents and Policies Report an Incident Business Associates …" at bounding box center [588, 506] width 1176 height 1013
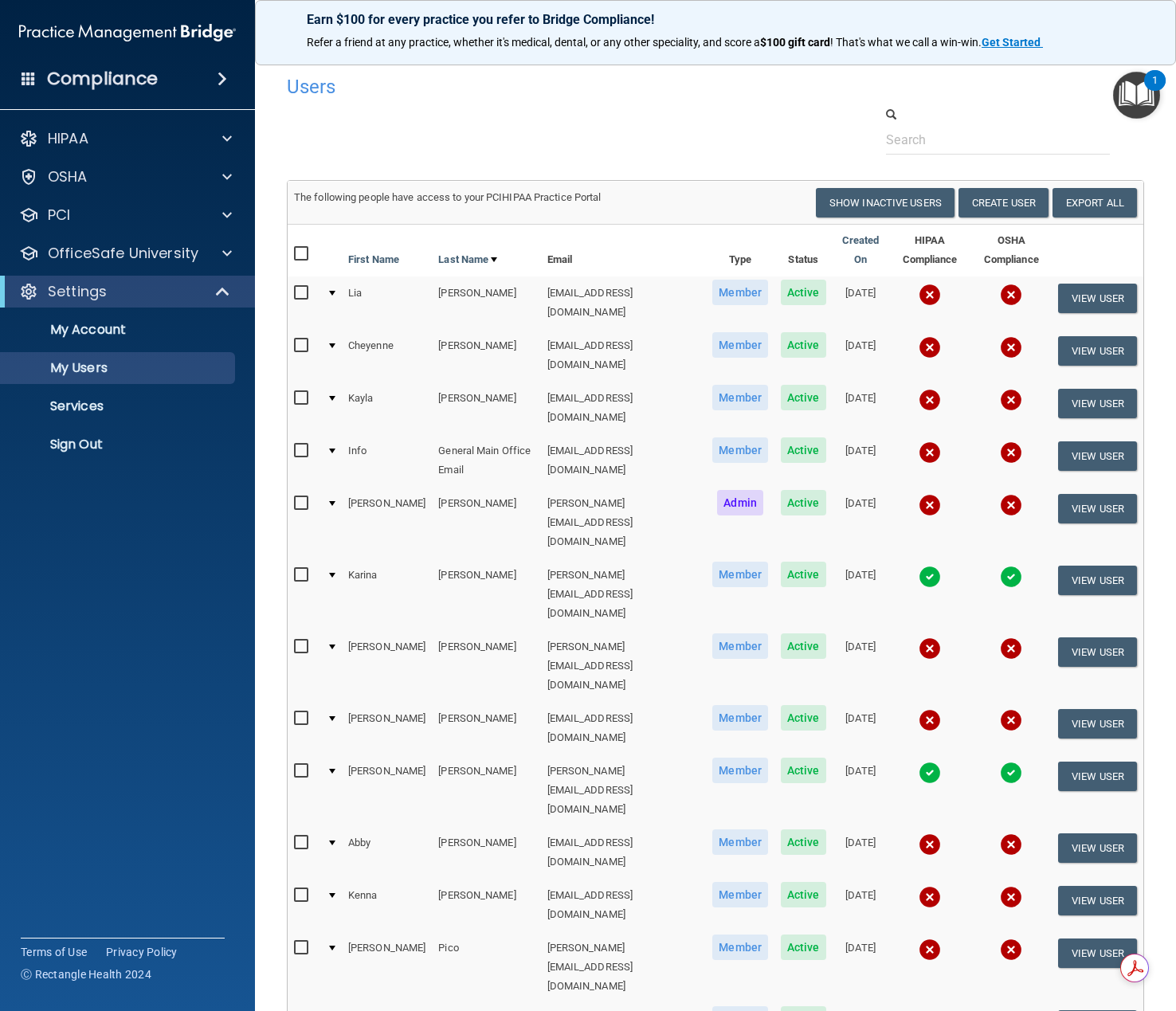
drag, startPoint x: 1086, startPoint y: 2, endPoint x: 717, endPoint y: 113, distance: 385.3
click at [717, 113] on div at bounding box center [715, 130] width 881 height 49
click at [92, 320] on link "My Account" at bounding box center [109, 329] width 251 height 32
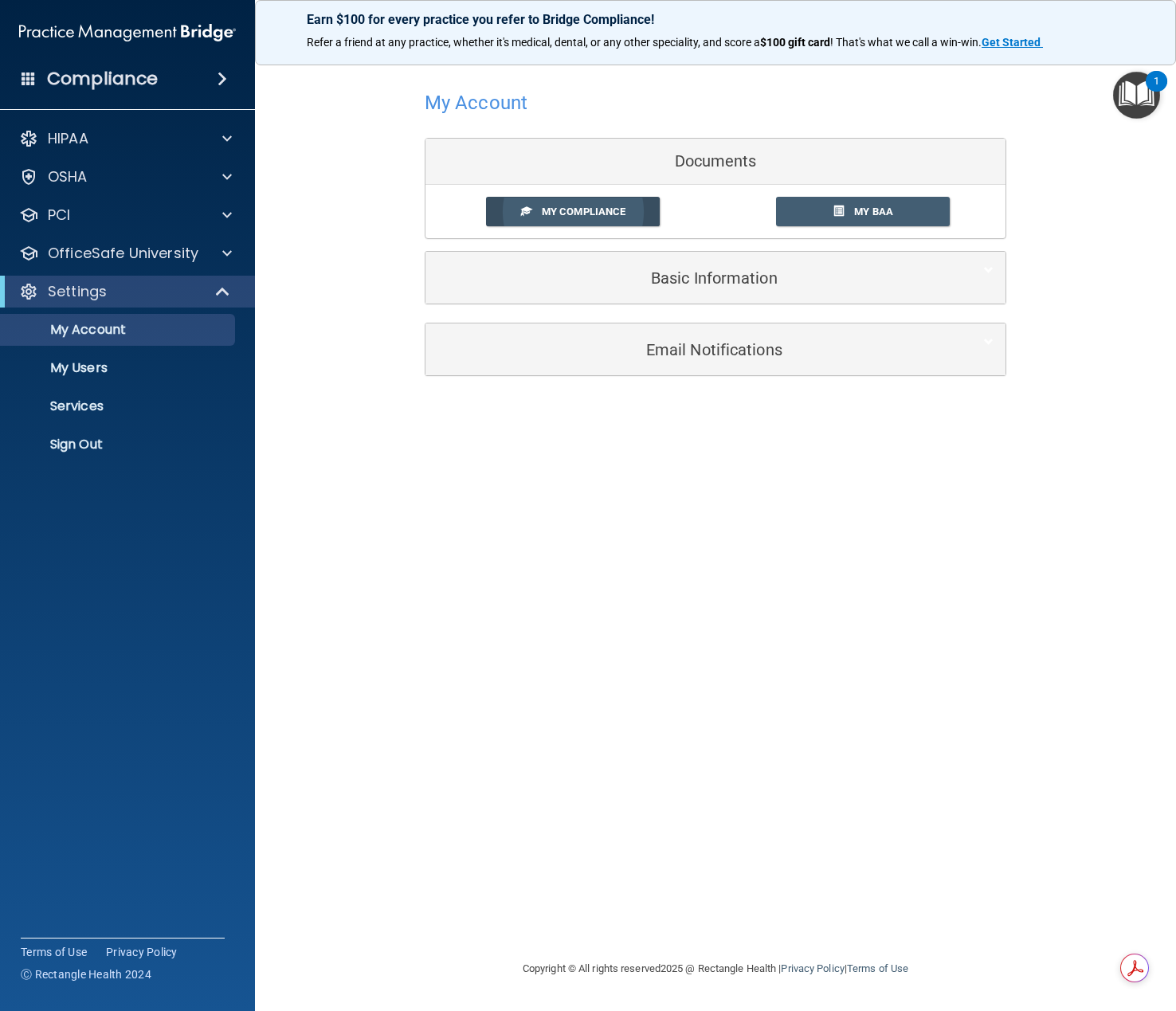
click at [578, 208] on span "My Compliance" at bounding box center [583, 211] width 84 height 12
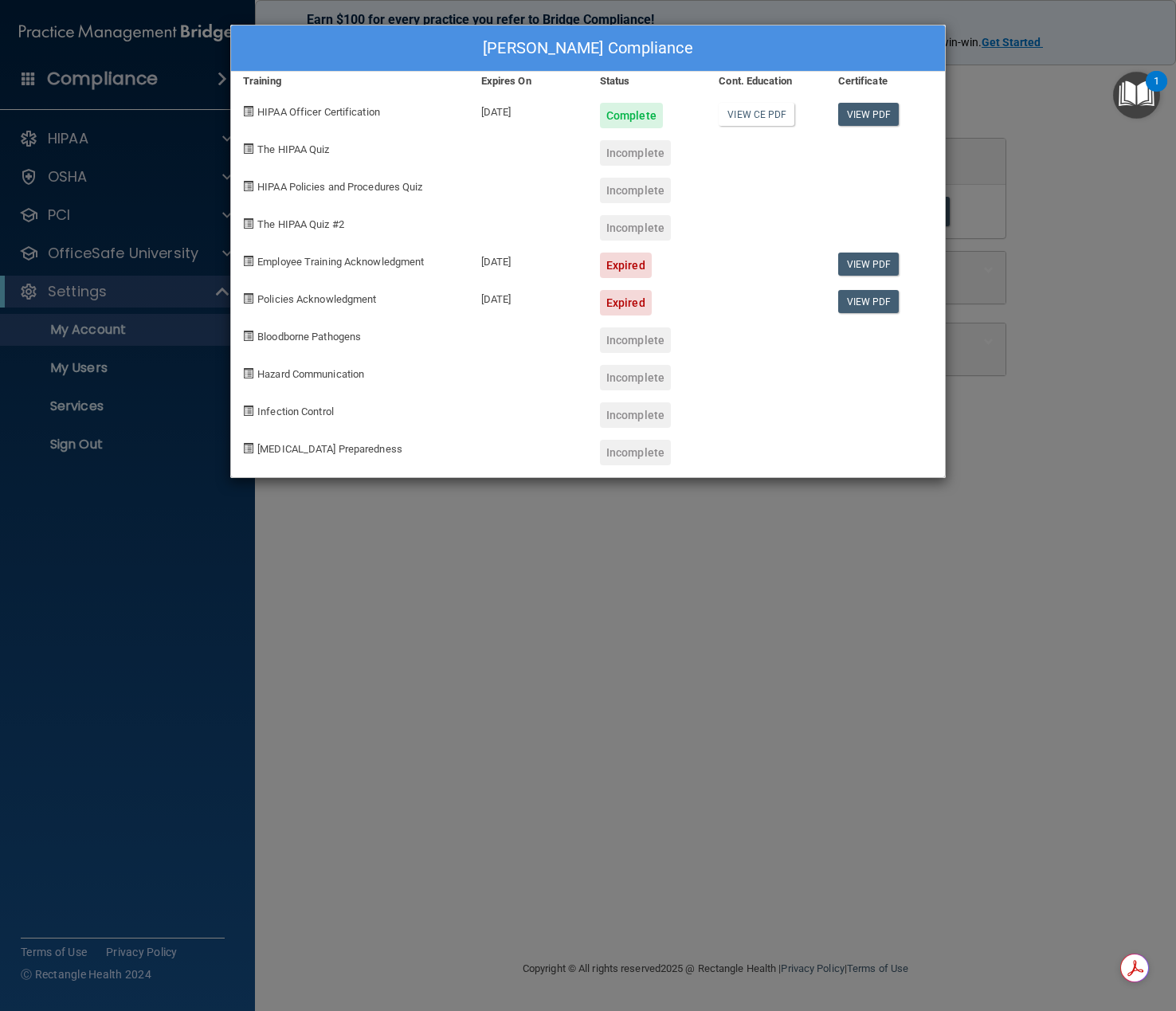
click at [396, 700] on div "Rene Gerbi's Compliance Training Expires On Status Cont. Education Certificate …" at bounding box center [588, 506] width 1176 height 1011
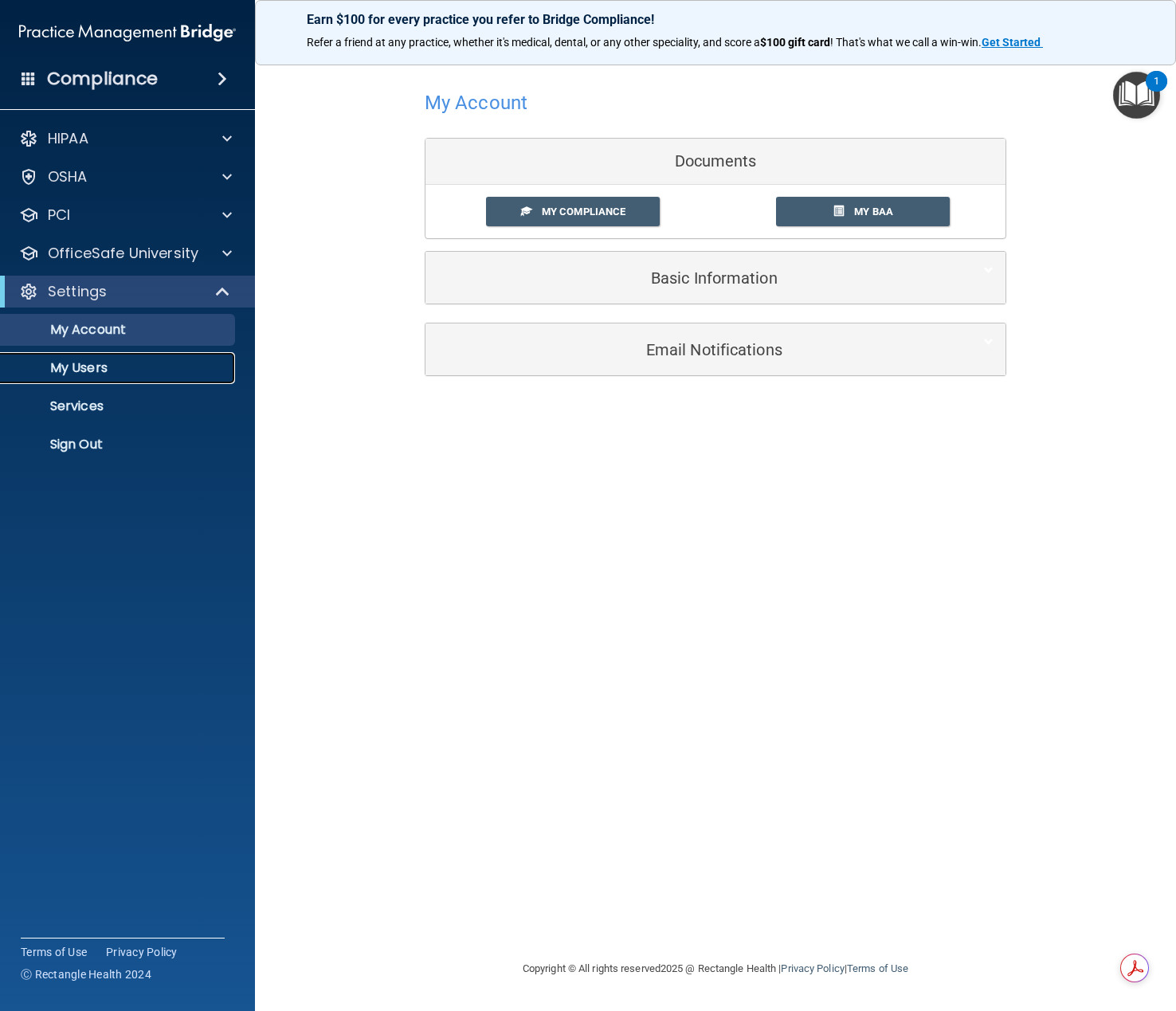
click at [61, 370] on p "My Users" at bounding box center [119, 368] width 217 height 16
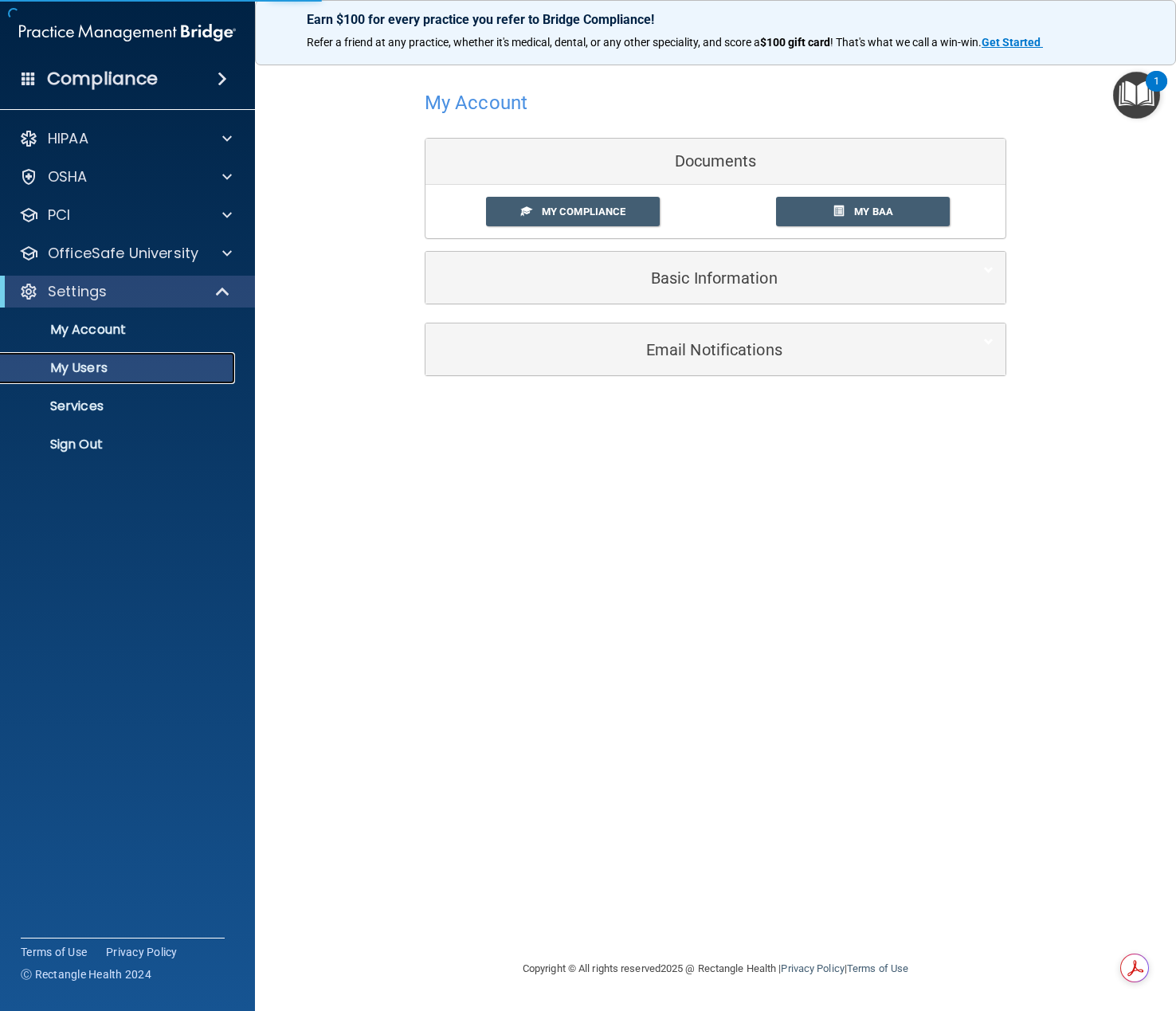
select select "20"
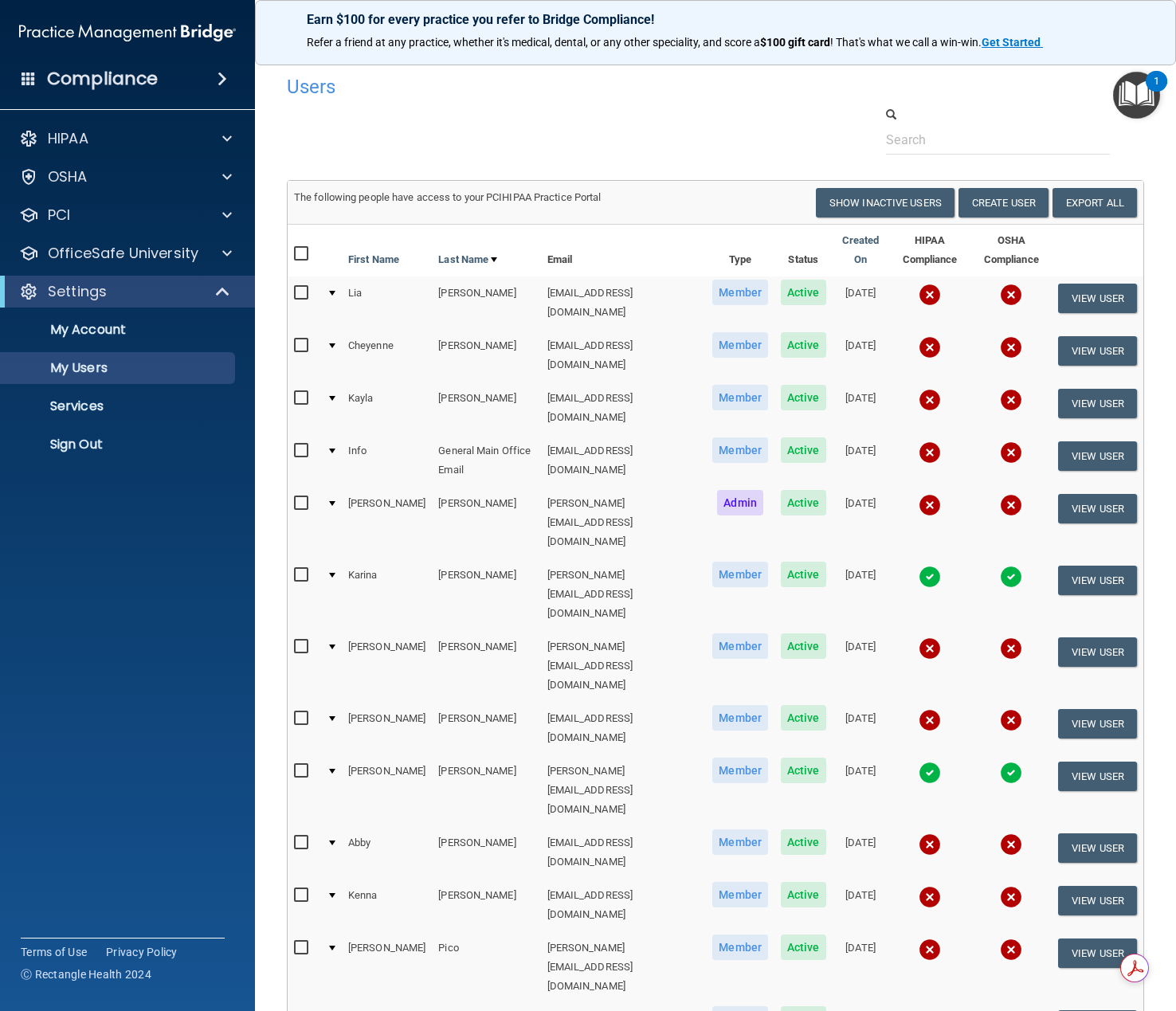
click at [339, 487] on td at bounding box center [330, 523] width 21 height 72
click at [330, 501] on div at bounding box center [332, 504] width 6 height 5
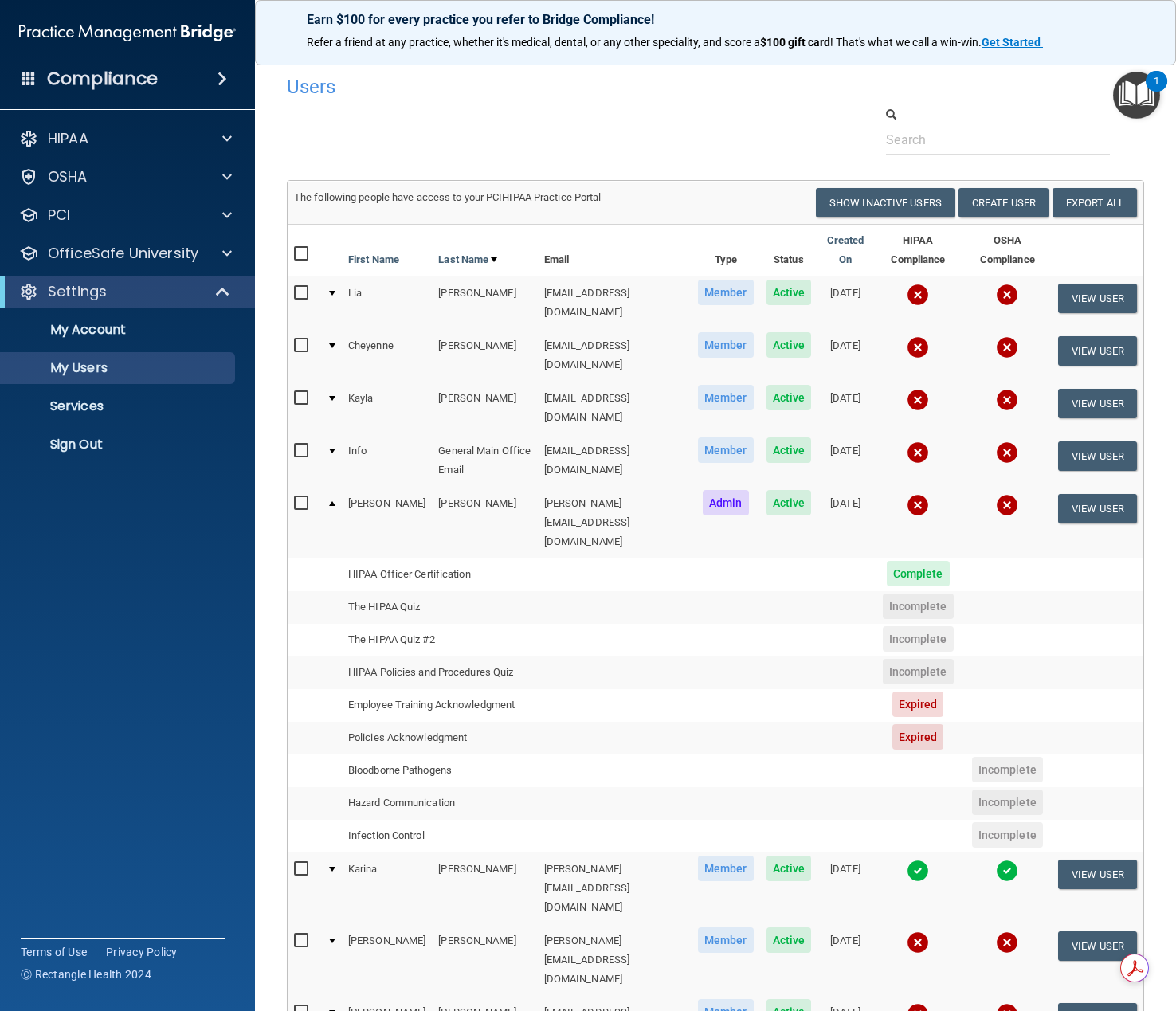
click at [554, 591] on td at bounding box center [615, 607] width 154 height 33
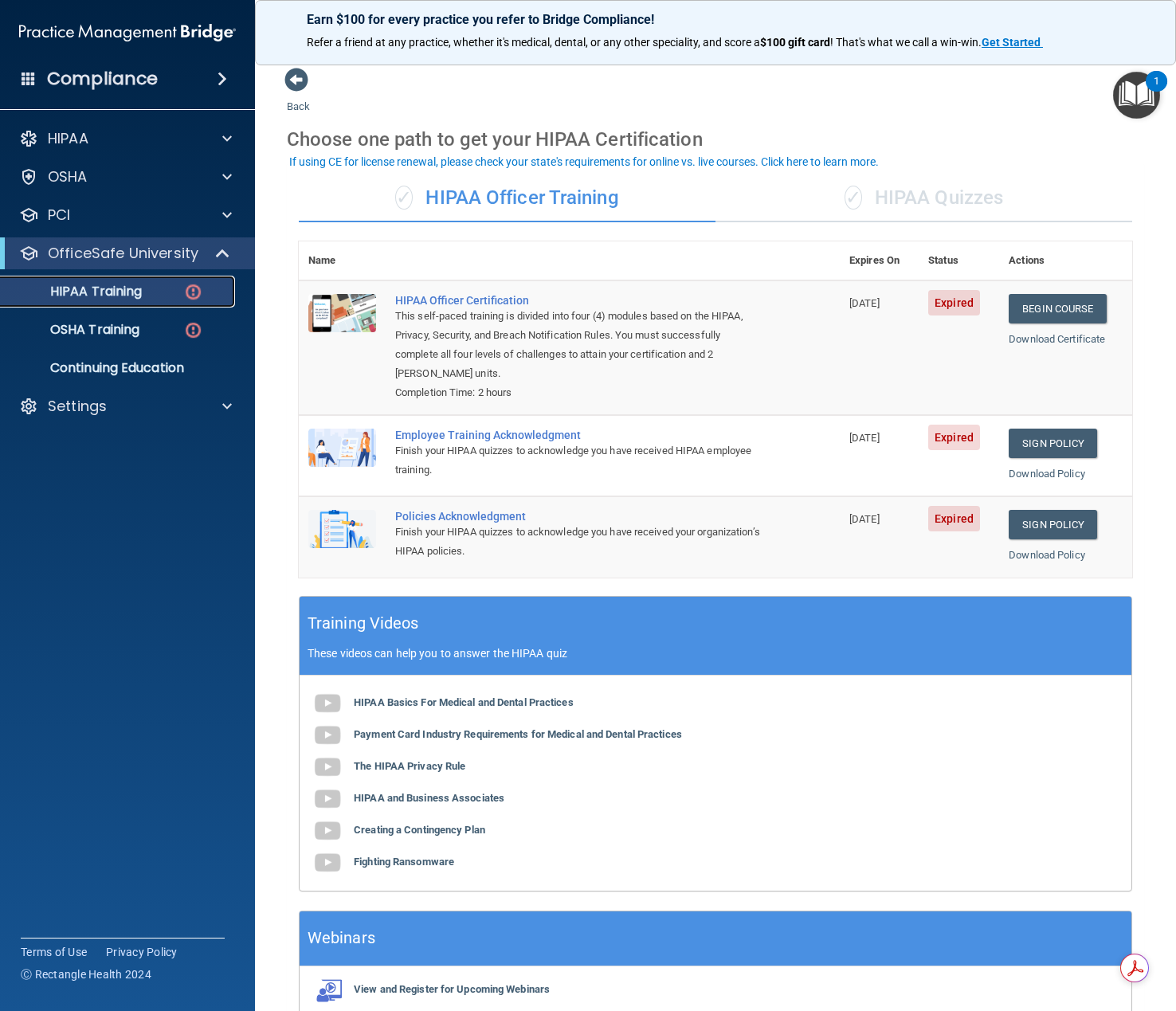
click at [106, 291] on p "HIPAA Training" at bounding box center [76, 292] width 132 height 16
click at [1042, 441] on link "Sign Policy" at bounding box center [1055, 443] width 88 height 29
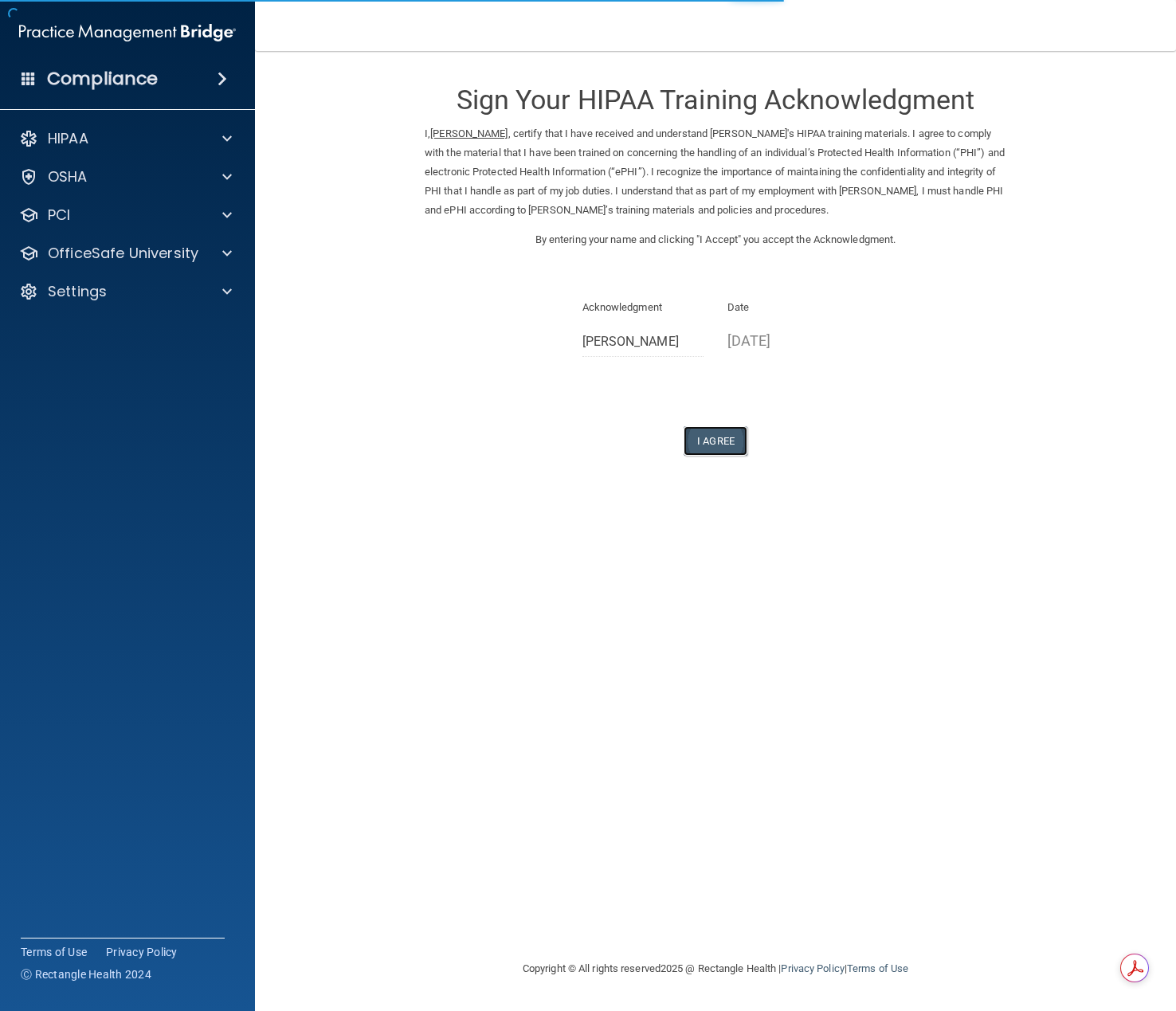
click at [724, 456] on button "I Agree" at bounding box center [715, 440] width 64 height 29
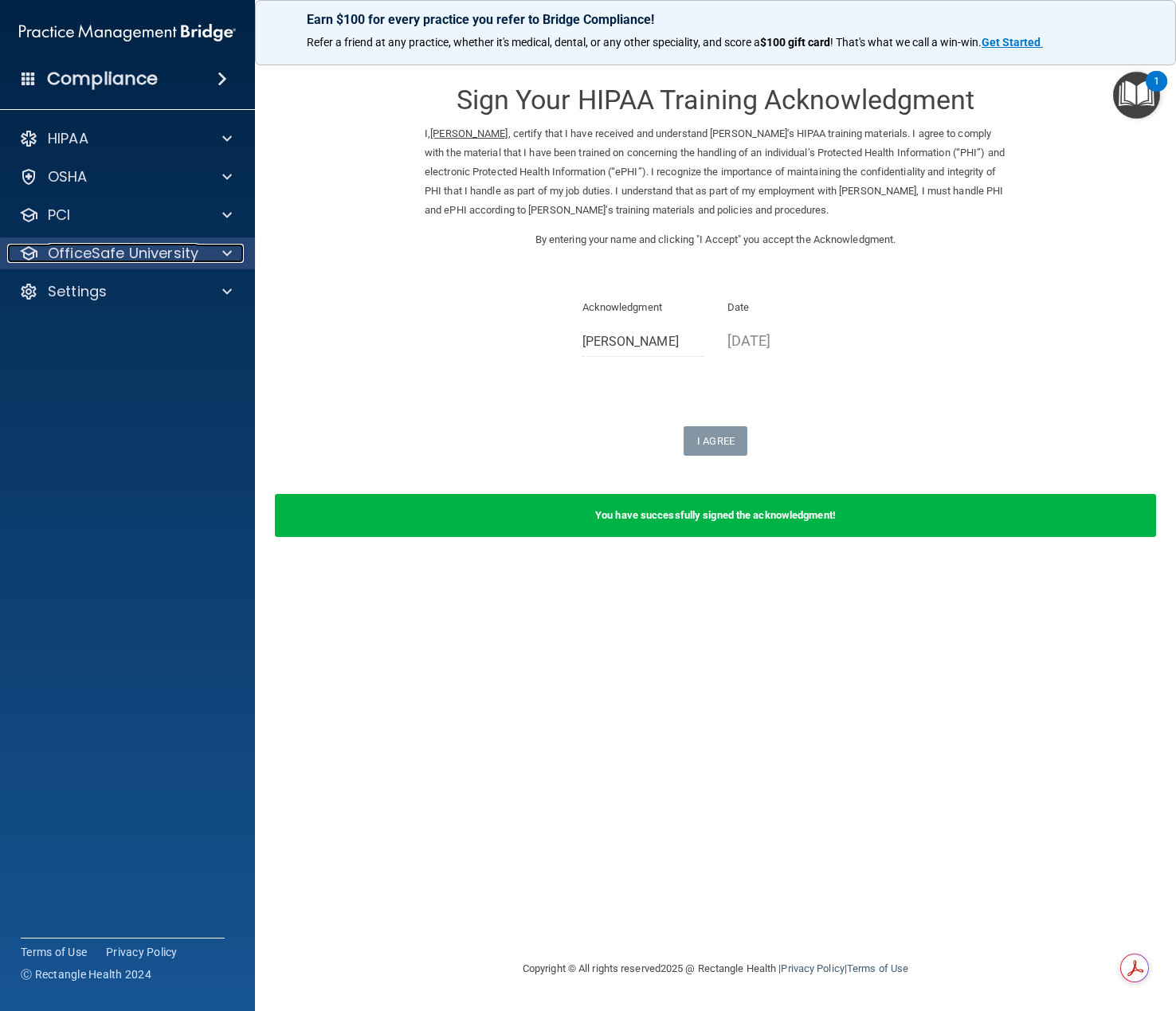
click at [51, 259] on p "OfficeSafe University" at bounding box center [123, 253] width 151 height 19
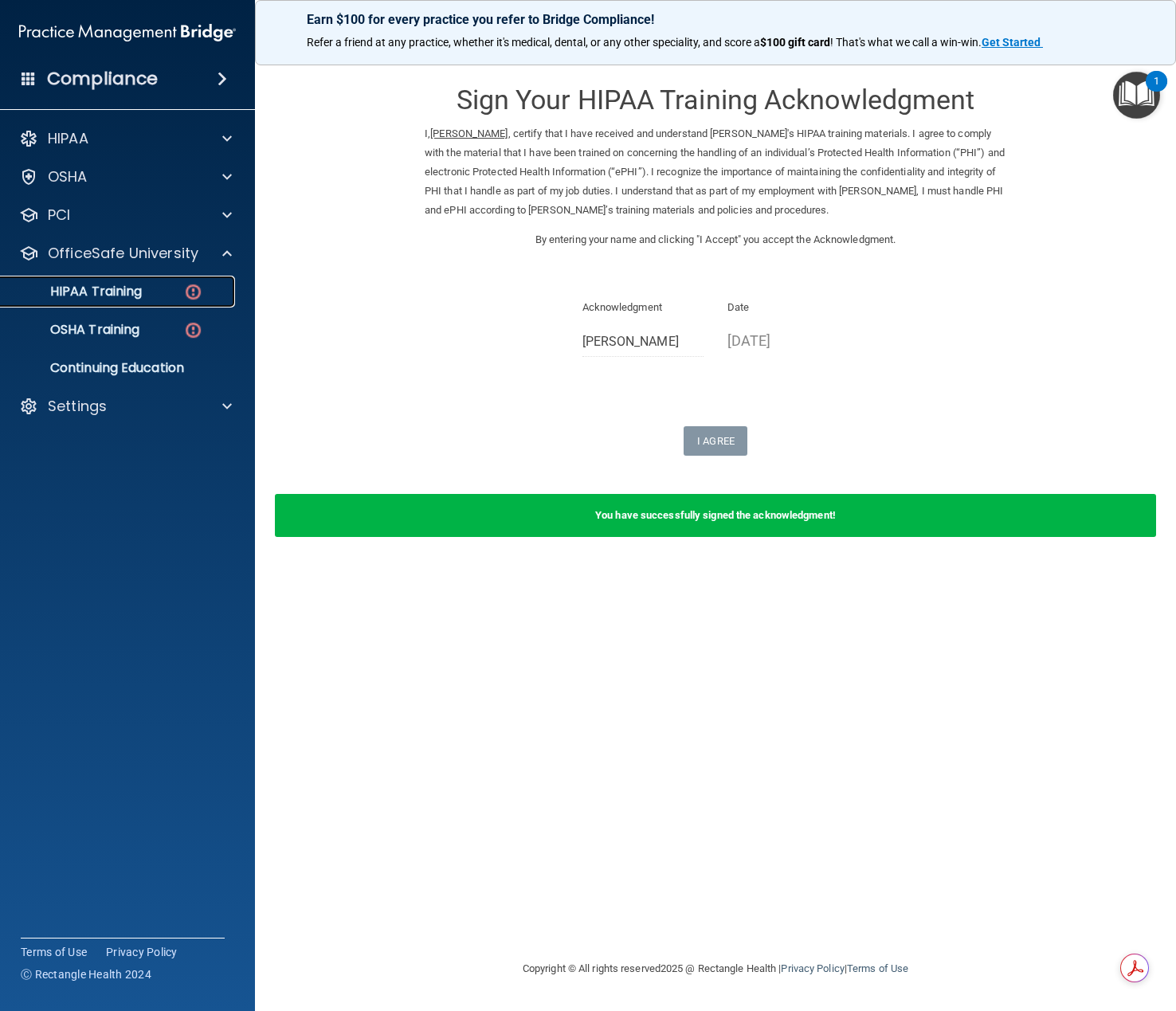
click at [115, 291] on p "HIPAA Training" at bounding box center [76, 292] width 132 height 16
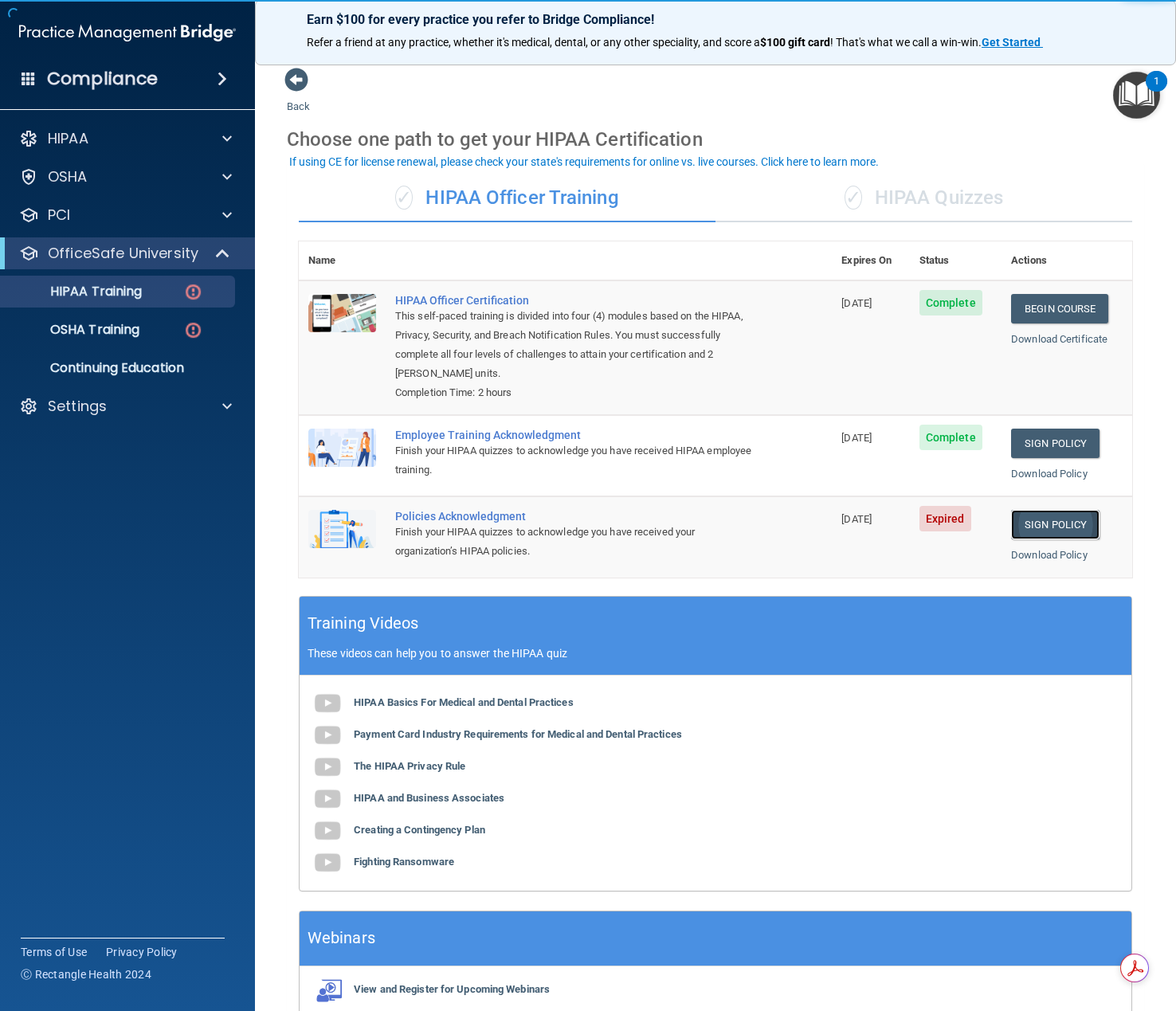
click at [1030, 523] on link "Sign Policy" at bounding box center [1055, 524] width 88 height 29
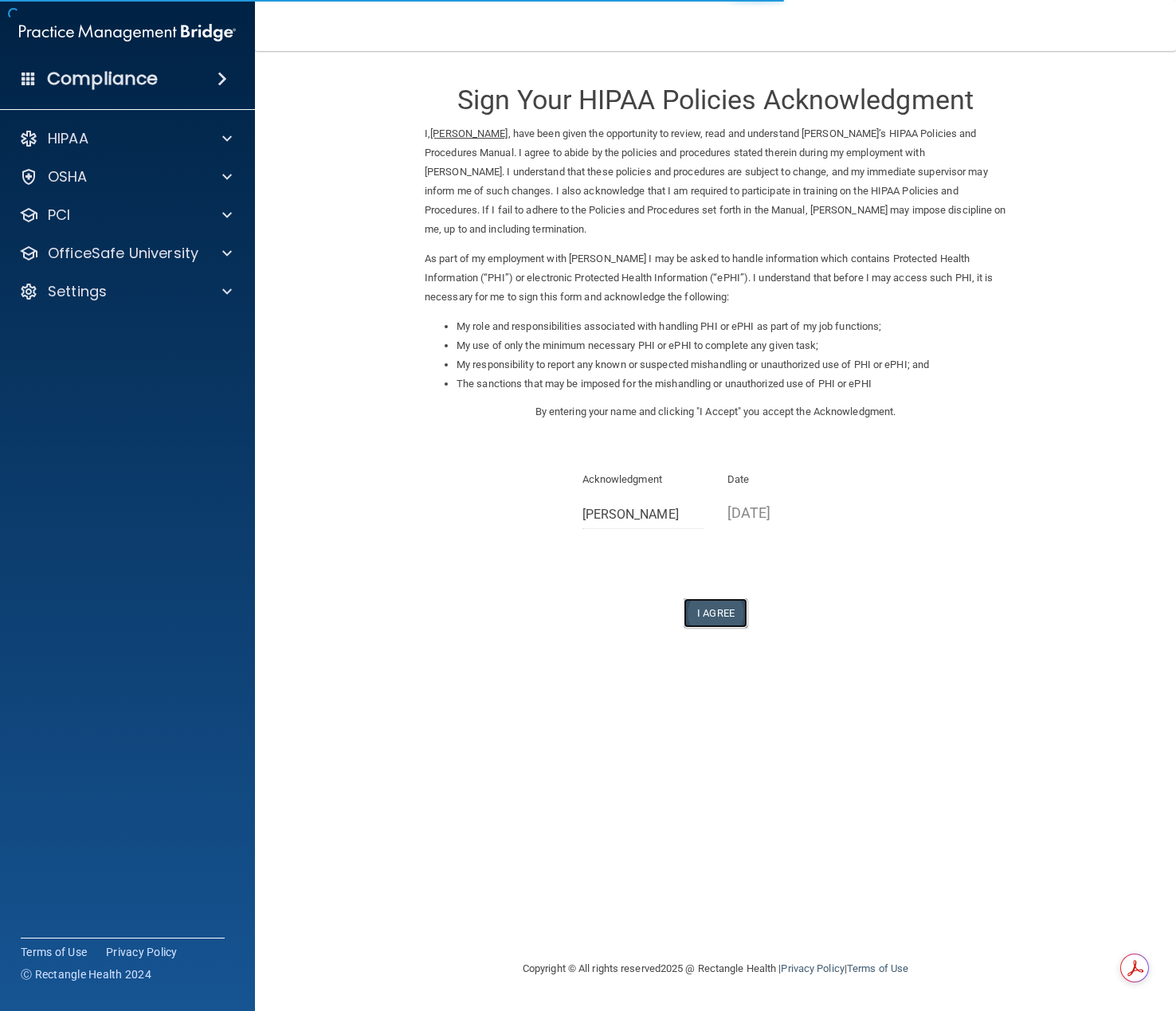
click at [721, 618] on button "I Agree" at bounding box center [715, 613] width 64 height 29
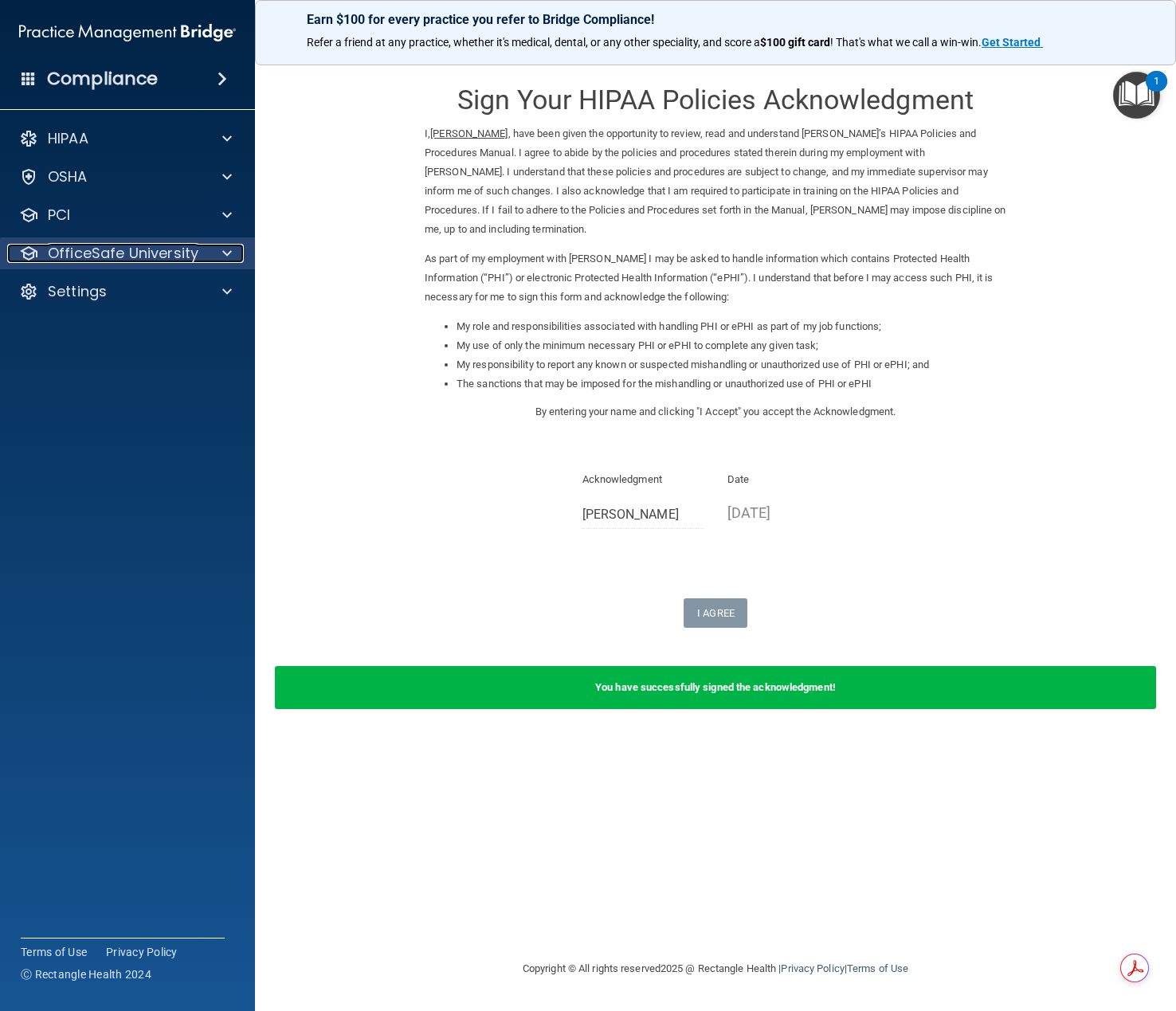
click at [151, 260] on p "OfficeSafe University" at bounding box center [123, 253] width 151 height 19
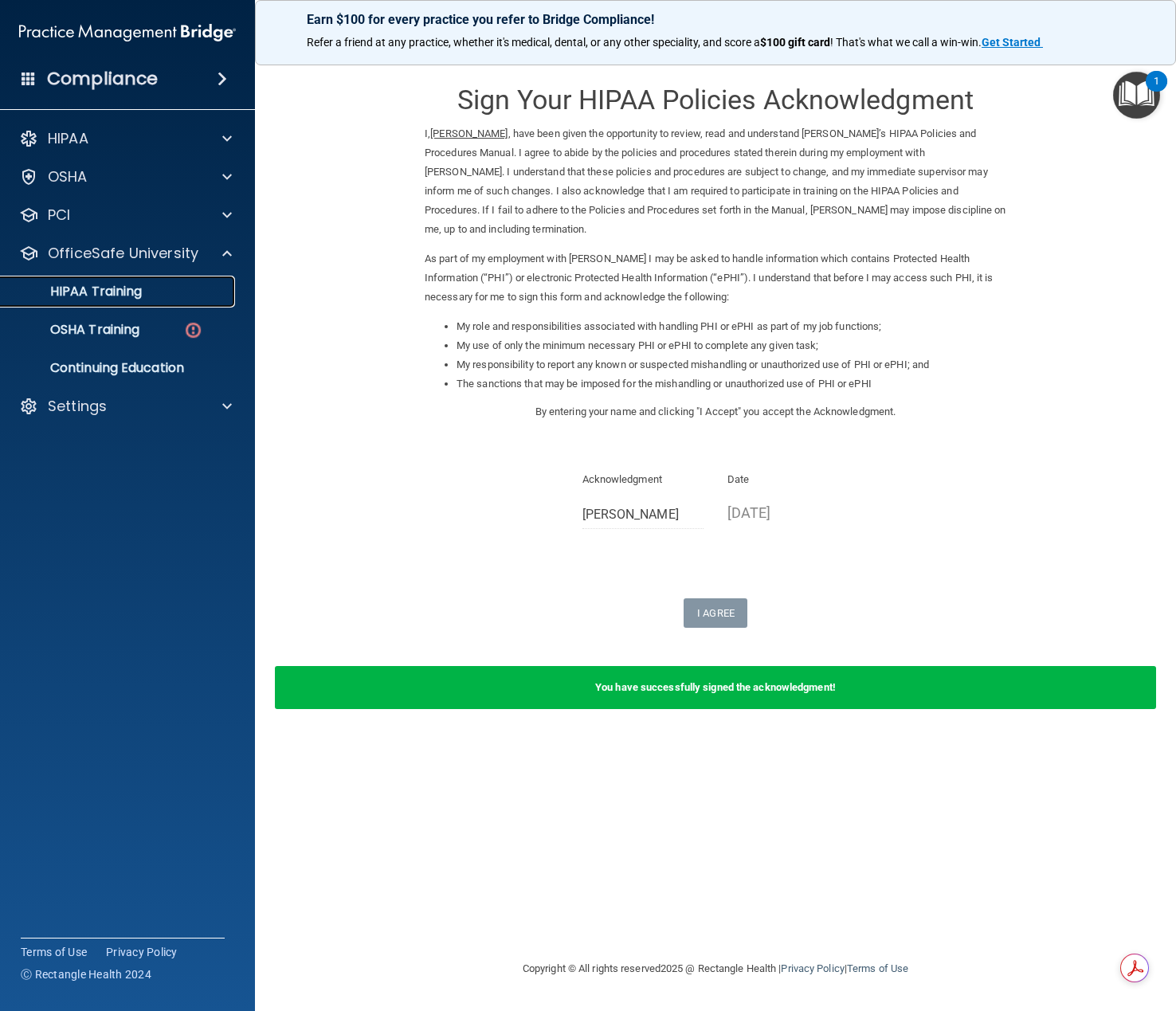
click at [103, 297] on p "HIPAA Training" at bounding box center [76, 292] width 132 height 16
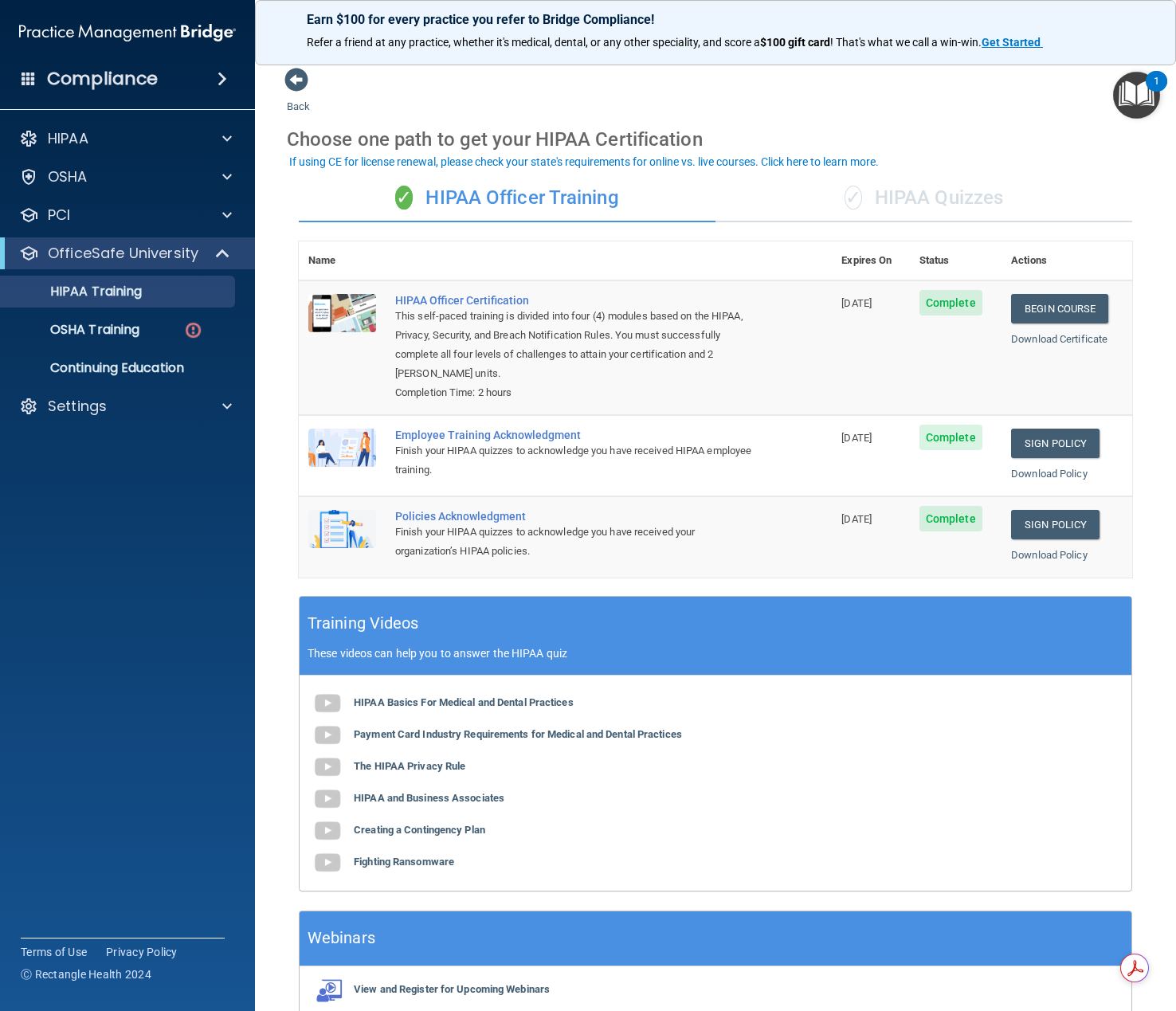
click at [931, 198] on div "✓ HIPAA Quizzes" at bounding box center [924, 198] width 417 height 48
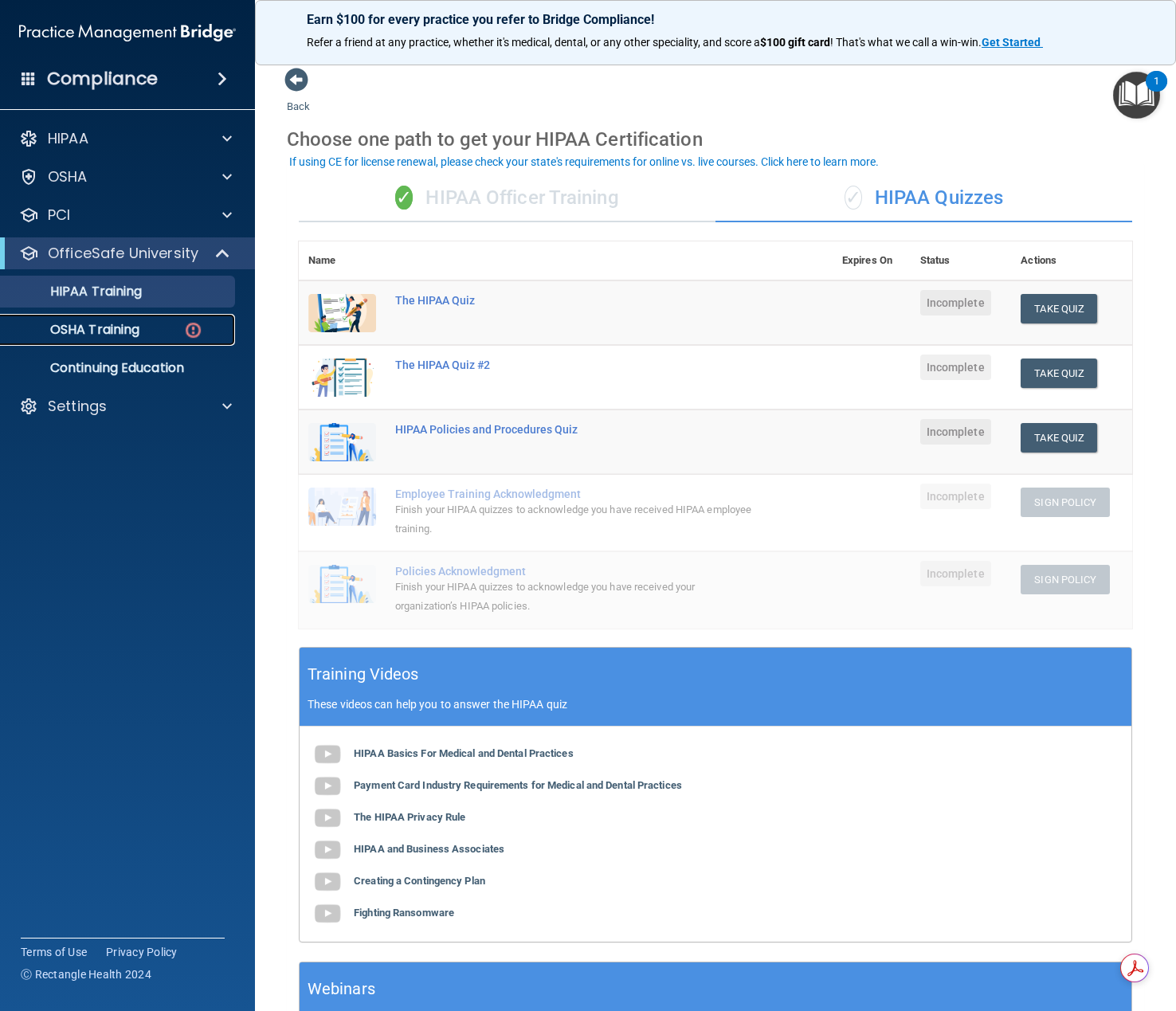
click at [116, 333] on p "OSHA Training" at bounding box center [74, 329] width 129 height 16
